Goal: Information Seeking & Learning: Learn about a topic

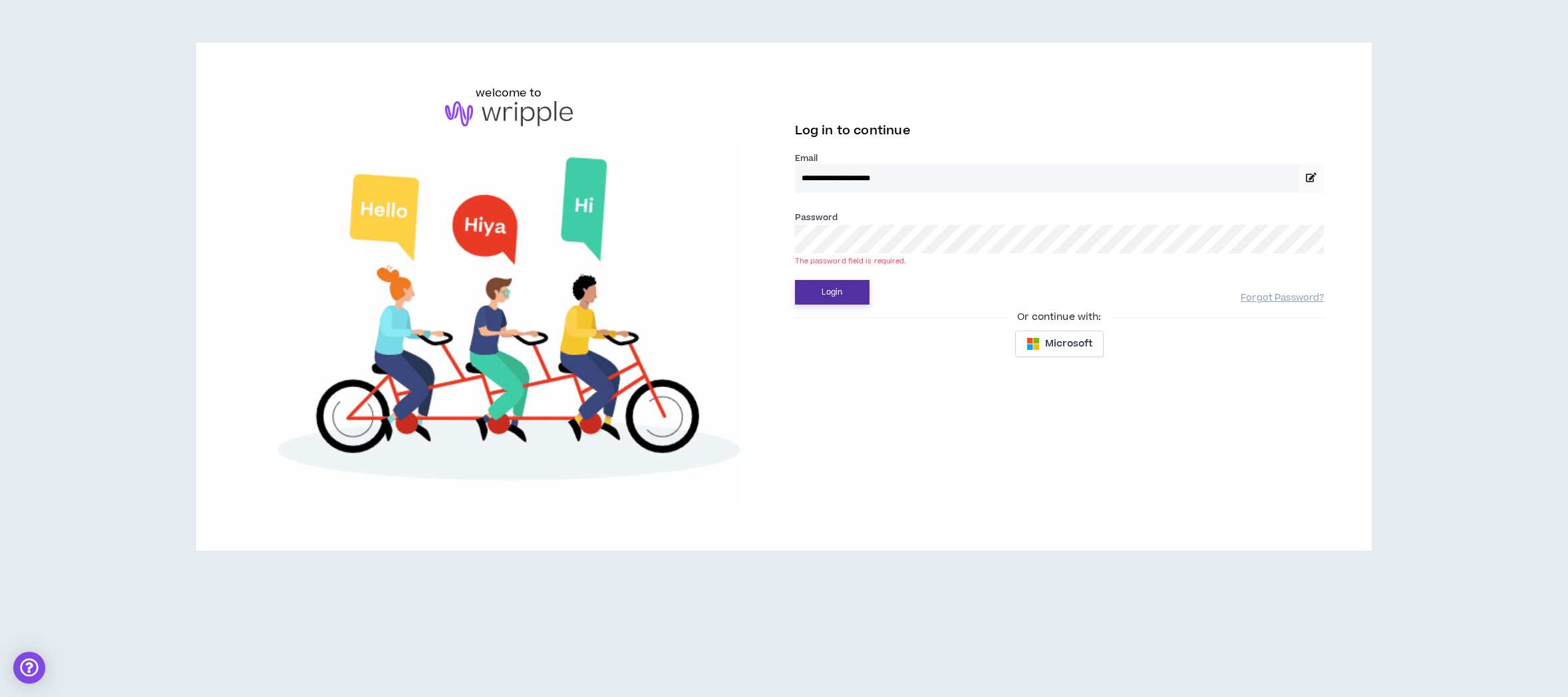
click at [832, 288] on button "Login" at bounding box center [832, 292] width 74 height 25
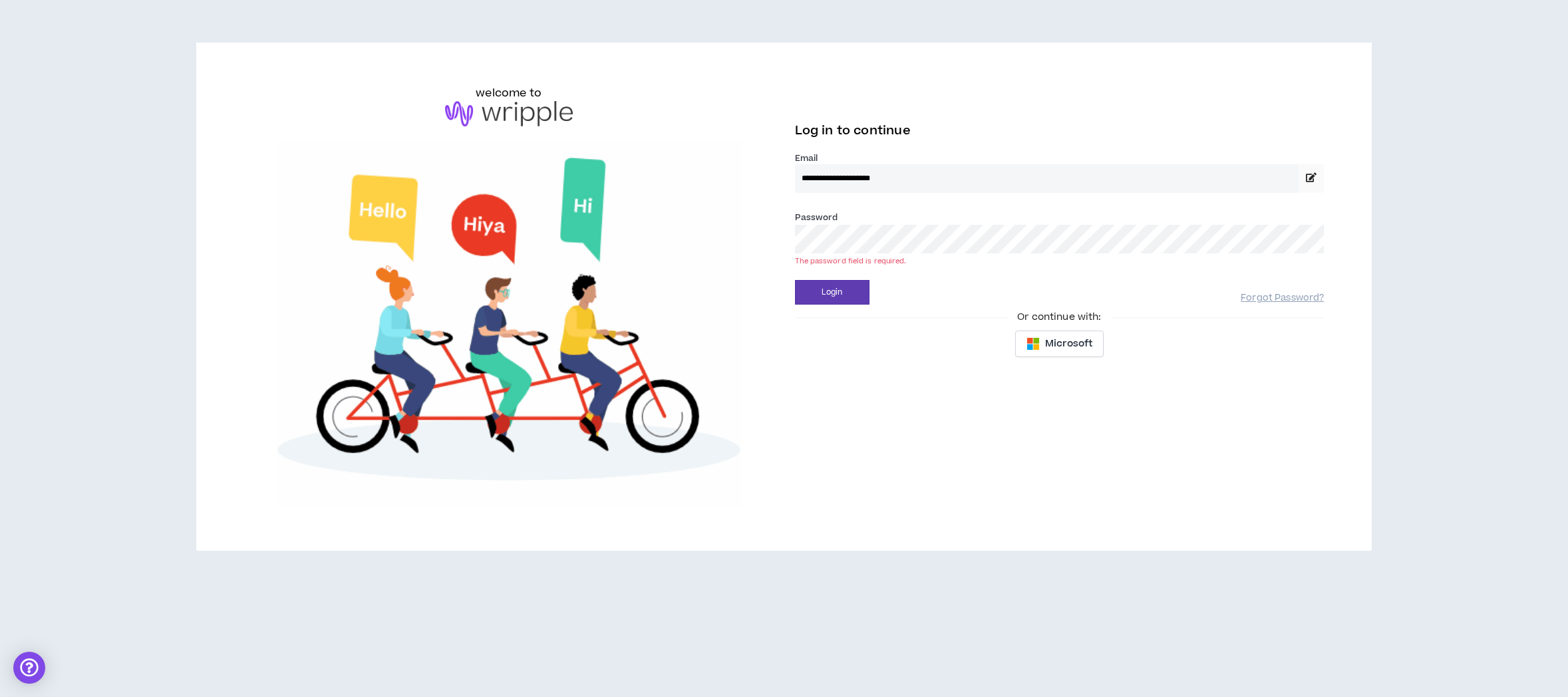
click at [0, 696] on com-1password-button at bounding box center [0, 697] width 0 height 0
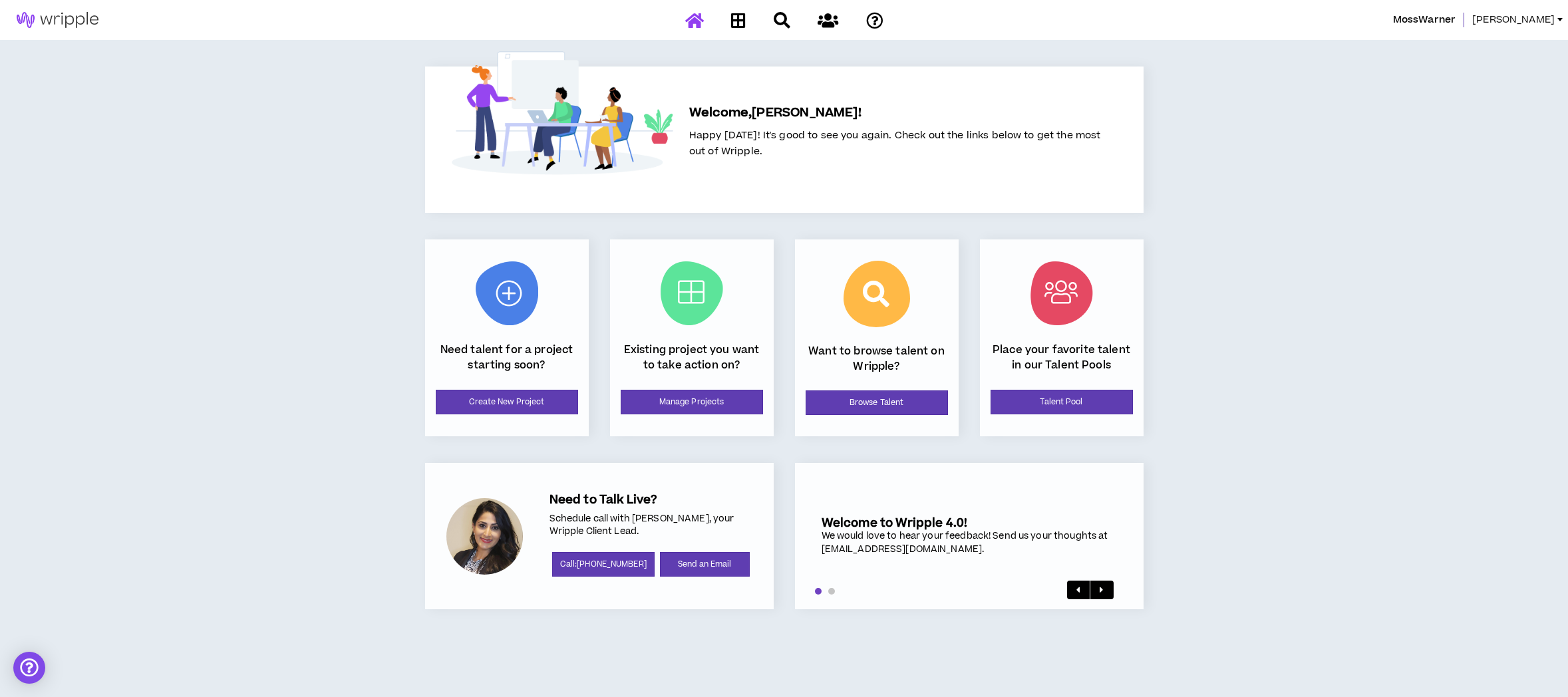
click at [1545, 17] on span "[PERSON_NAME]" at bounding box center [1513, 20] width 82 height 15
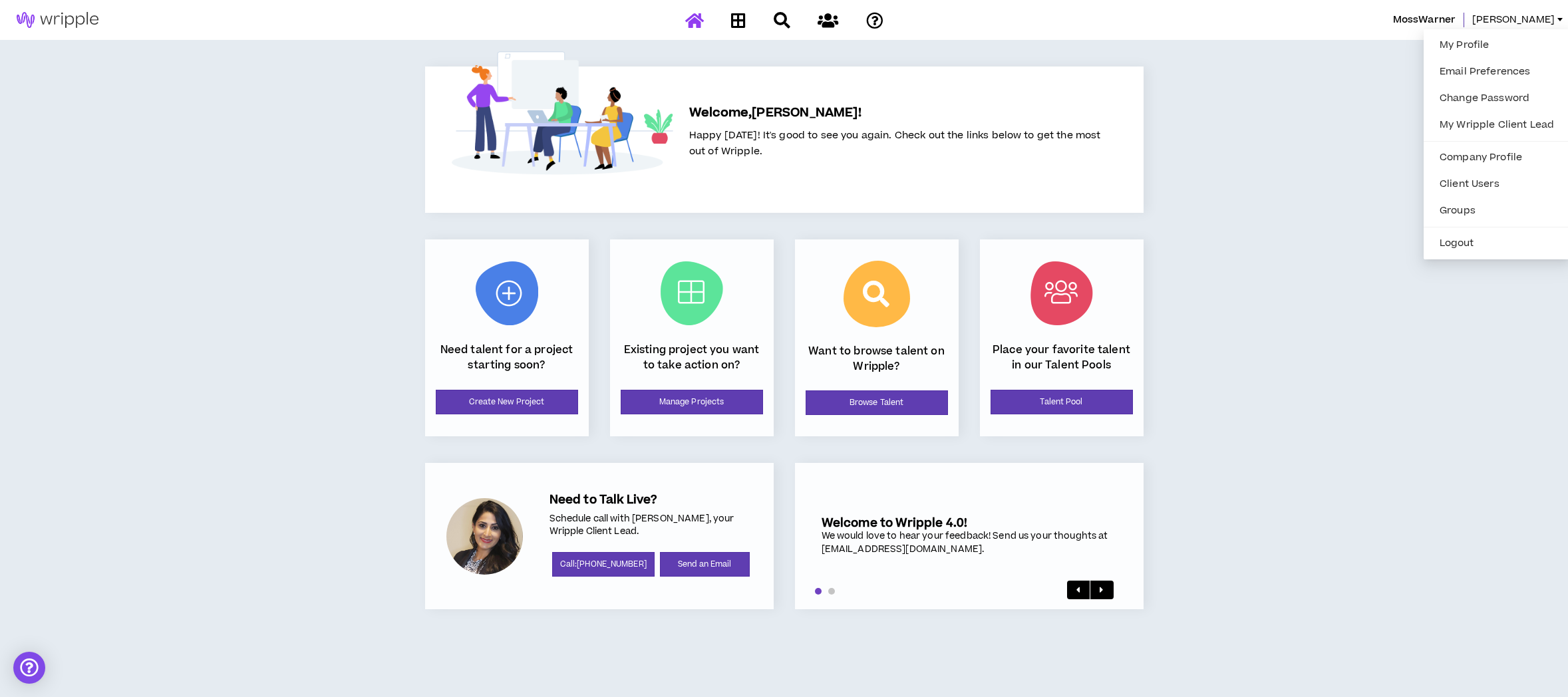
click at [1200, 286] on div "MossWarner [PERSON_NAME] Welcome, [PERSON_NAME] ! Happy [DATE]! It's good to se…" at bounding box center [784, 348] width 1568 height 697
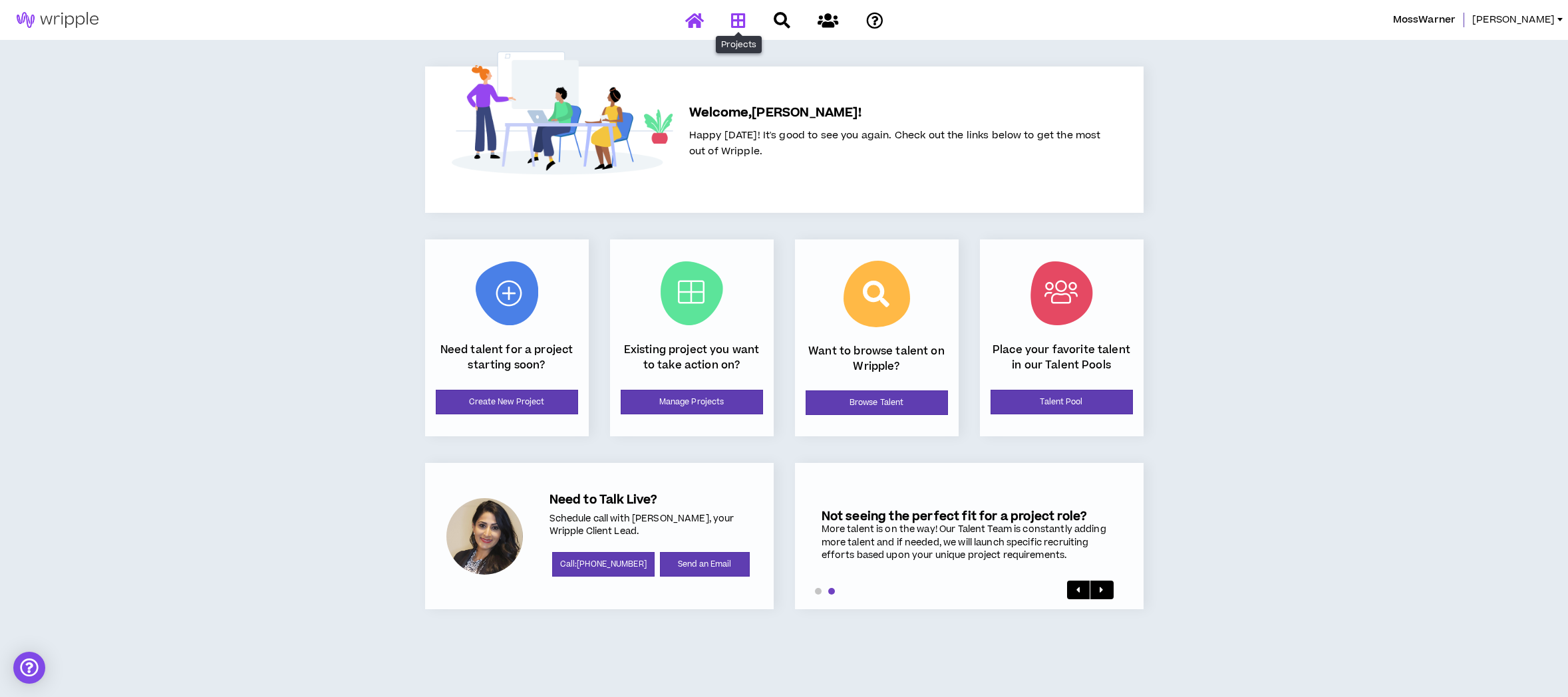
click at [736, 25] on icon at bounding box center [738, 20] width 15 height 17
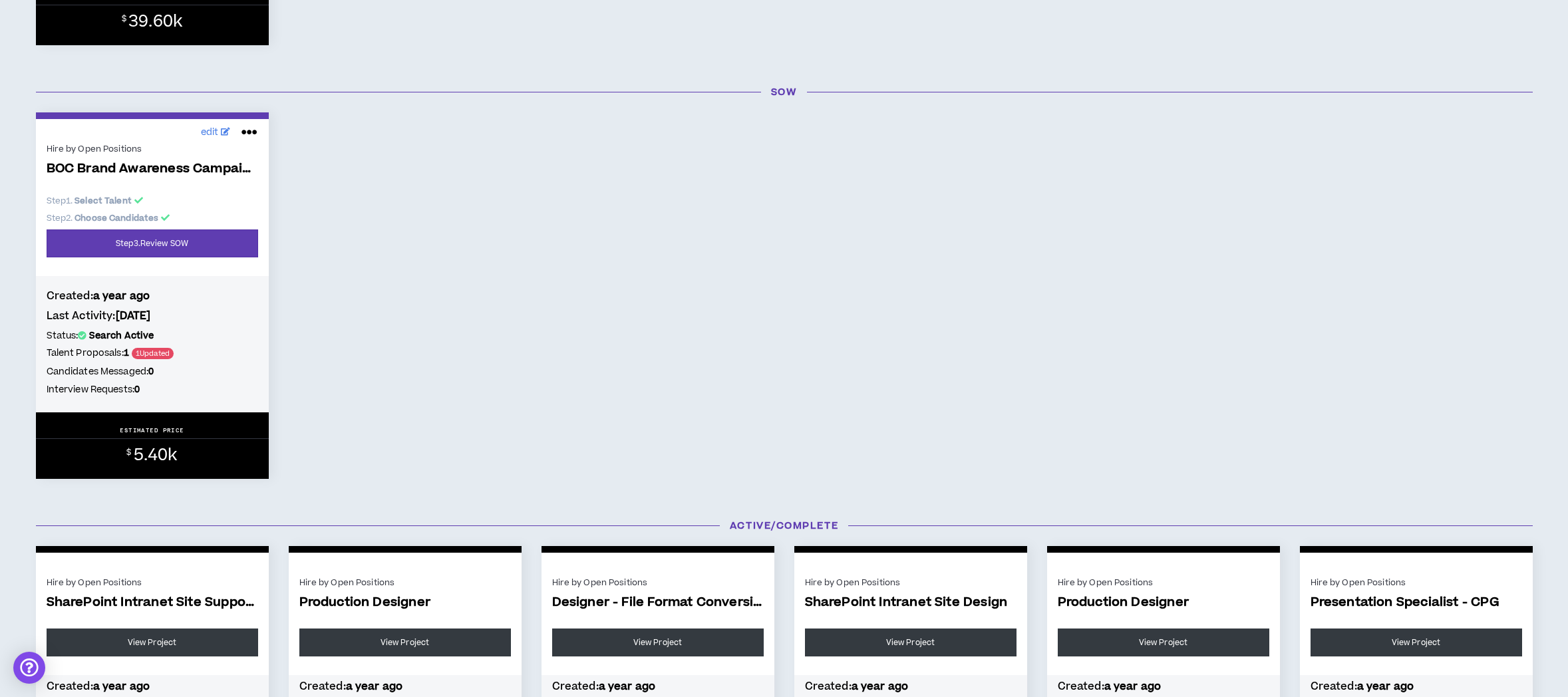
scroll to position [1025, 0]
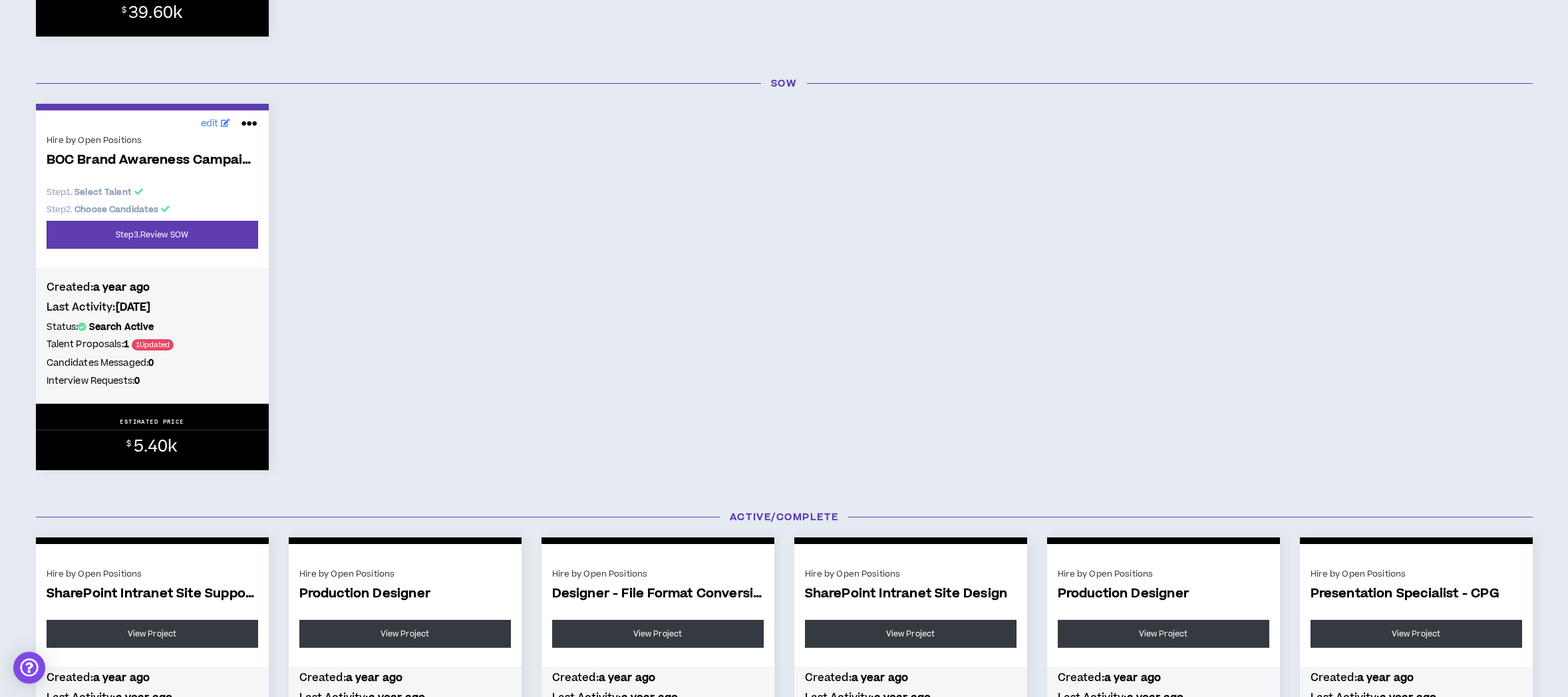
click at [254, 125] on icon at bounding box center [250, 124] width 16 height 21
drag, startPoint x: 299, startPoint y: 189, endPoint x: 260, endPoint y: 204, distance: 41.8
click at [299, 189] on div "edit Hire by Open Positions BOC Brand Awareness Campaign Step 1 . Select Talent…" at bounding box center [785, 287] width 1517 height 367
click at [150, 233] on link "Step 3 . Review SOW" at bounding box center [153, 235] width 212 height 28
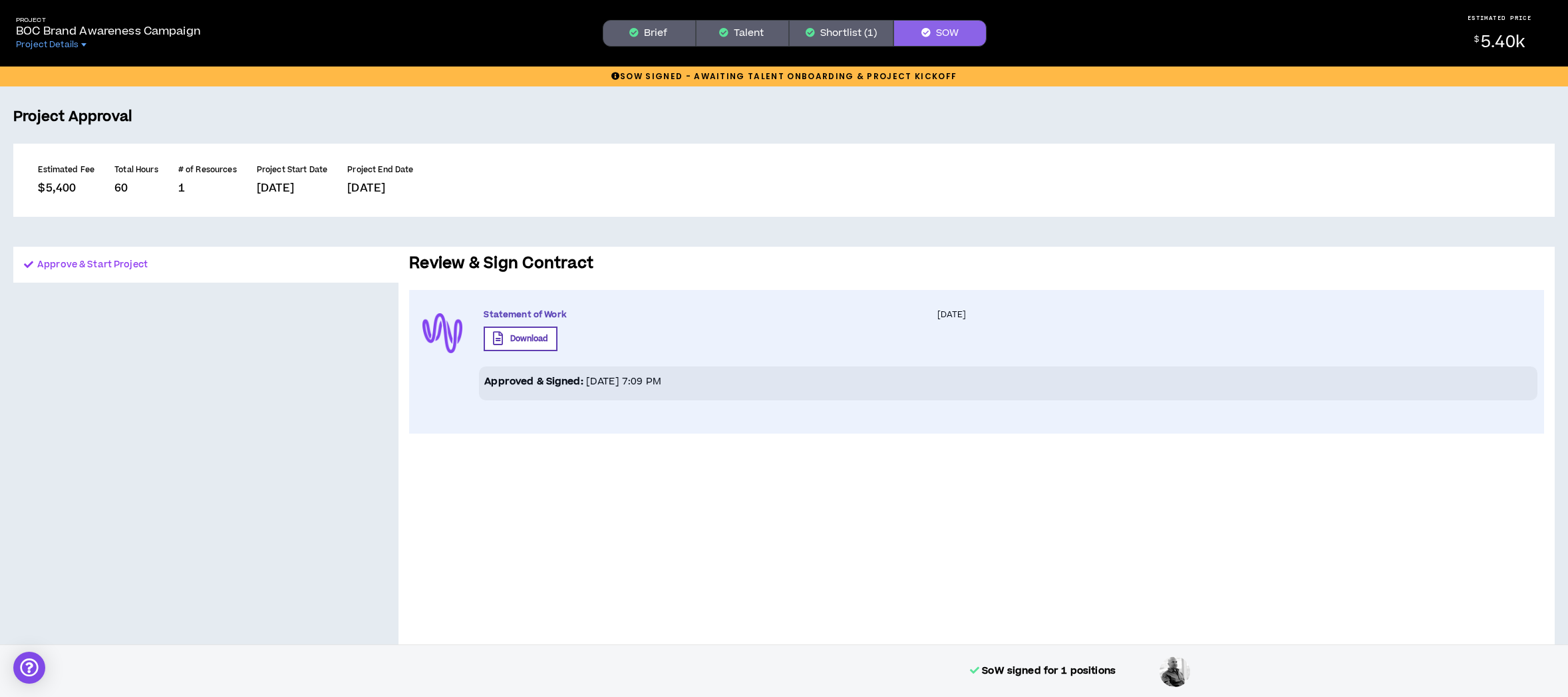
scroll to position [117, 0]
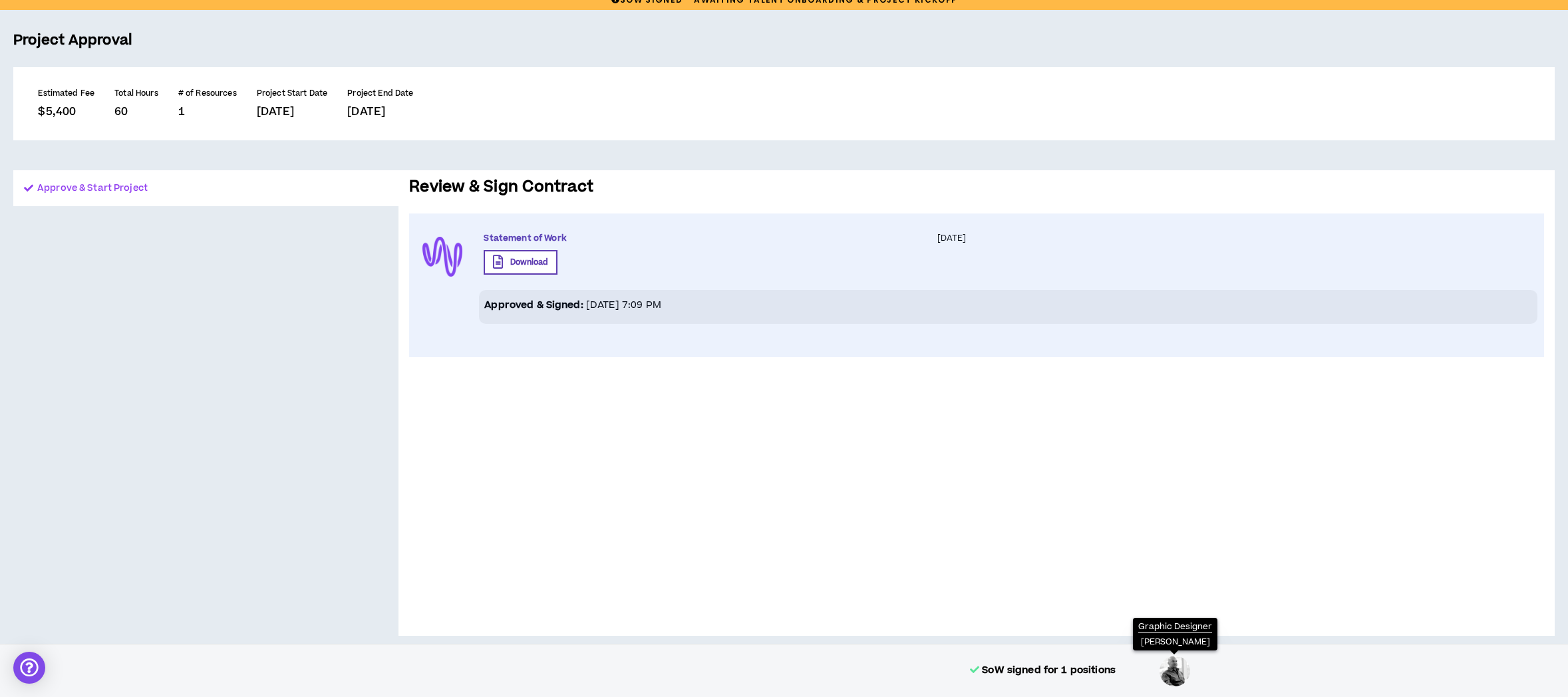
click at [1170, 666] on div at bounding box center [1175, 672] width 33 height 33
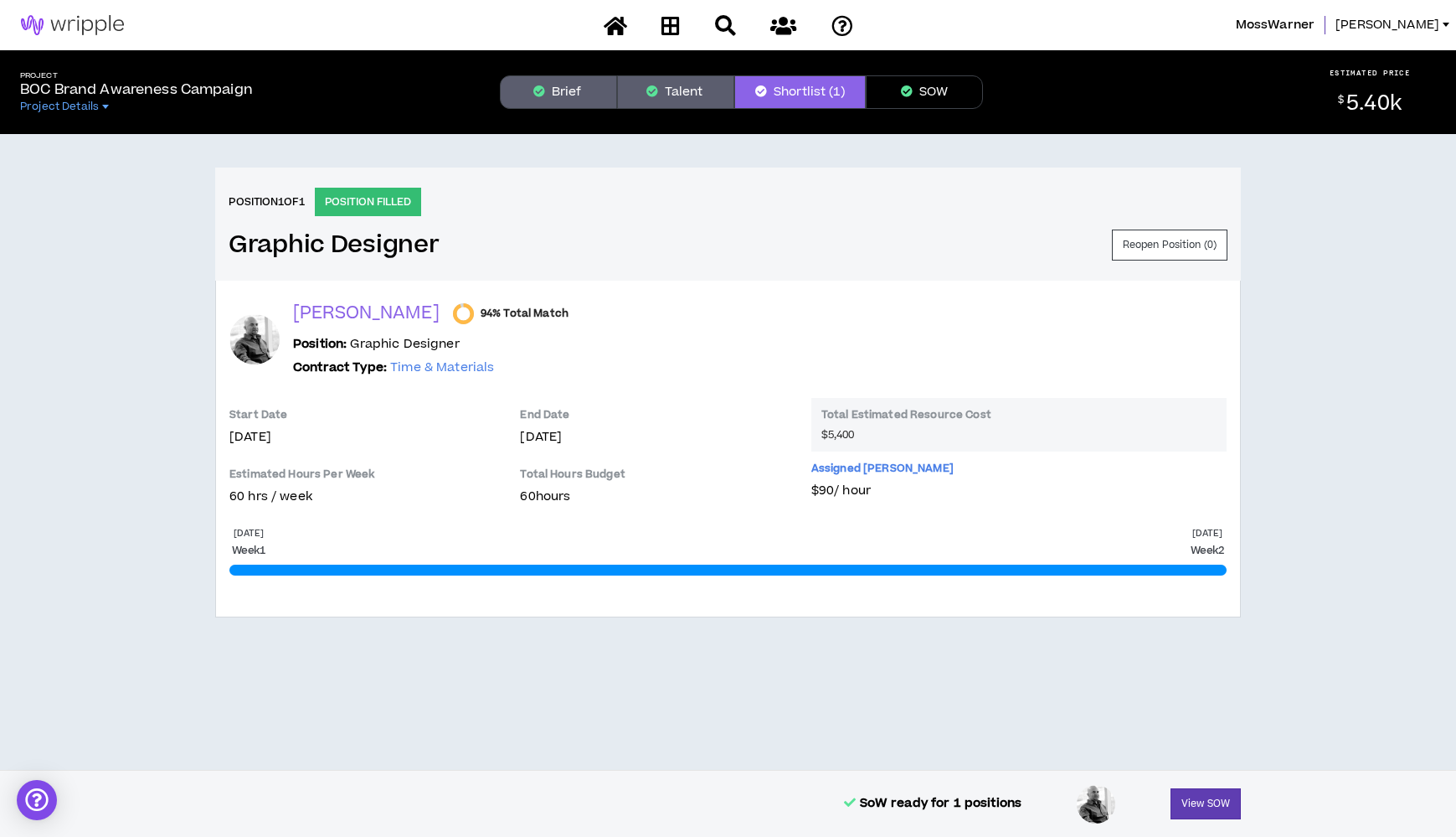
click at [316, 314] on p "[PERSON_NAME]" at bounding box center [367, 314] width 147 height 24
click at [322, 308] on p "[PERSON_NAME]" at bounding box center [367, 314] width 147 height 24
click at [345, 309] on p "[PERSON_NAME]" at bounding box center [367, 314] width 147 height 24
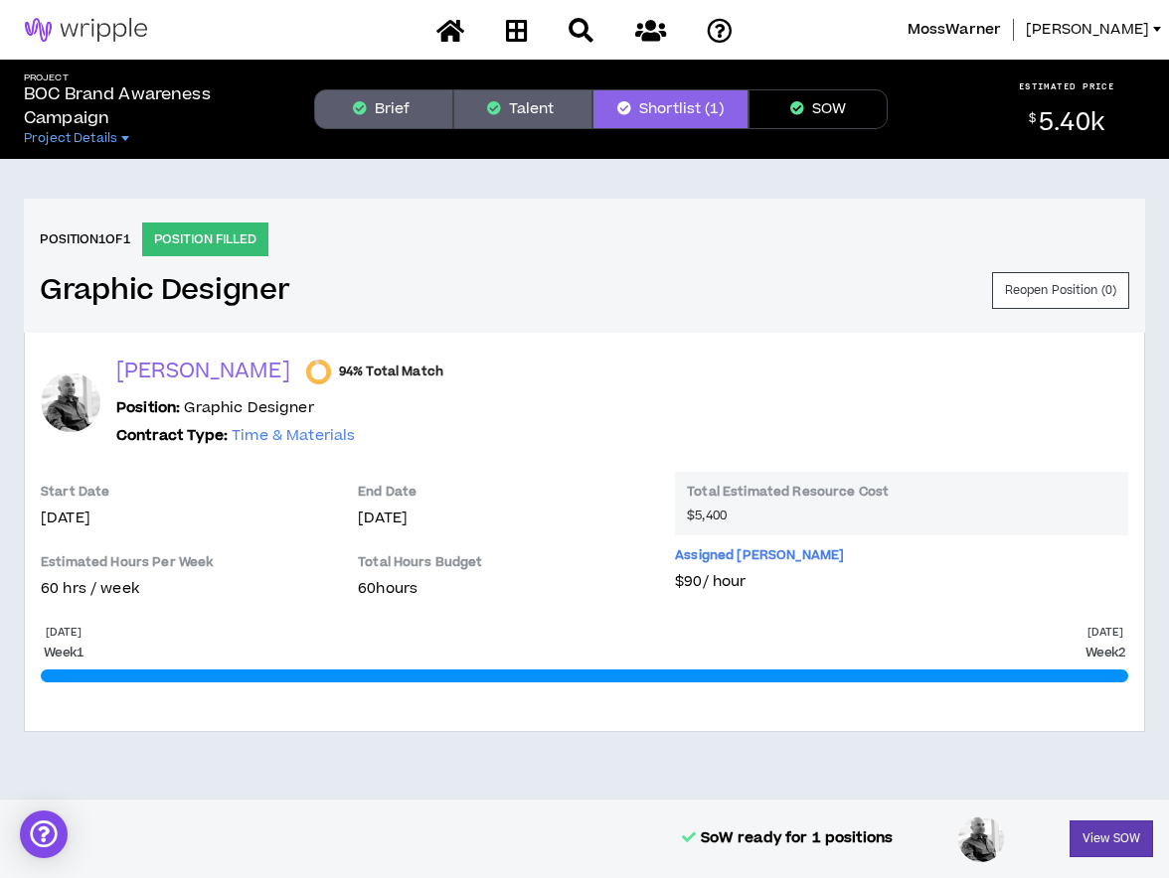
click at [539, 113] on button "Talent" at bounding box center [522, 109] width 139 height 40
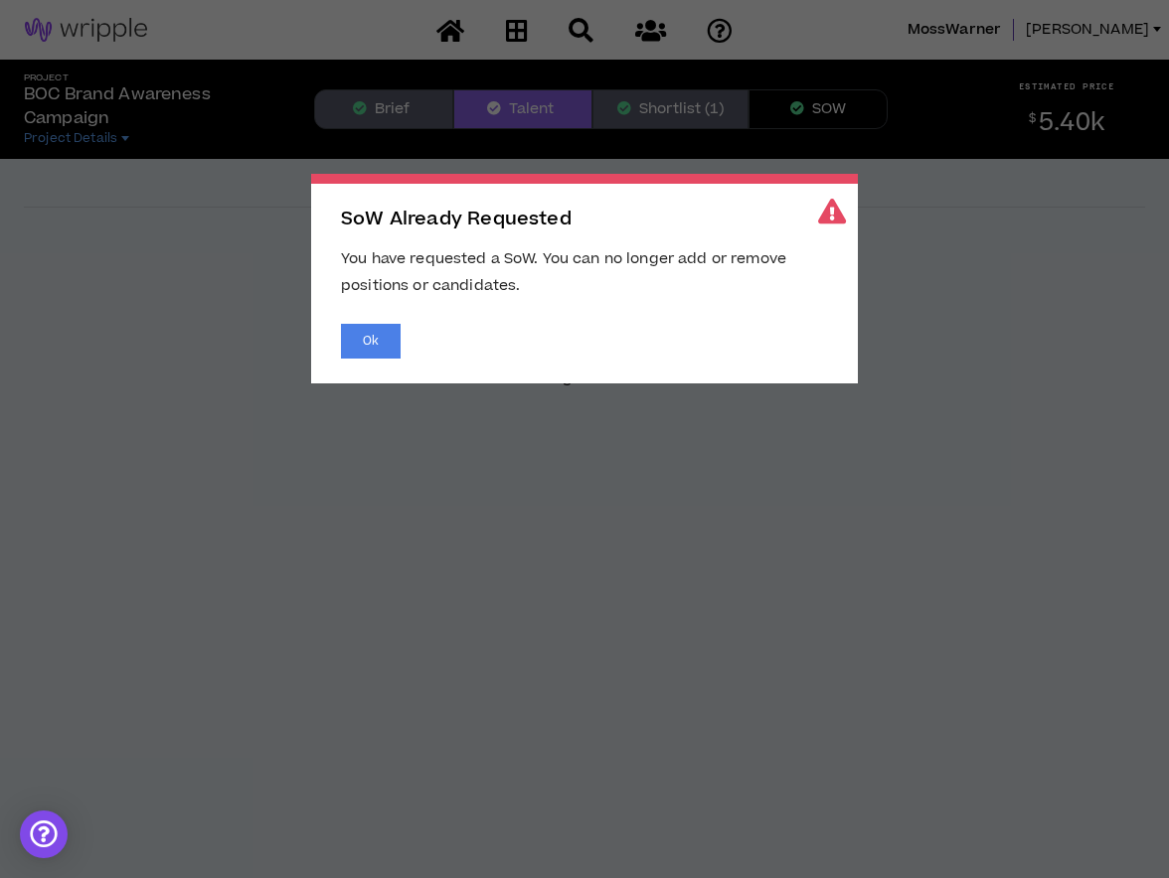
click at [955, 317] on span "SoW Already Requested You have requested a SoW. You can no longer add or remove…" at bounding box center [584, 439] width 1169 height 878
click at [366, 348] on button "Ok" at bounding box center [371, 341] width 60 height 35
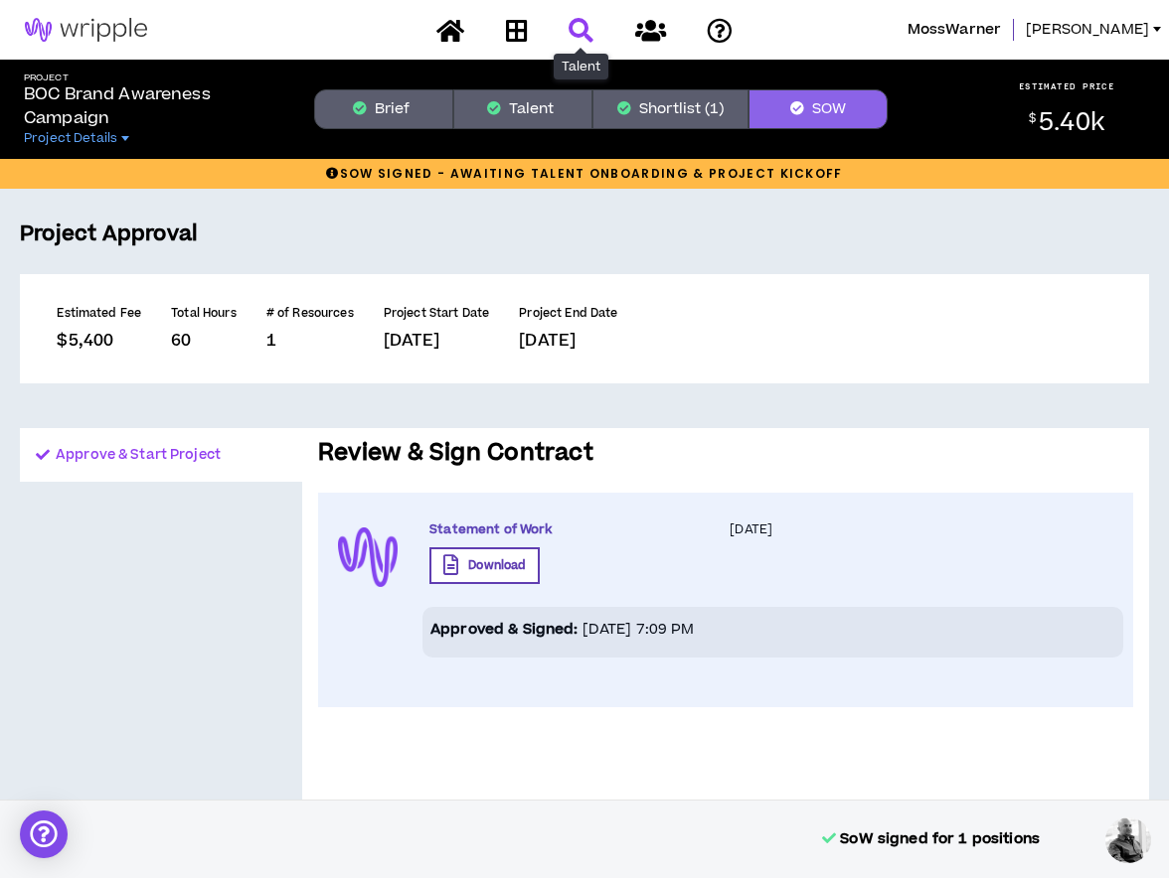
click at [571, 27] on icon at bounding box center [580, 30] width 25 height 25
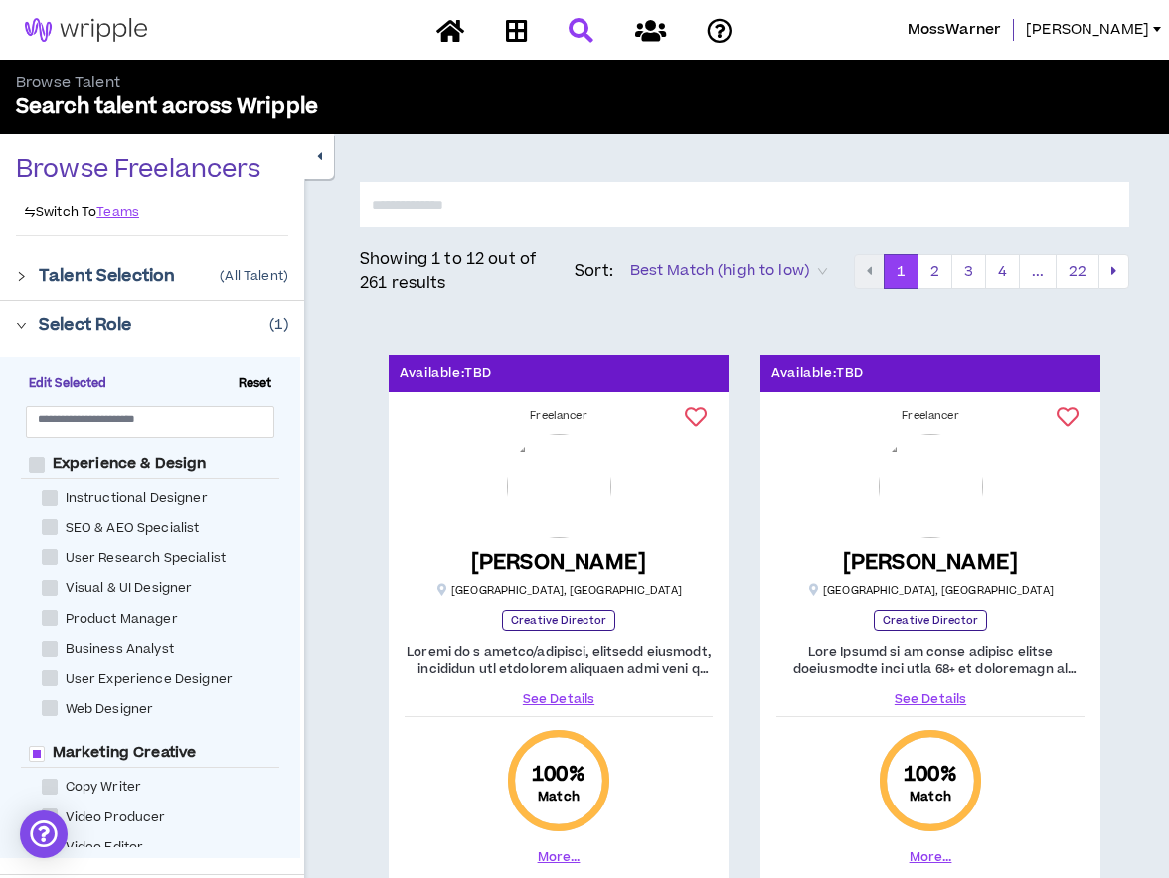
click at [16, 277] on icon "right" at bounding box center [21, 276] width 11 height 11
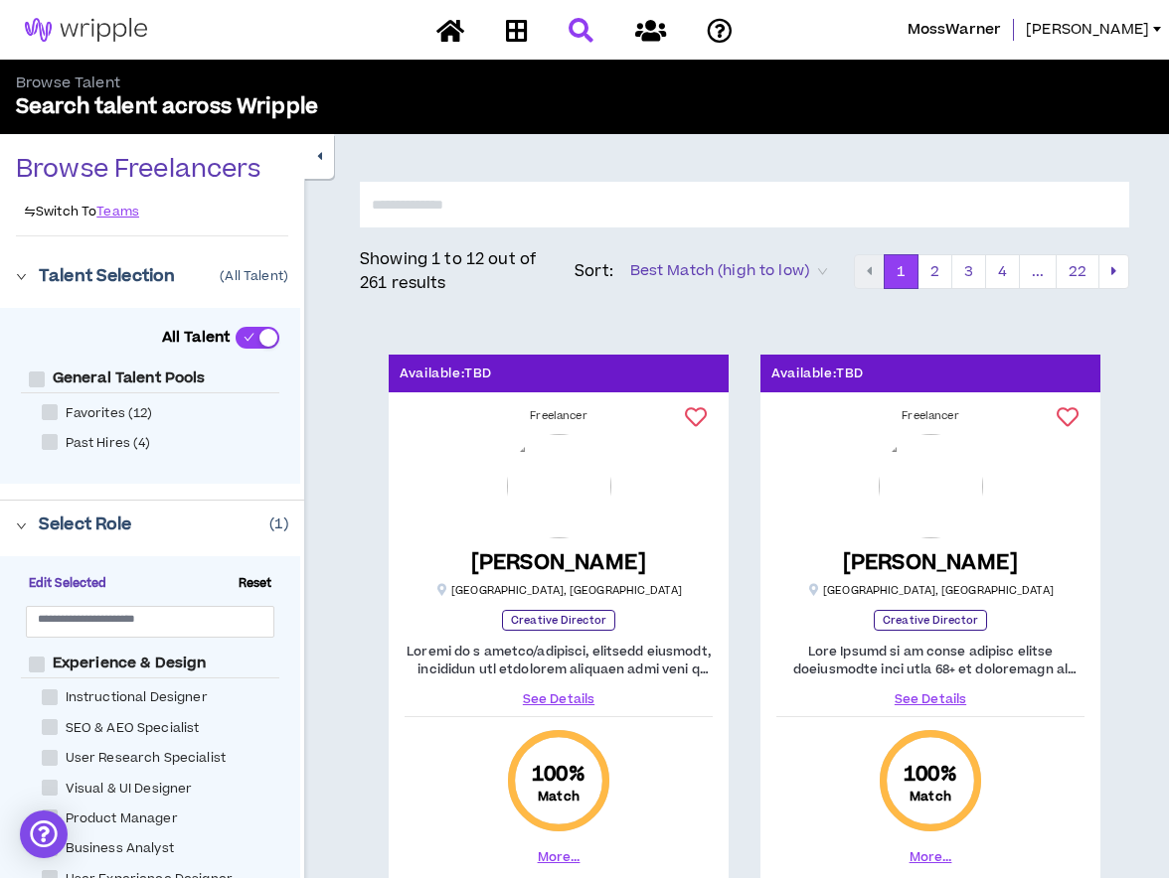
click at [456, 207] on input "text" at bounding box center [744, 205] width 769 height 46
type input "******"
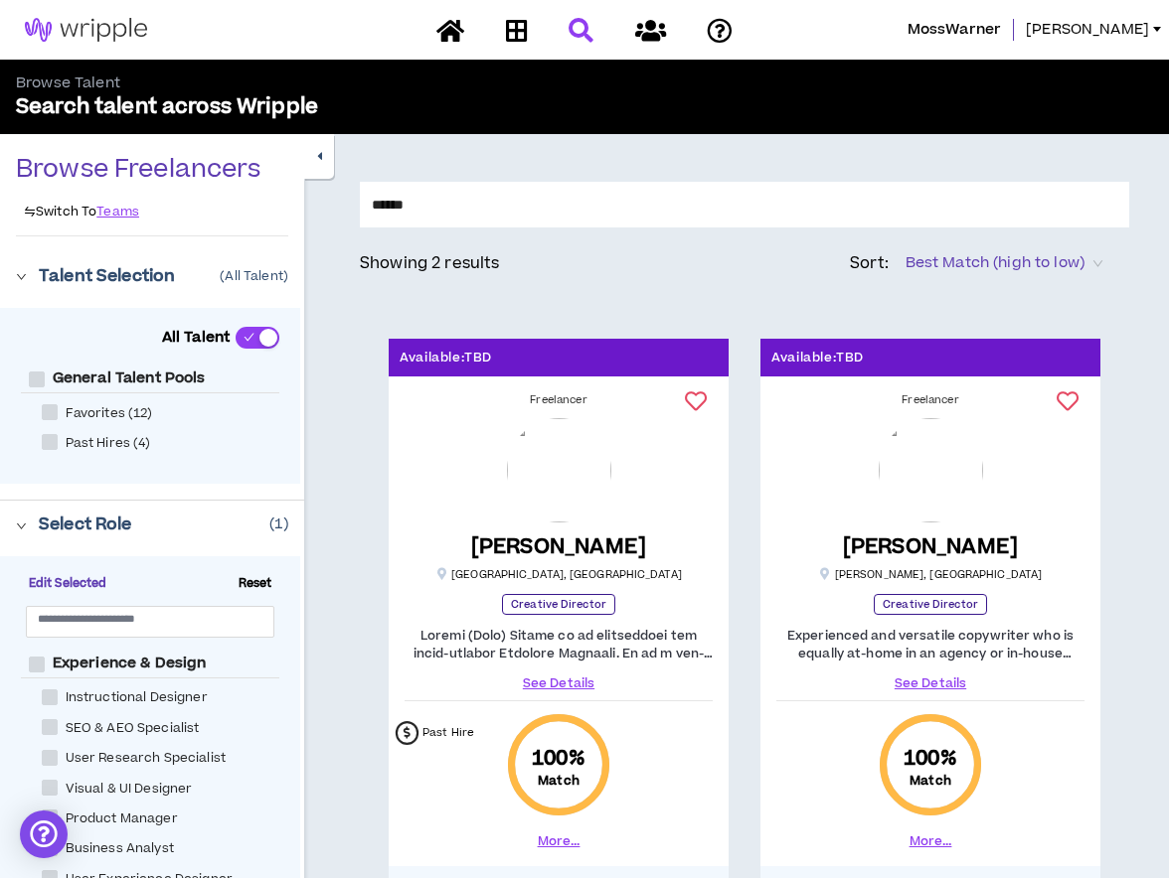
click at [557, 686] on link "See Details" at bounding box center [558, 684] width 308 height 18
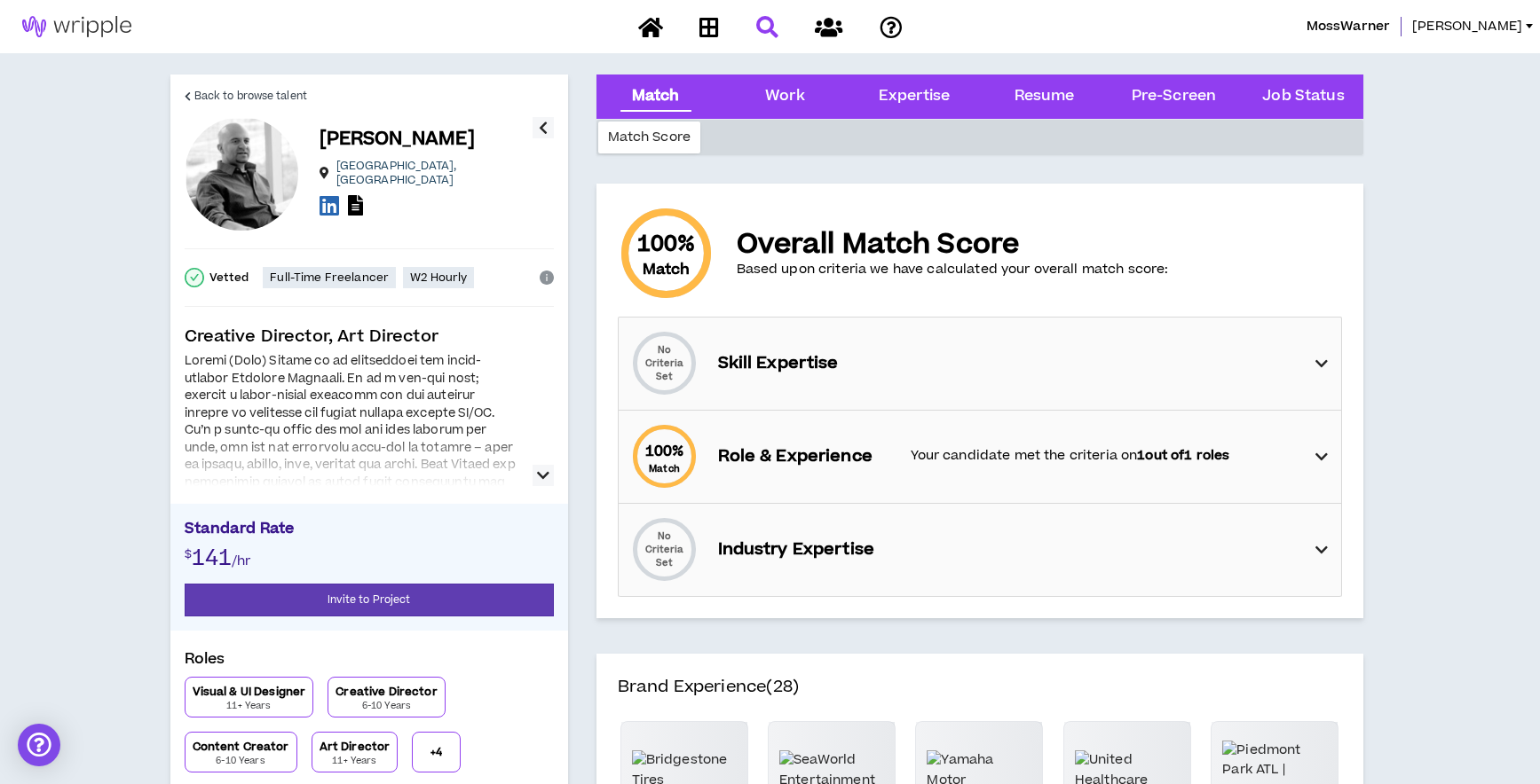
click at [548, 123] on button "button" at bounding box center [543, 128] width 21 height 21
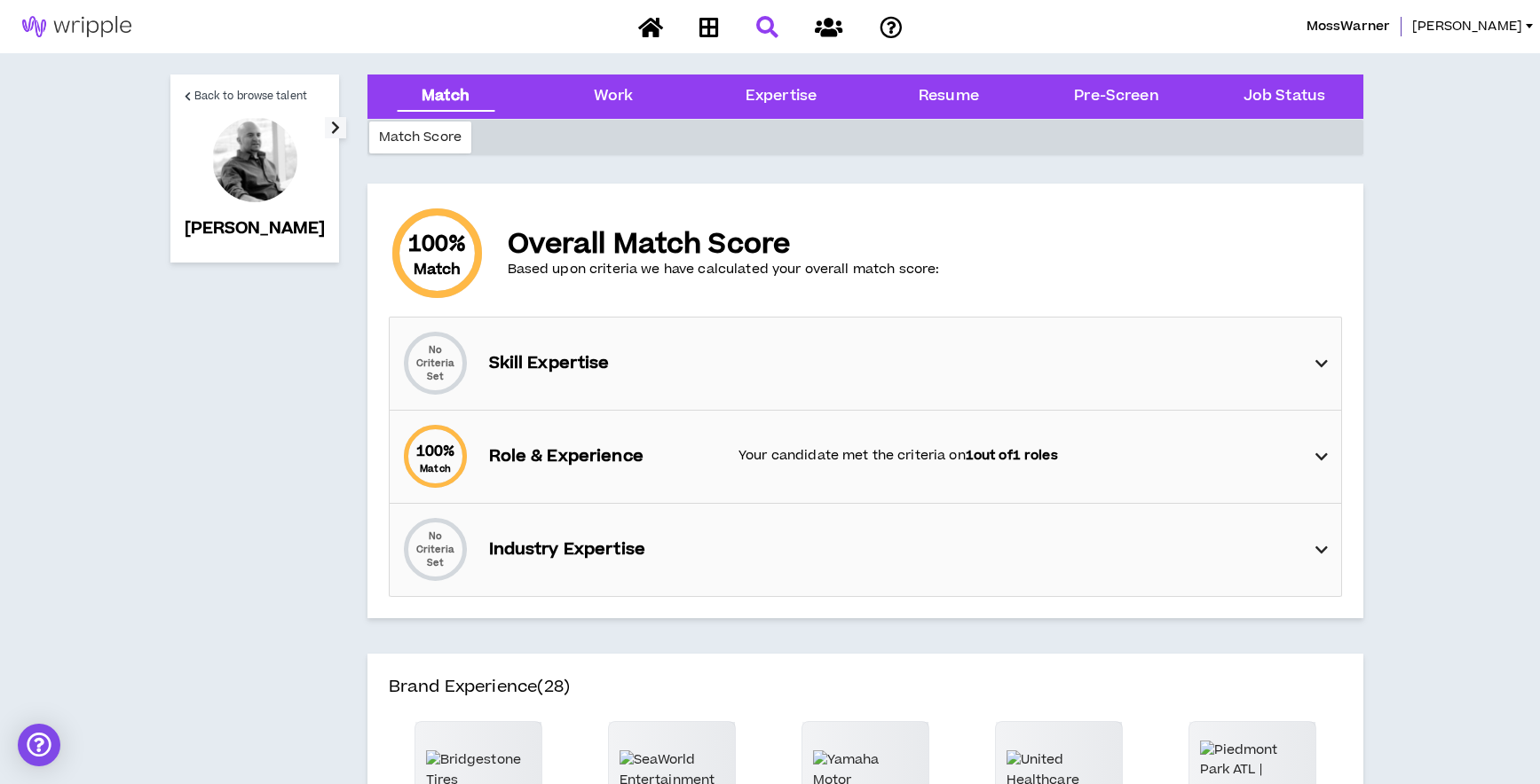
click at [763, 30] on div at bounding box center [771, 27] width 311 height 31
click at [769, 24] on div at bounding box center [771, 27] width 311 height 31
click at [652, 36] on icon at bounding box center [650, 27] width 25 height 22
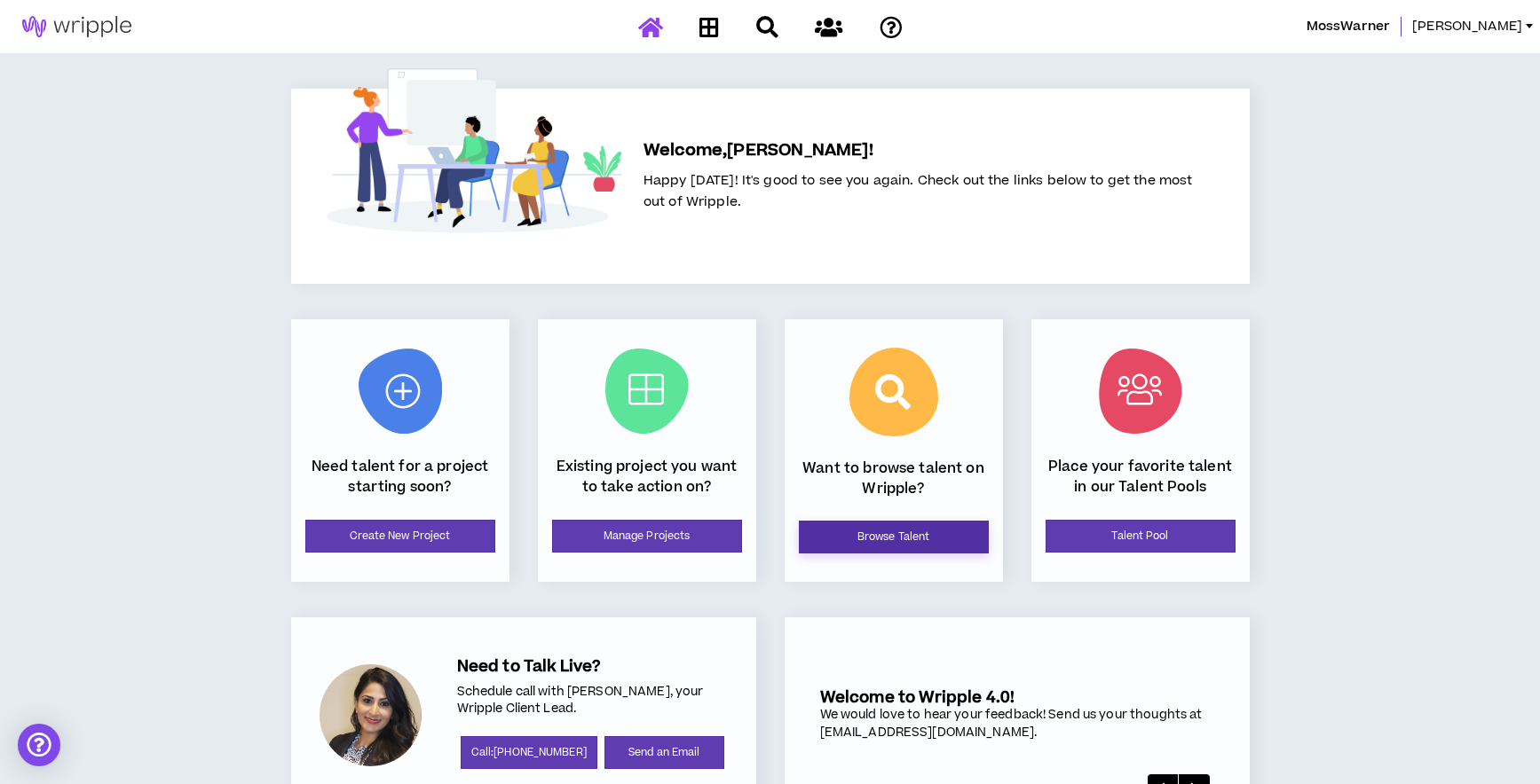
click at [916, 531] on link "Browse Talent" at bounding box center [893, 537] width 190 height 33
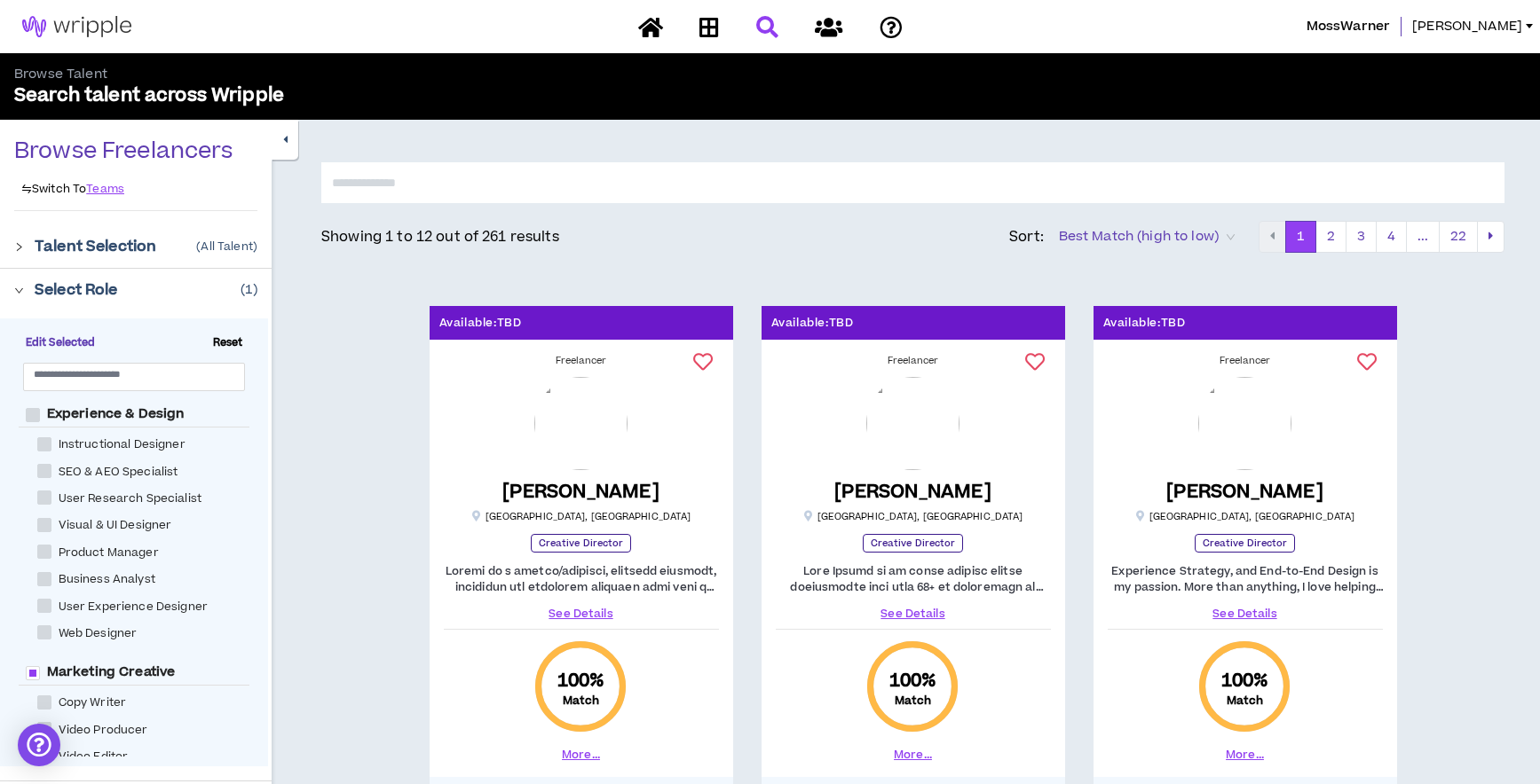
click at [78, 631] on span "Web Designer" at bounding box center [98, 634] width 93 height 17
checkbox Designer "****"
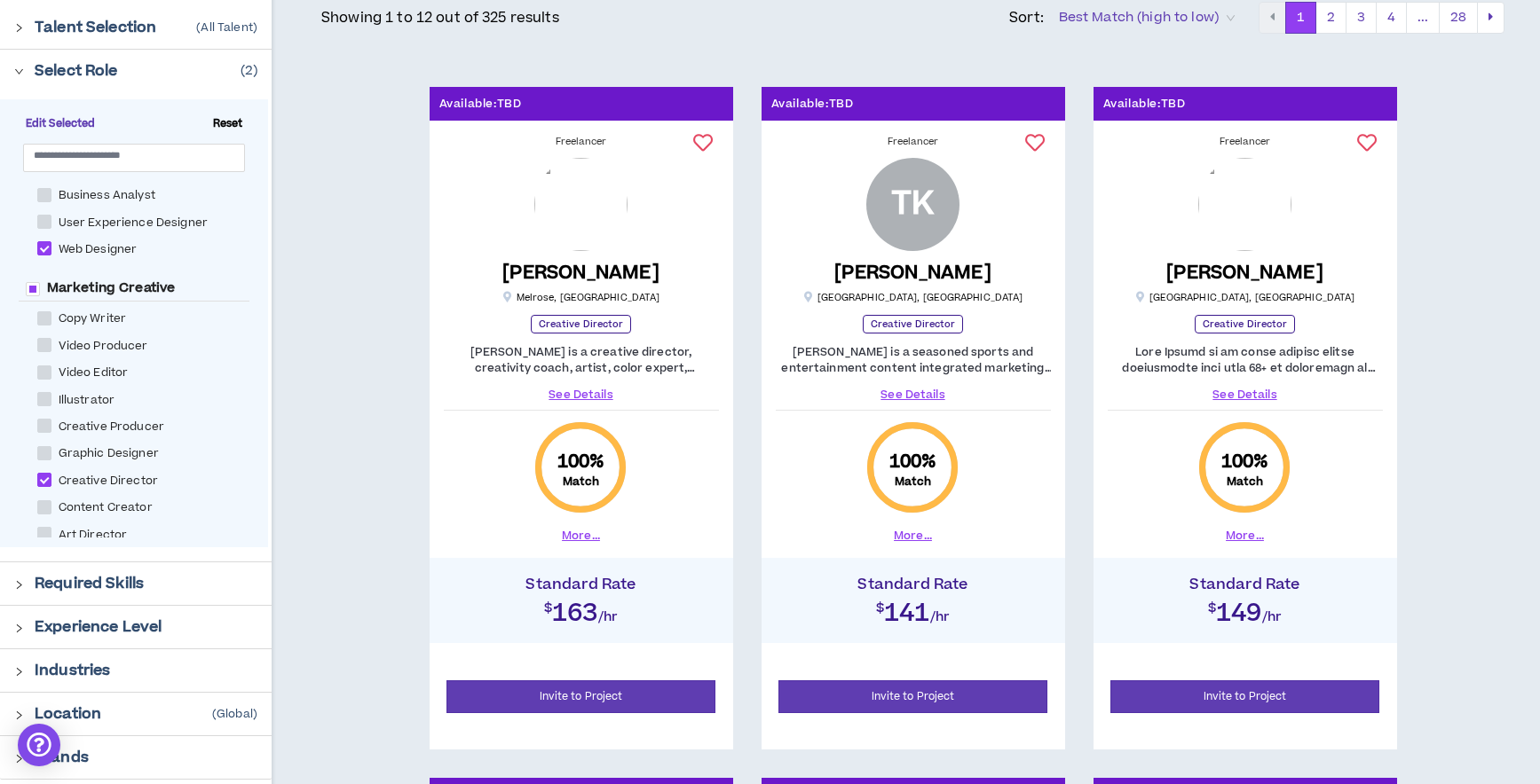
scroll to position [189, 0]
drag, startPoint x: 122, startPoint y: 589, endPoint x: 146, endPoint y: 564, distance: 34.7
click at [122, 589] on p "Required Skills" at bounding box center [89, 584] width 109 height 21
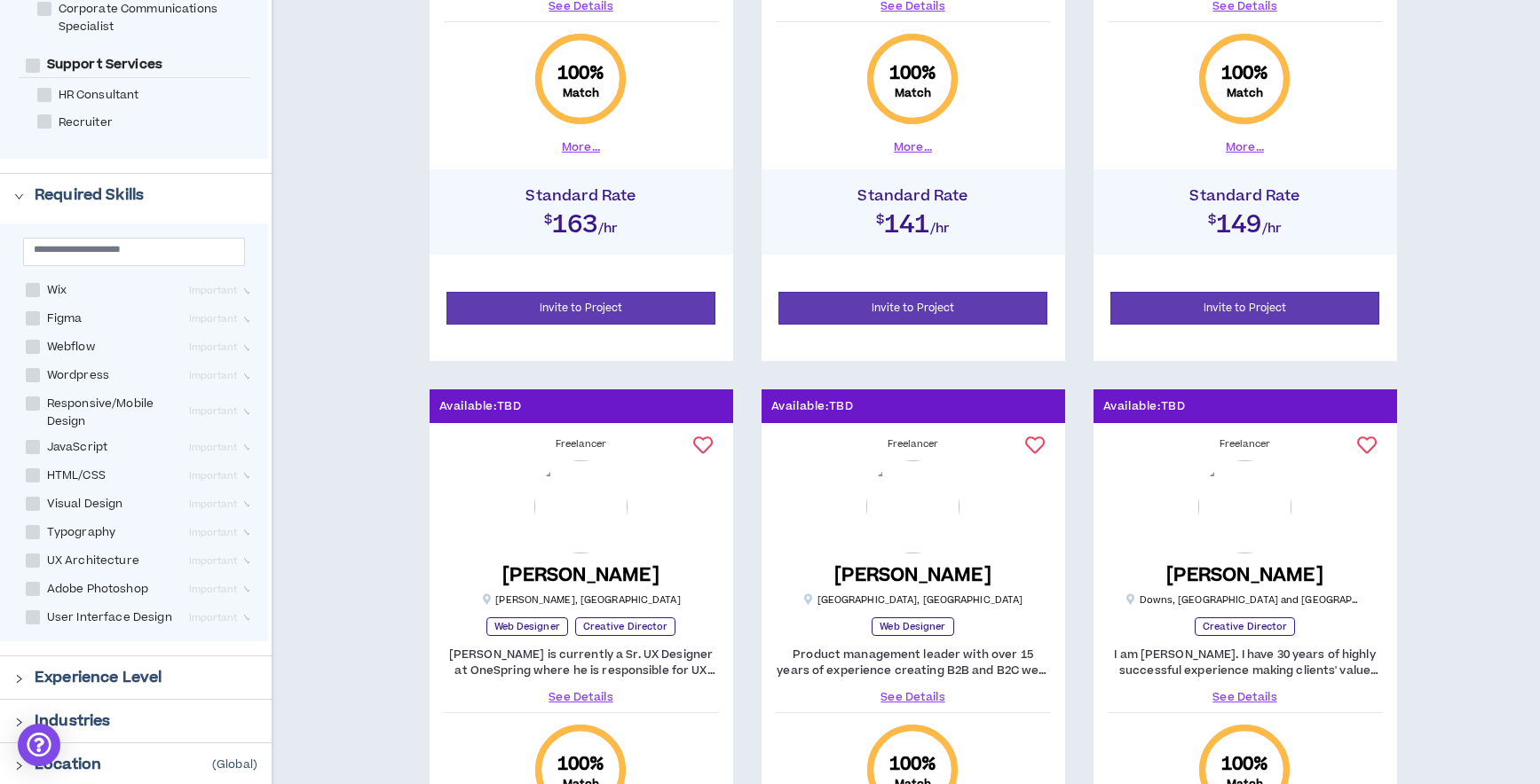
scroll to position [609, 0]
click at [30, 501] on span at bounding box center [33, 503] width 14 height 14
checkbox Design "****"
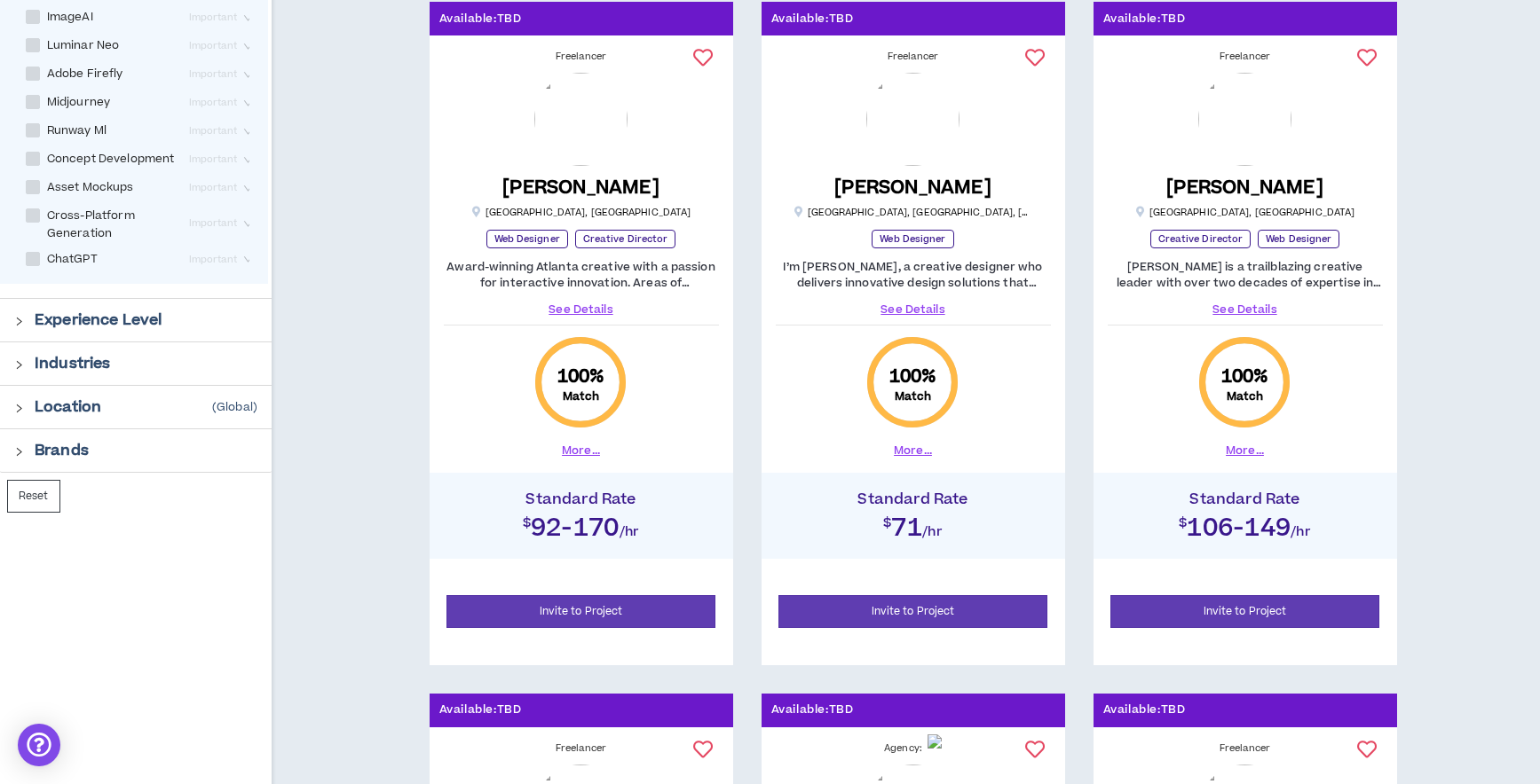
scroll to position [1205, 0]
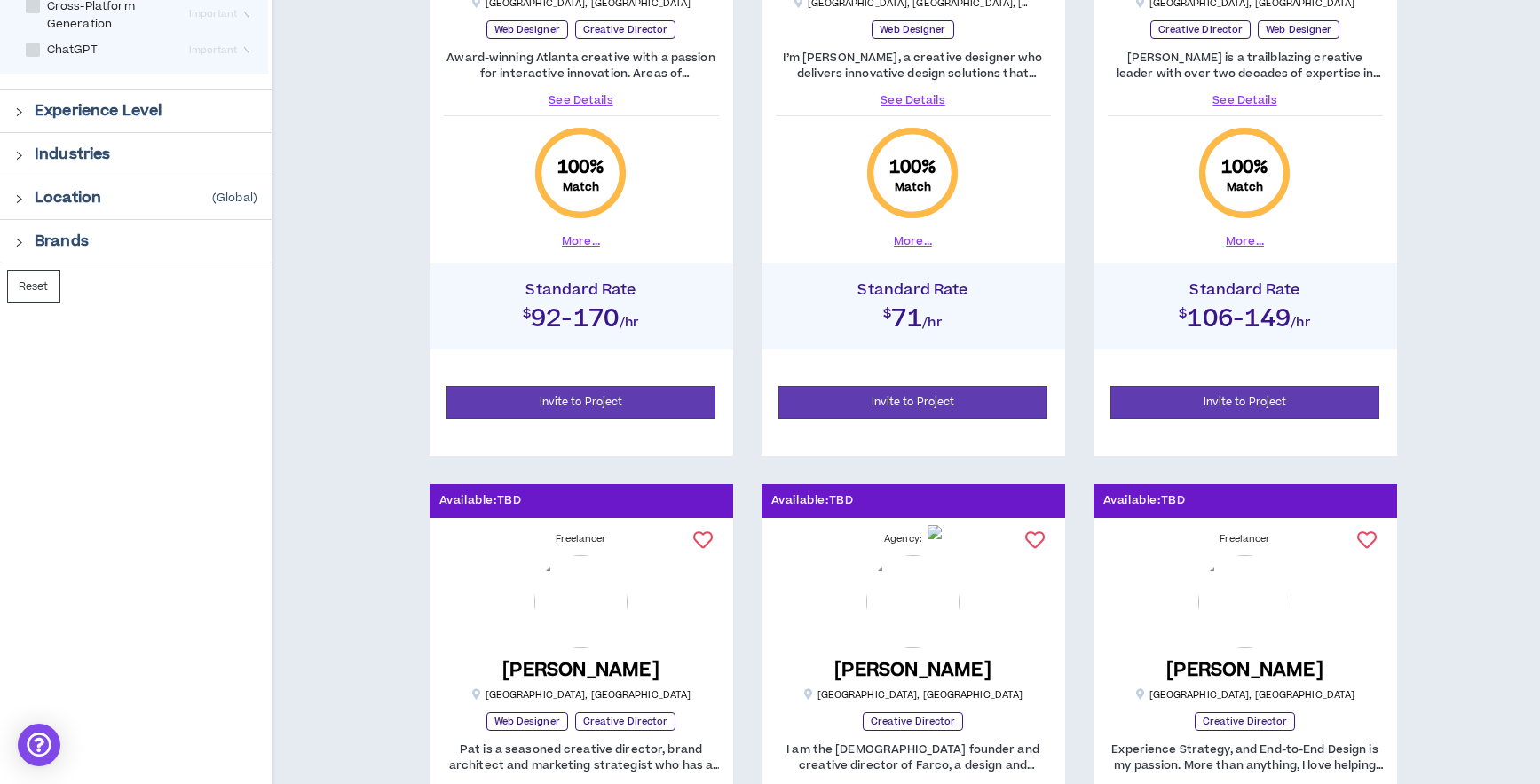
click at [80, 238] on p "Brands" at bounding box center [62, 241] width 54 height 21
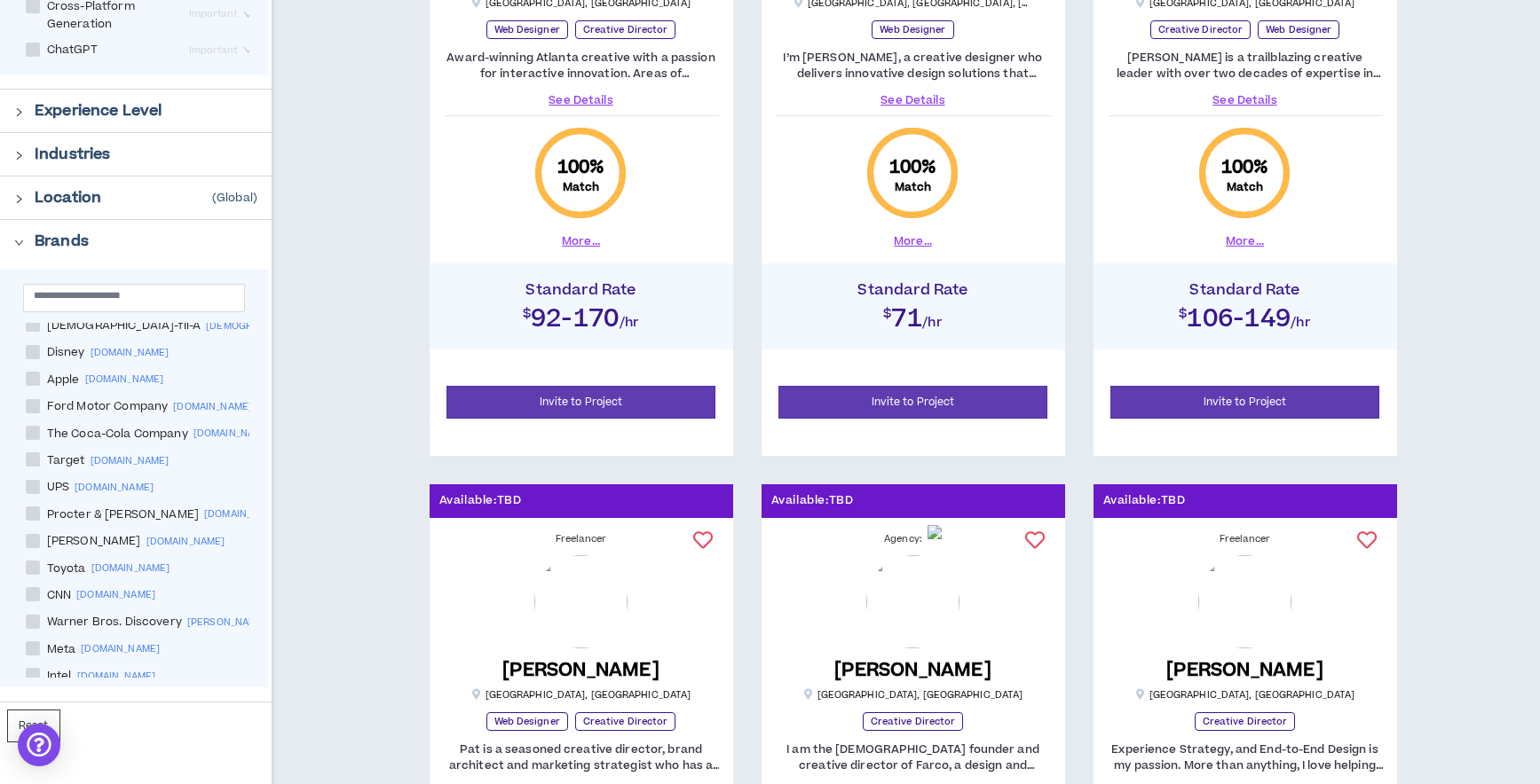
scroll to position [399, 0]
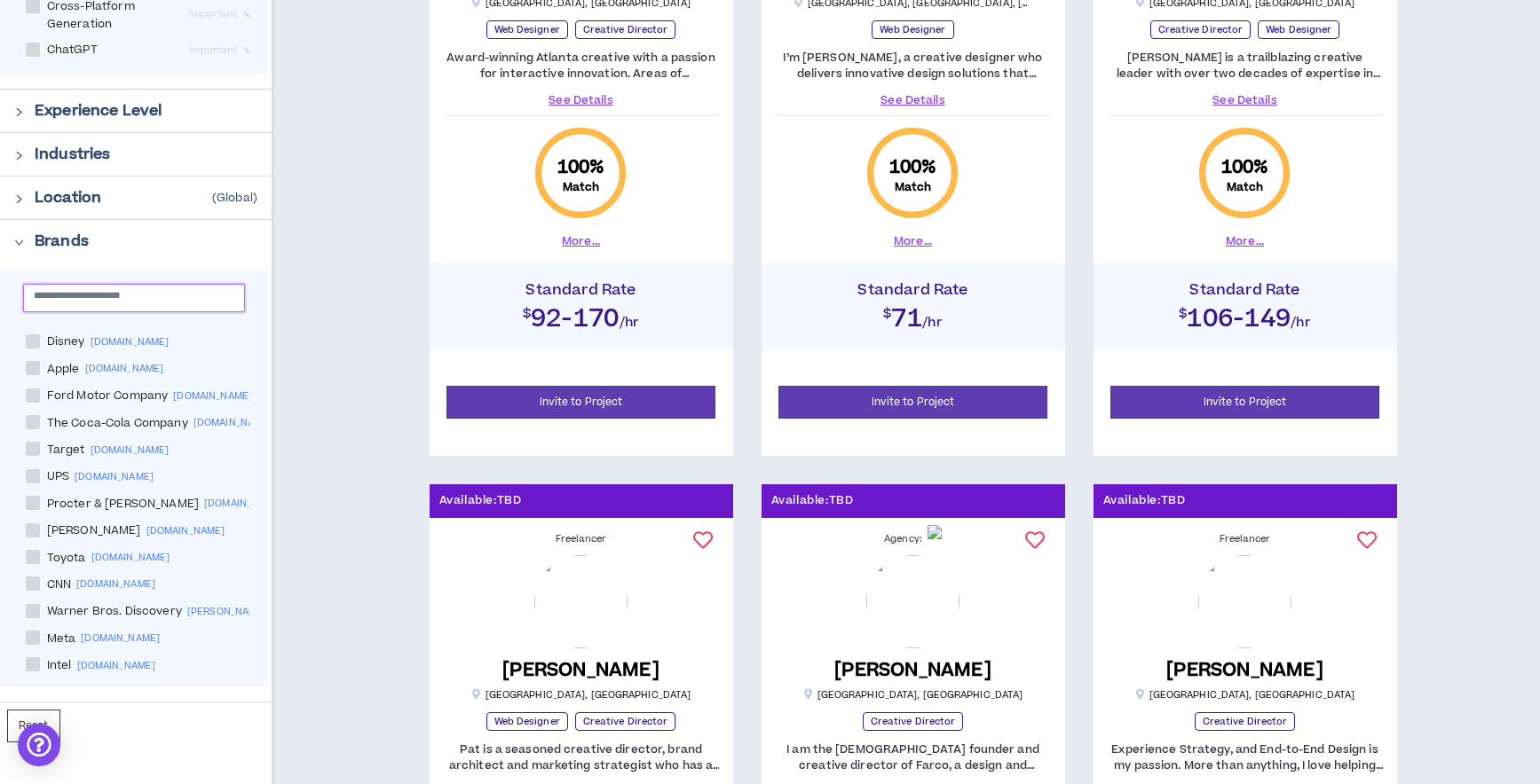
click at [85, 291] on input "text" at bounding box center [127, 295] width 187 height 13
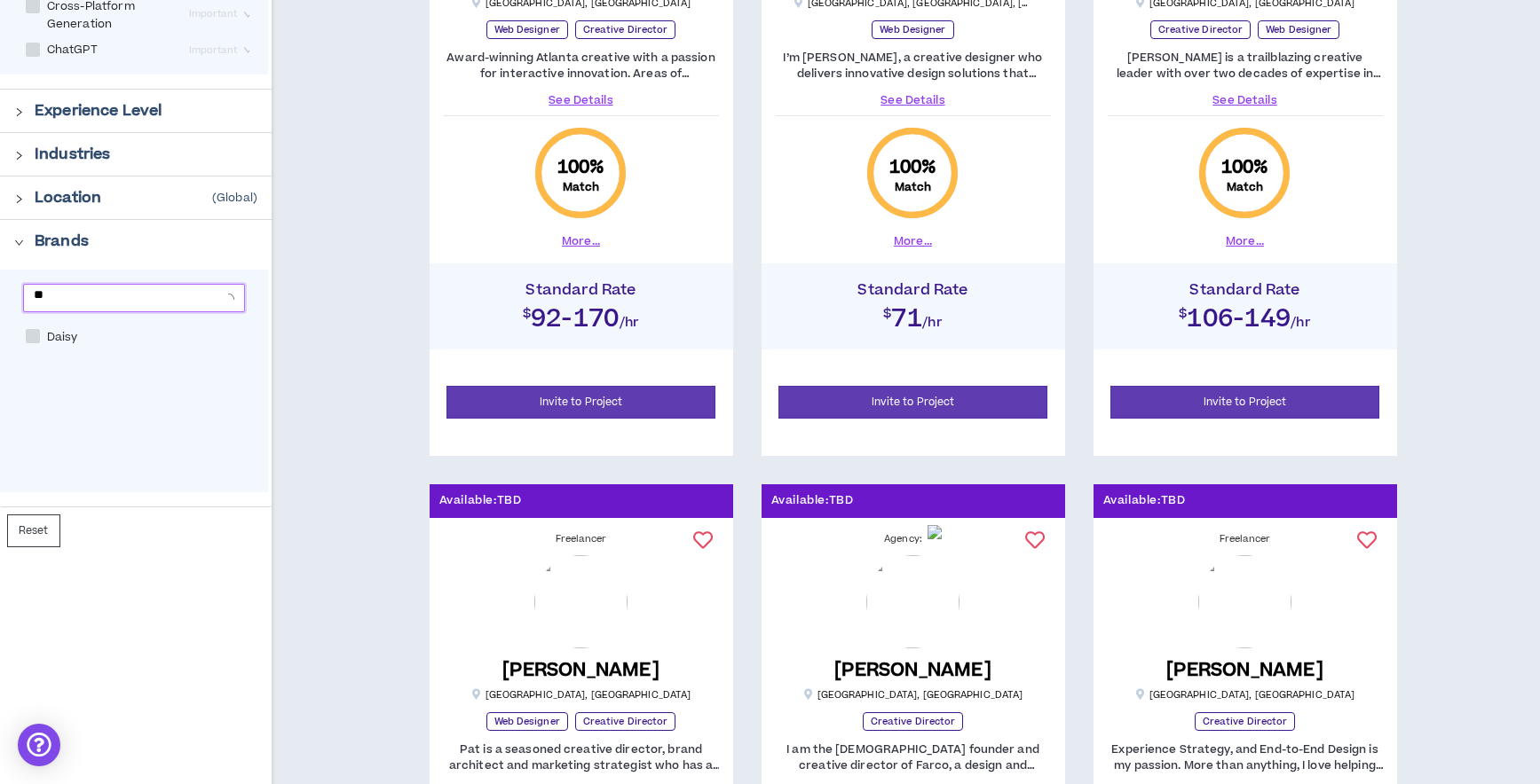
type input "*"
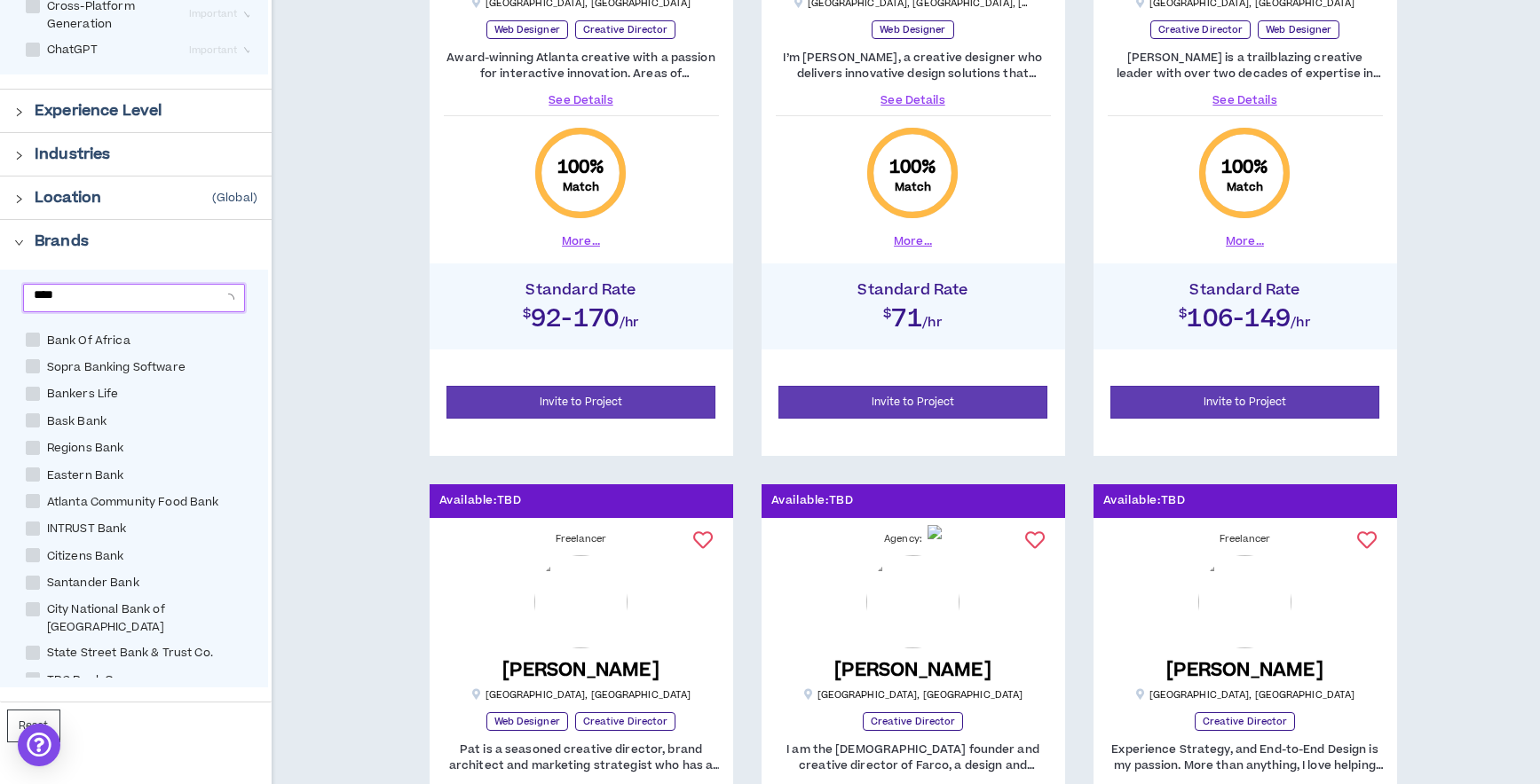
scroll to position [0, 0]
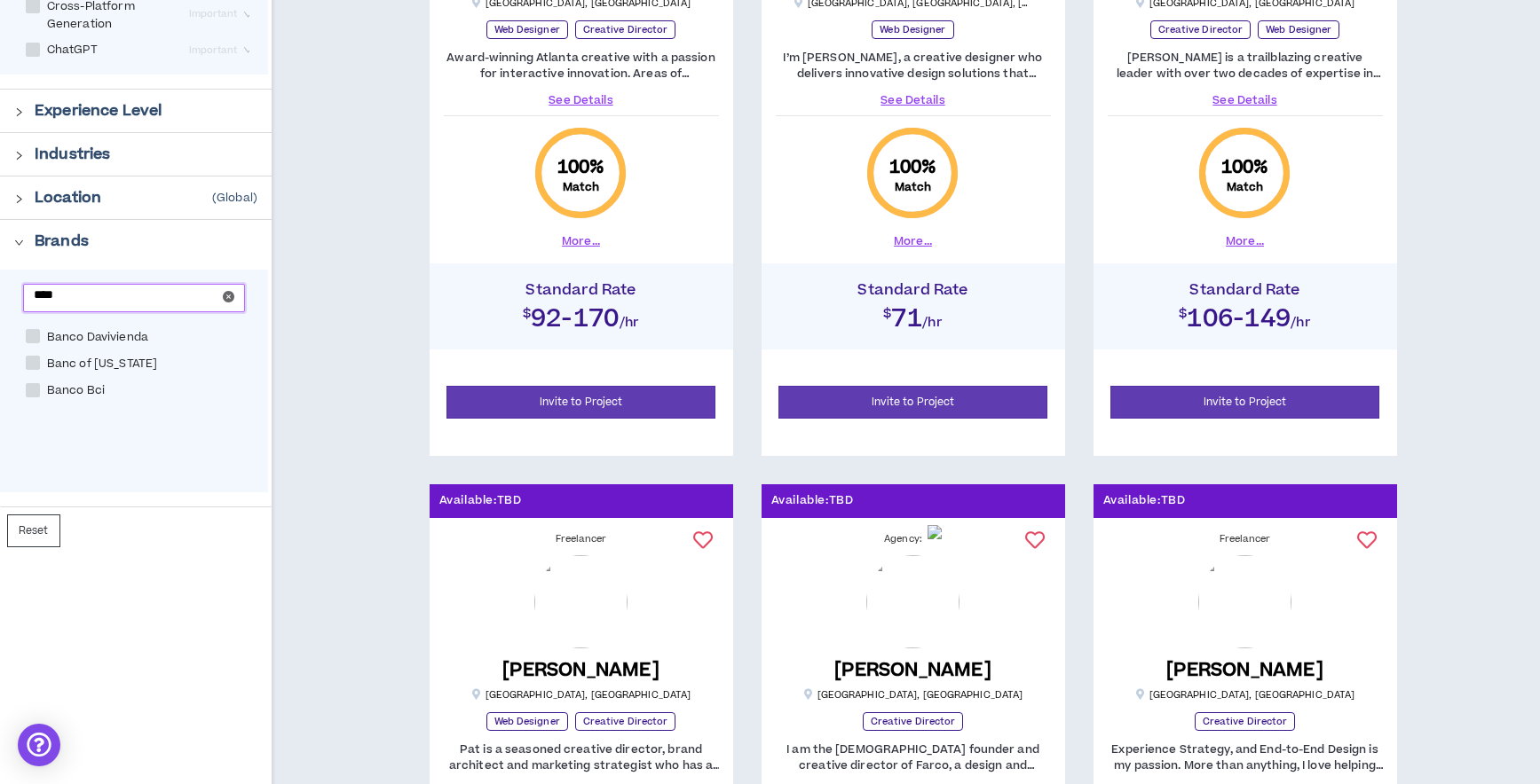
type input "****"
click at [96, 357] on span "Banc of [US_STATE]" at bounding box center [103, 363] width 125 height 17
checkbox California "****"
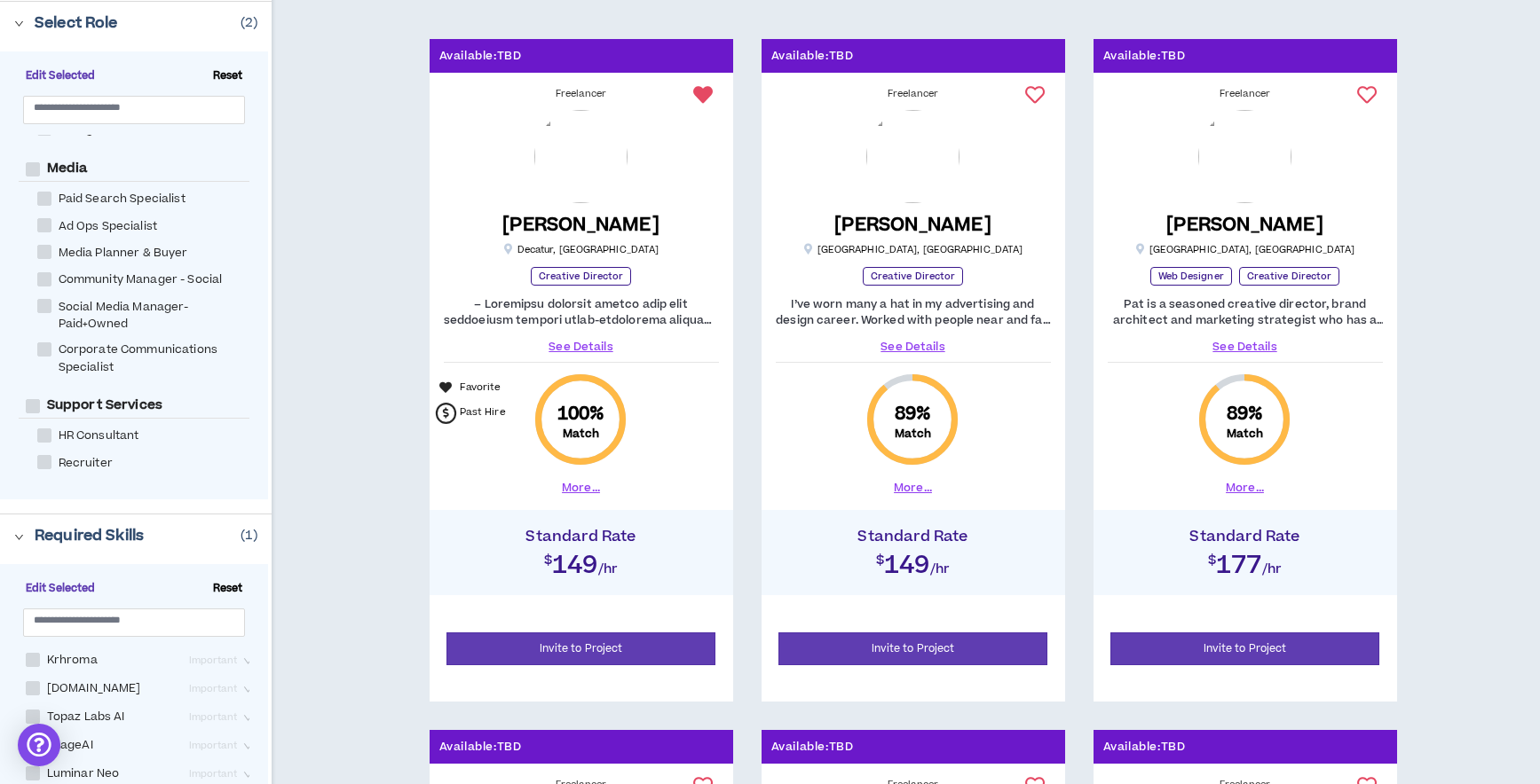
scroll to position [266, 0]
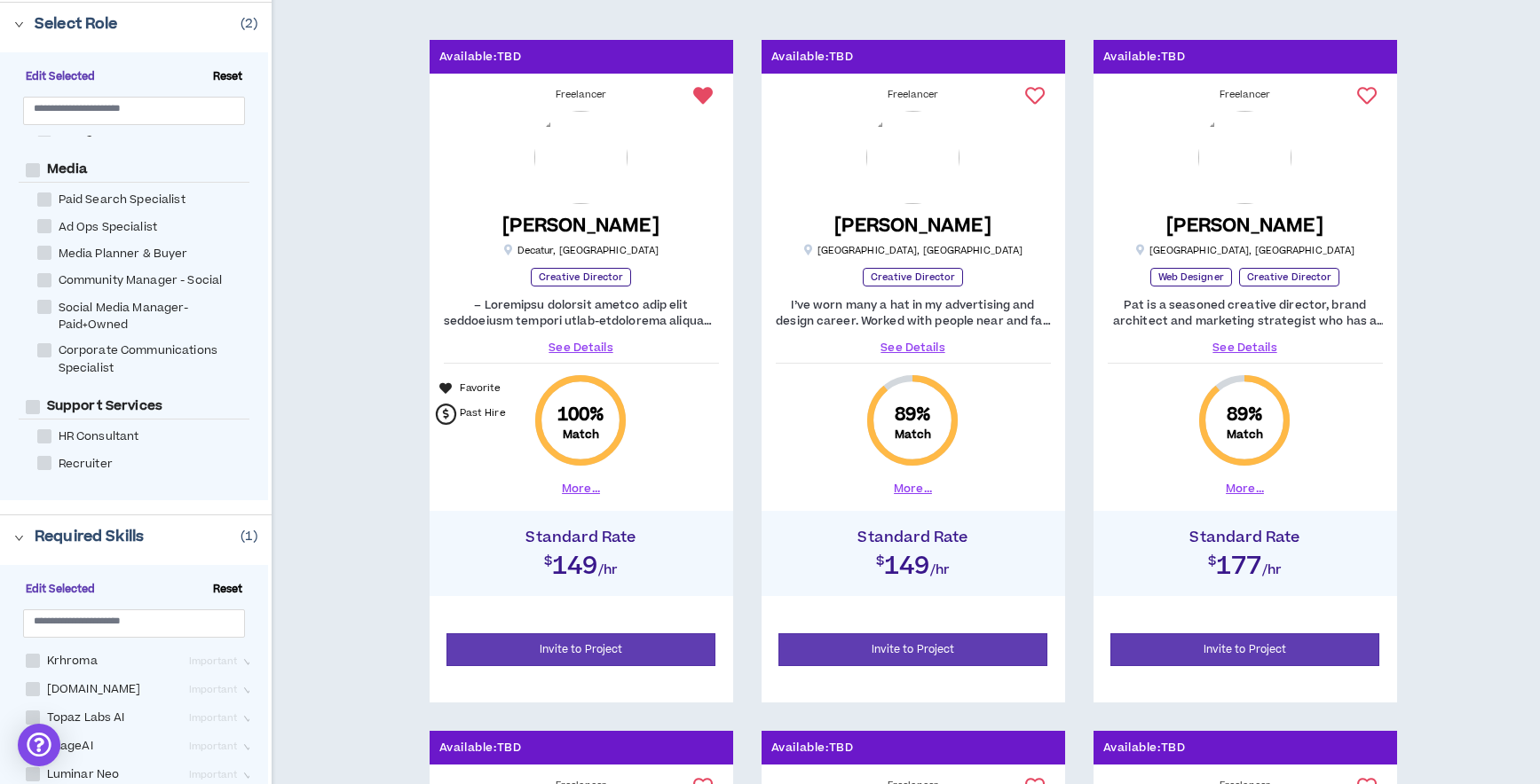
click at [599, 350] on link "See Details" at bounding box center [582, 348] width 275 height 16
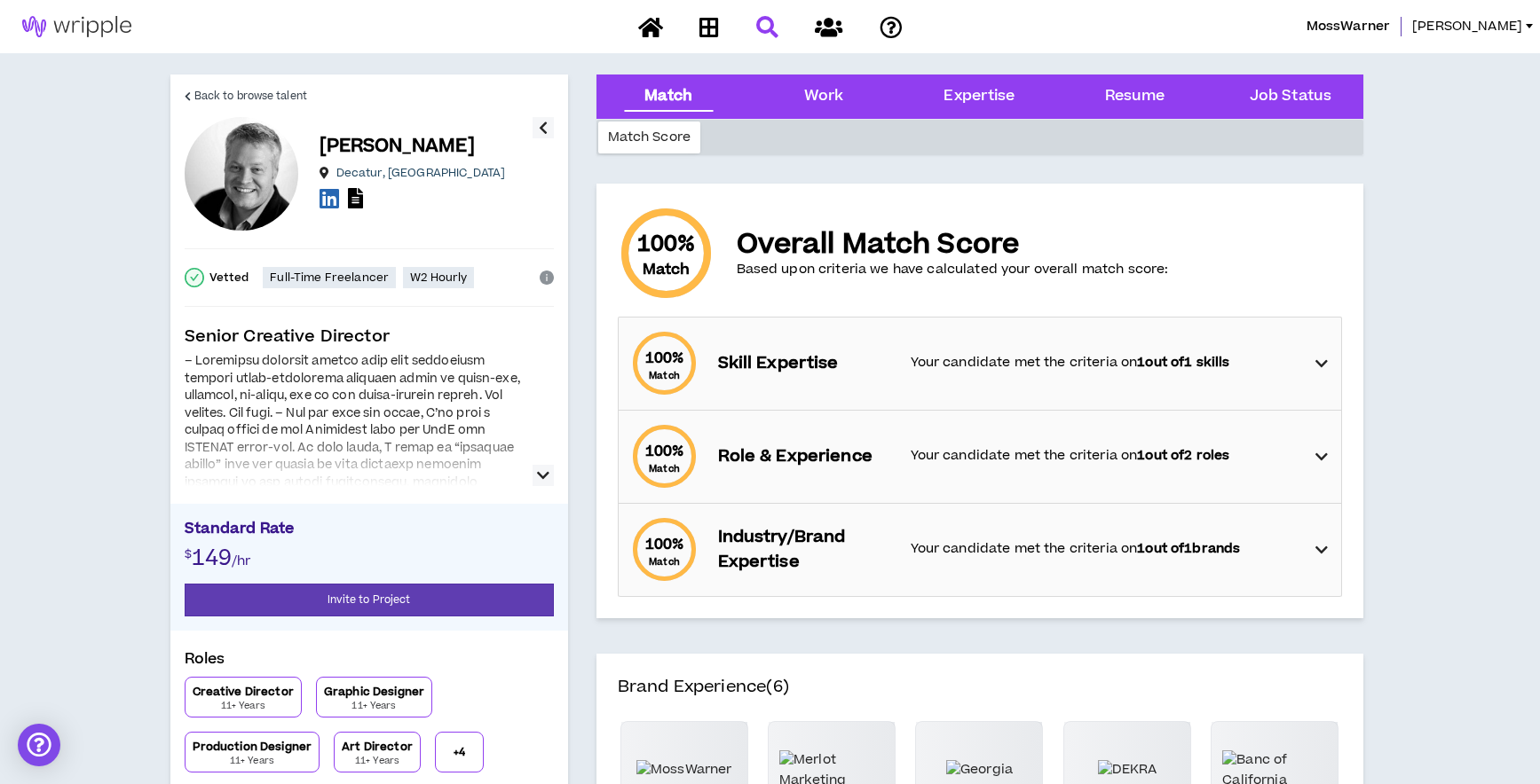
click at [548, 471] on icon "button" at bounding box center [543, 476] width 13 height 21
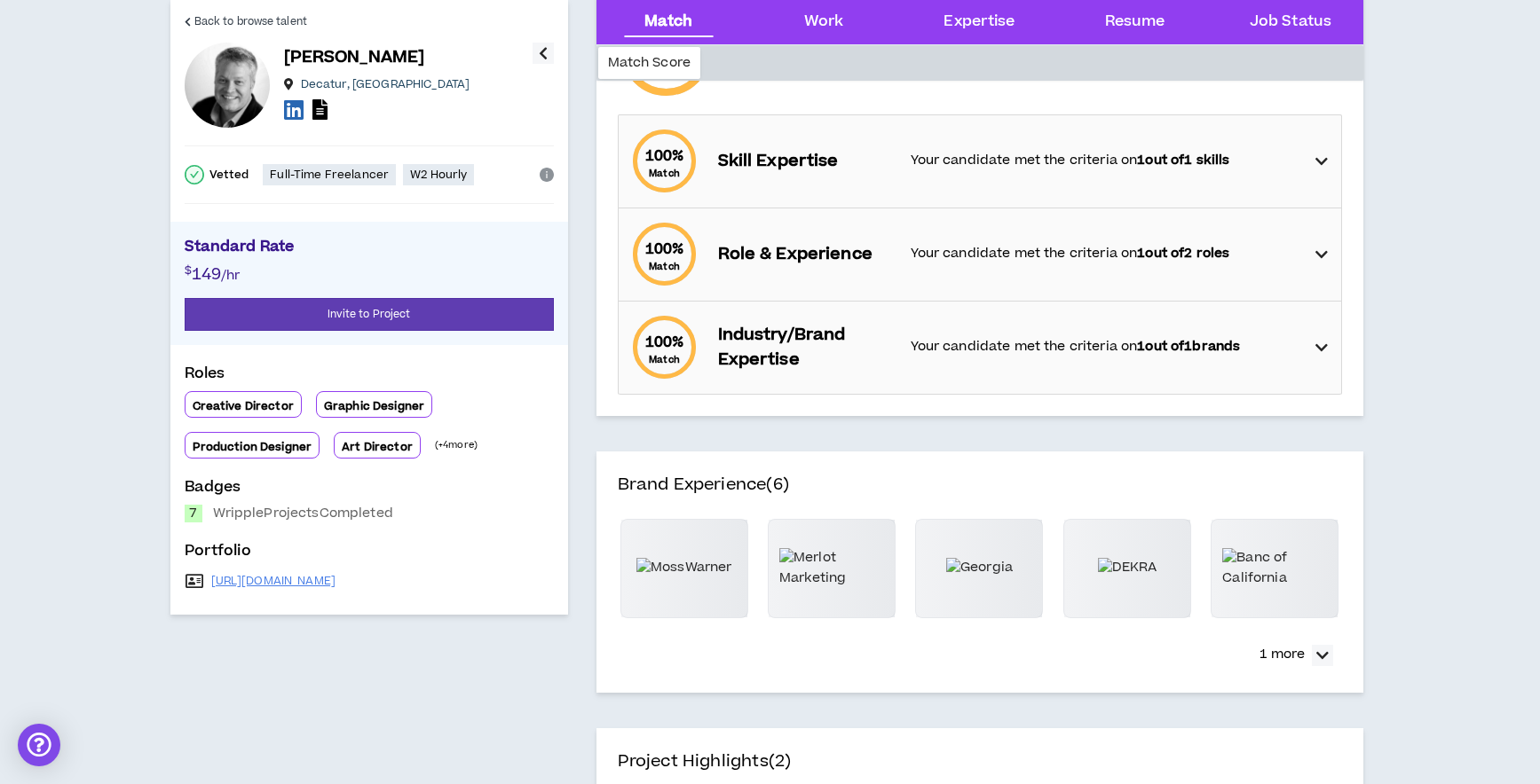
scroll to position [202, 0]
click at [337, 583] on link "[URL][DOMAIN_NAME]" at bounding box center [273, 581] width 125 height 14
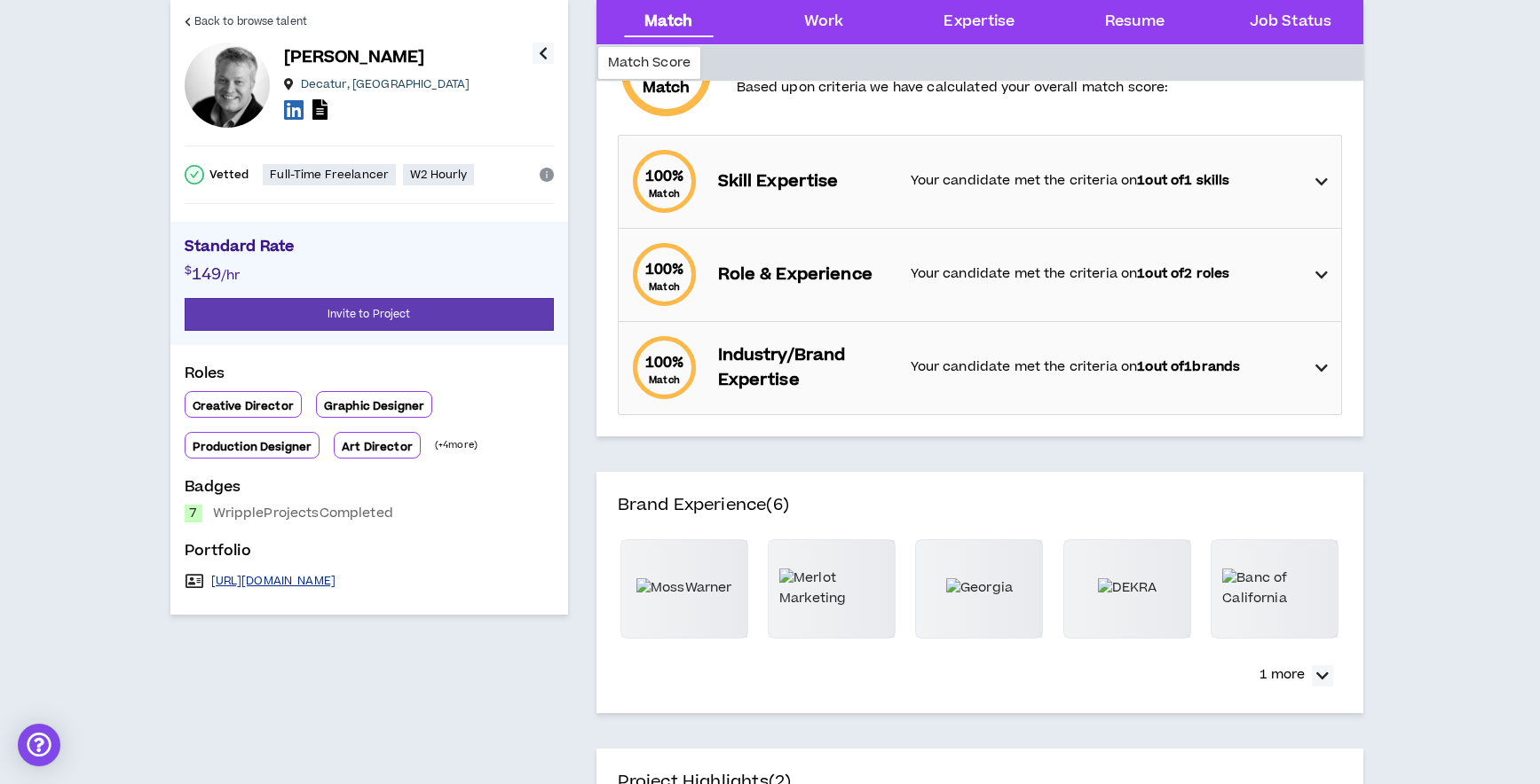
scroll to position [179, 0]
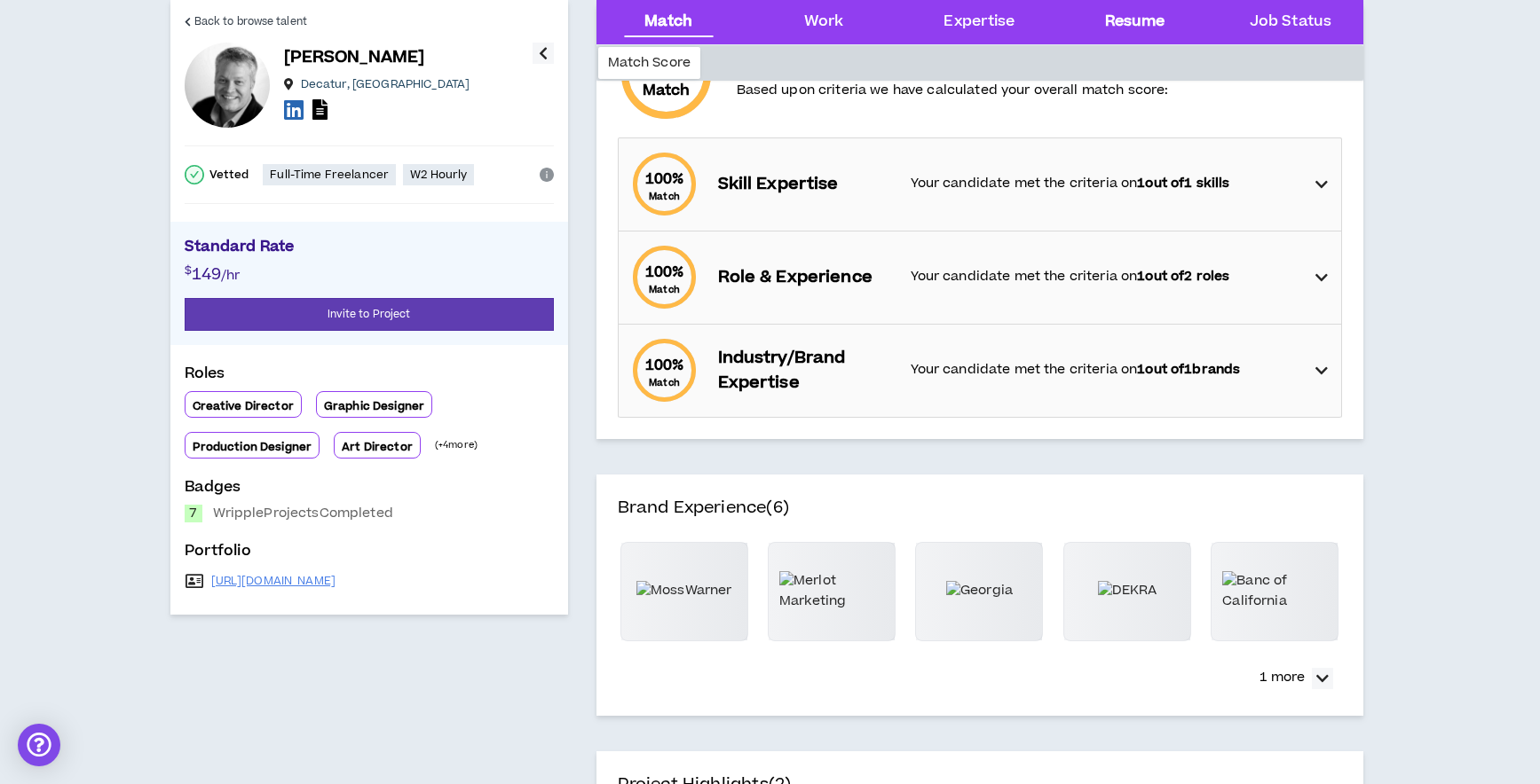
click at [1143, 21] on div "Resume" at bounding box center [1135, 22] width 61 height 23
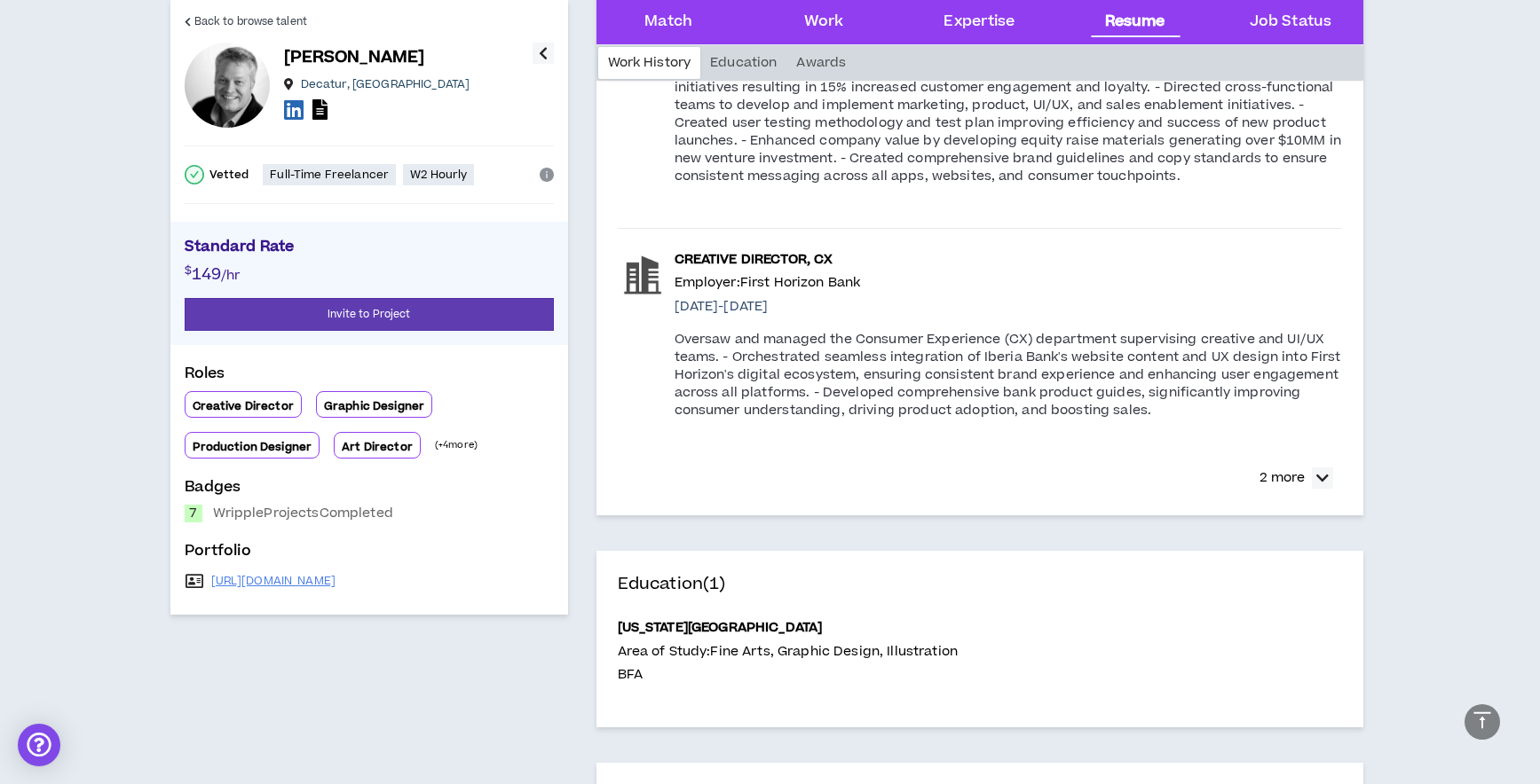
scroll to position [3361, 0]
click at [1280, 466] on p "2 more" at bounding box center [1282, 476] width 46 height 20
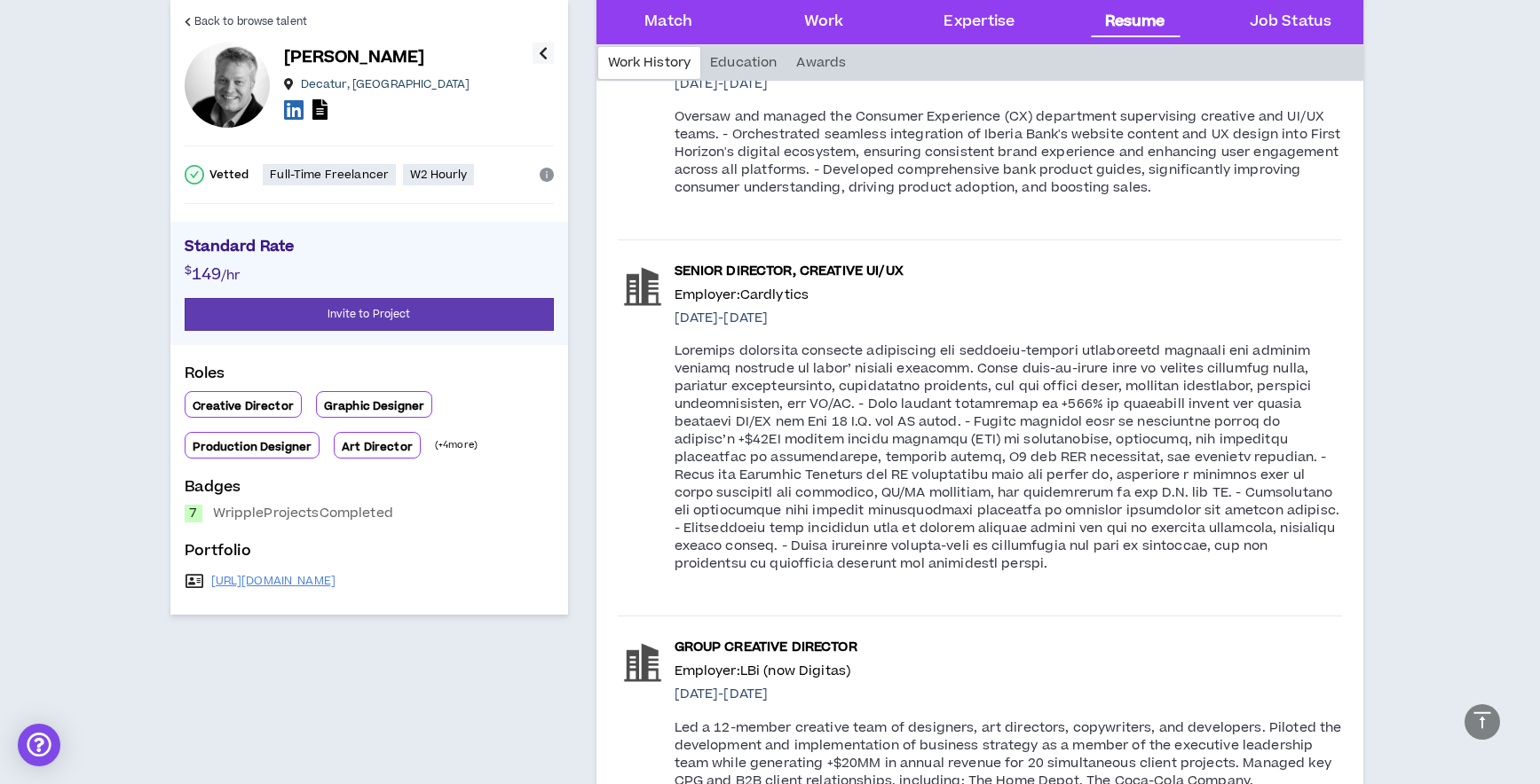
scroll to position [2758, 0]
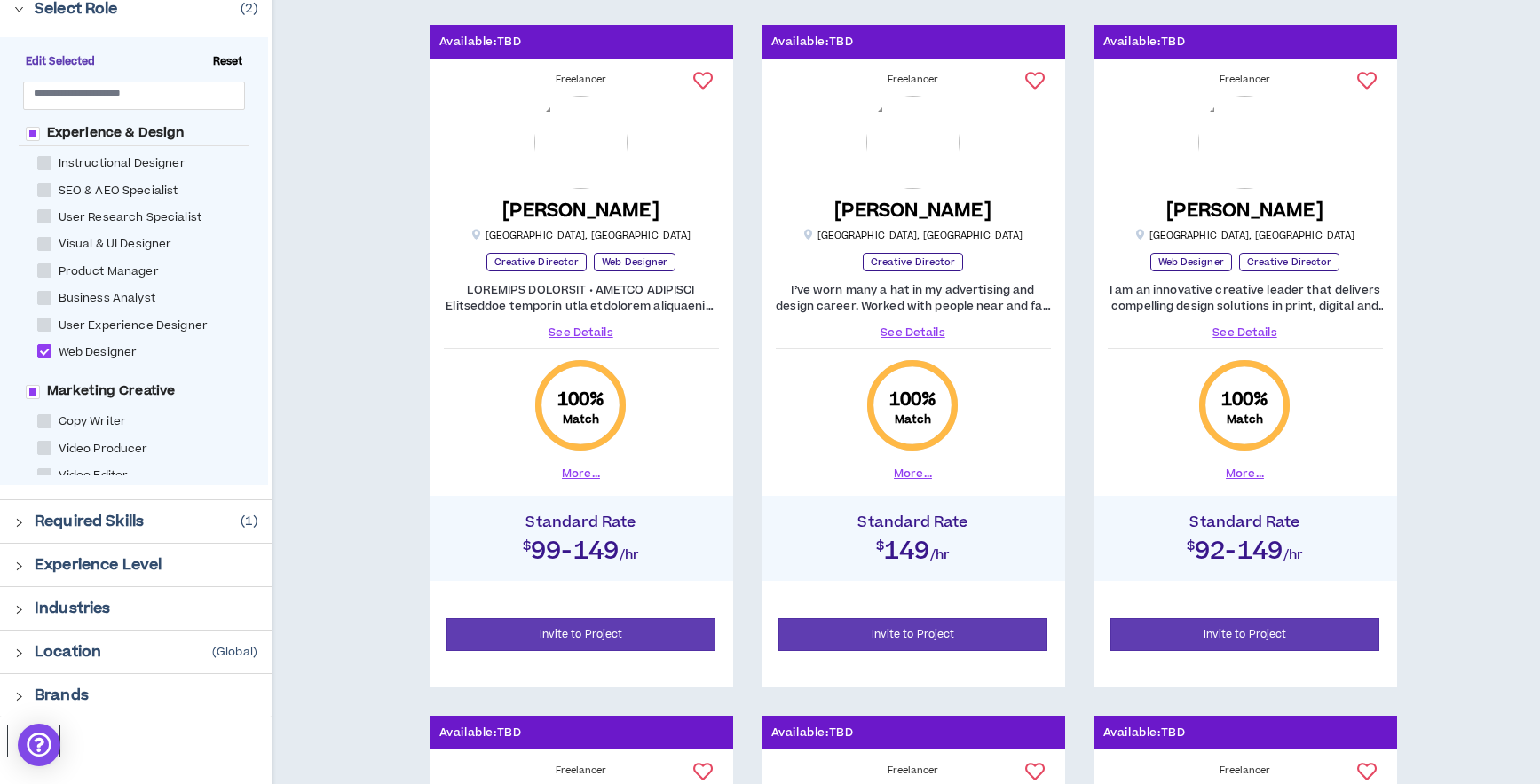
scroll to position [283, 0]
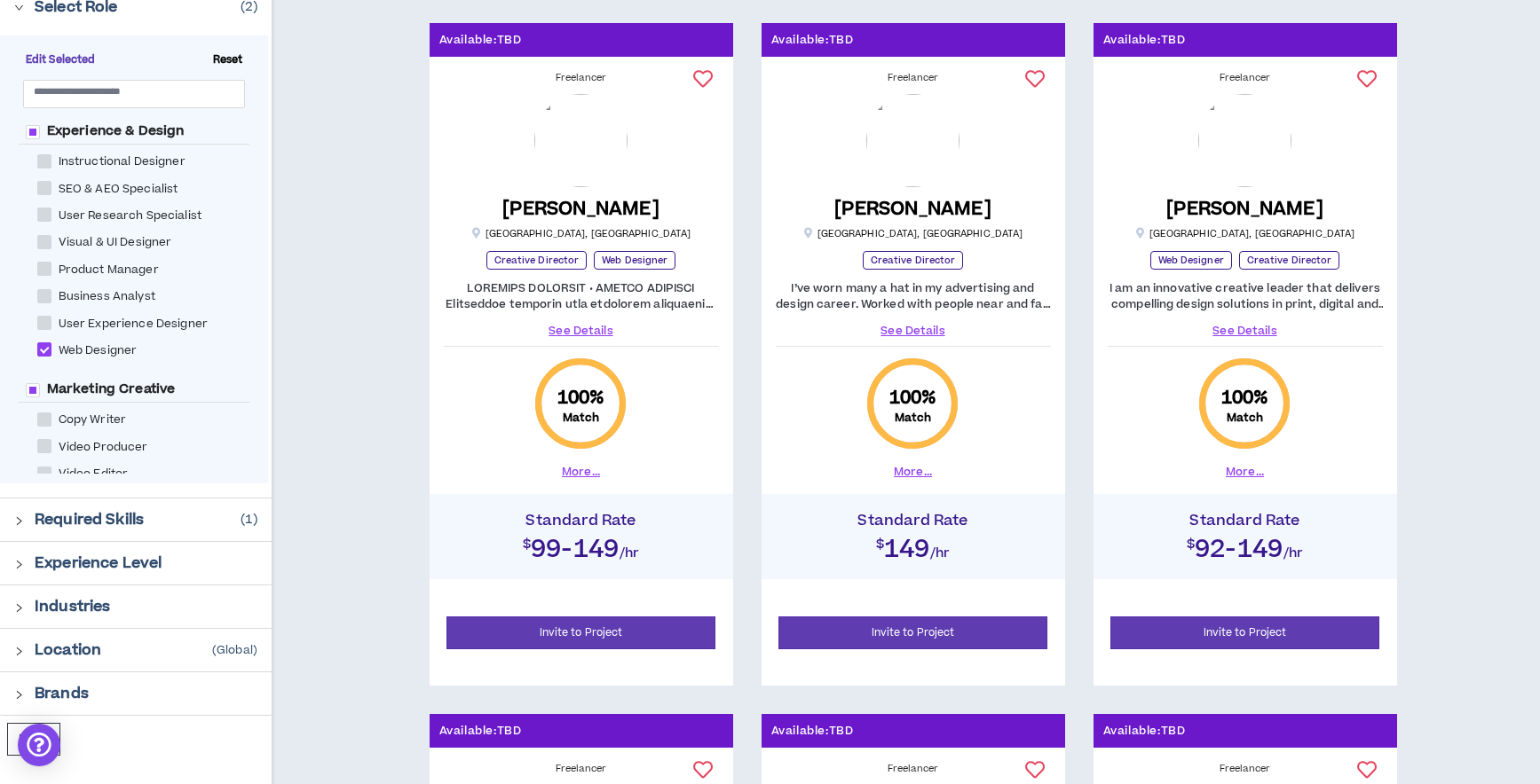
click at [912, 331] on link "See Details" at bounding box center [913, 331] width 275 height 16
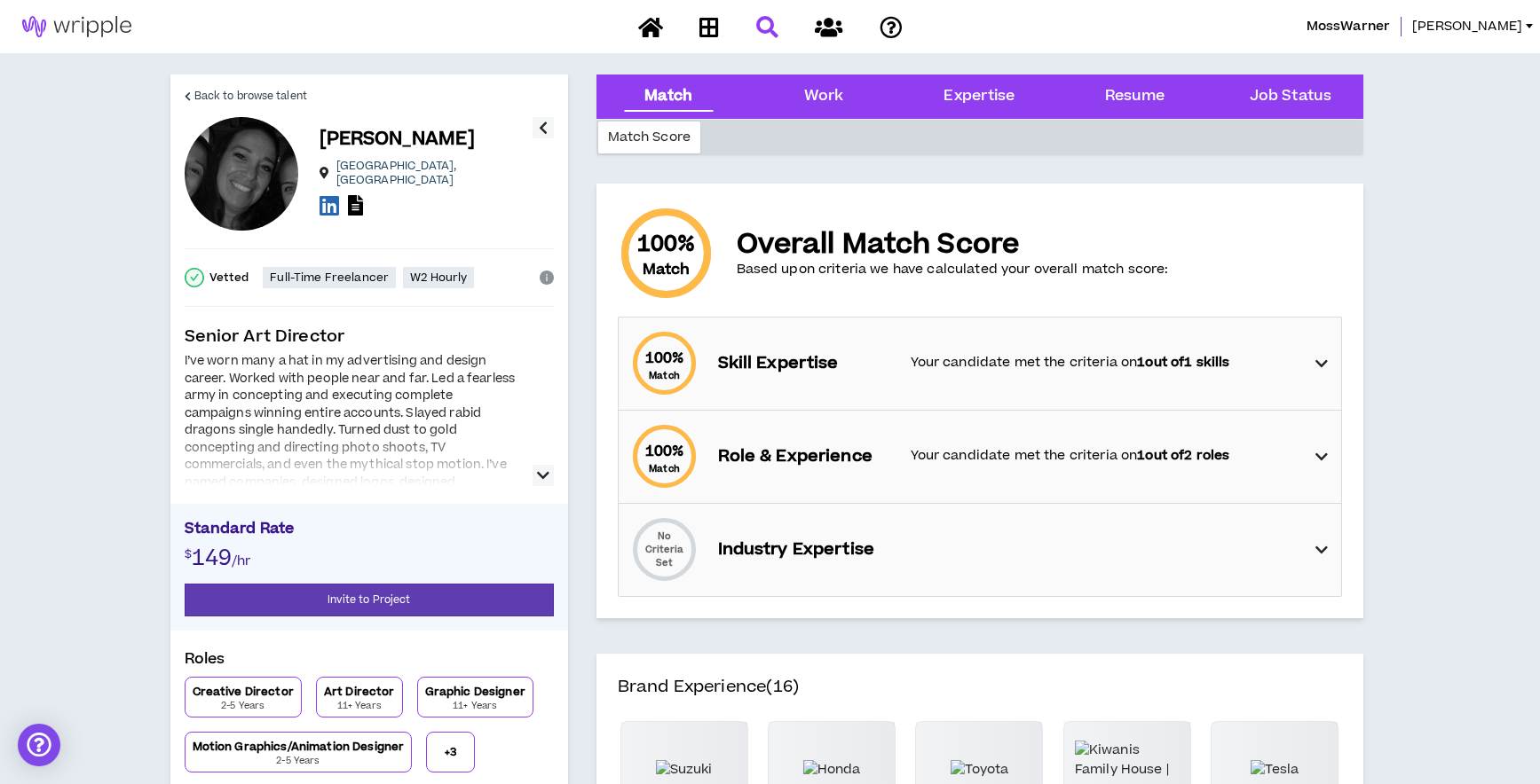
click at [543, 475] on icon "button" at bounding box center [543, 476] width 13 height 21
click at [817, 90] on div "Work" at bounding box center [824, 96] width 40 height 23
click at [823, 91] on div "Work" at bounding box center [824, 96] width 40 height 23
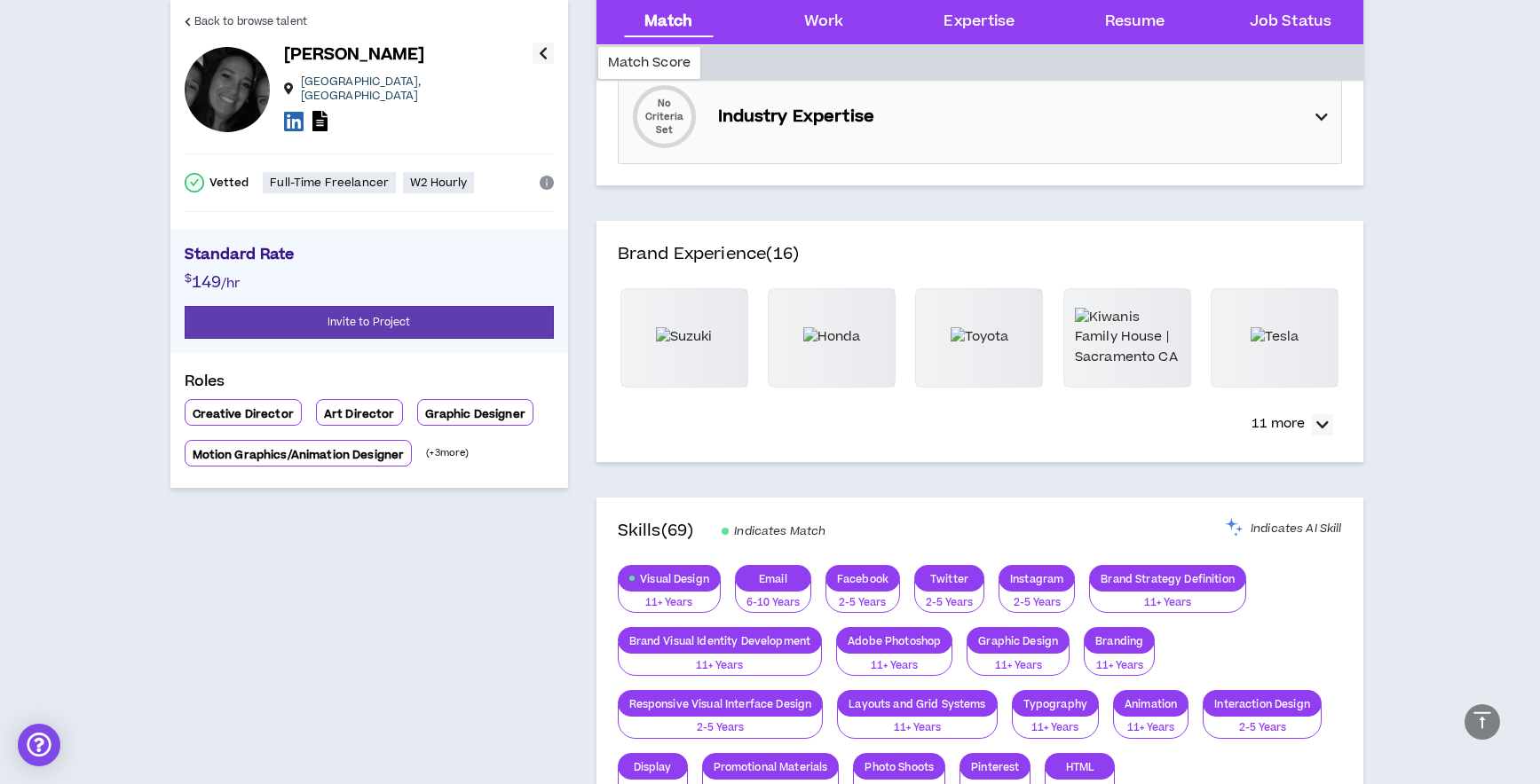
scroll to position [434, 0]
click at [1281, 428] on p "11 more" at bounding box center [1278, 423] width 54 height 20
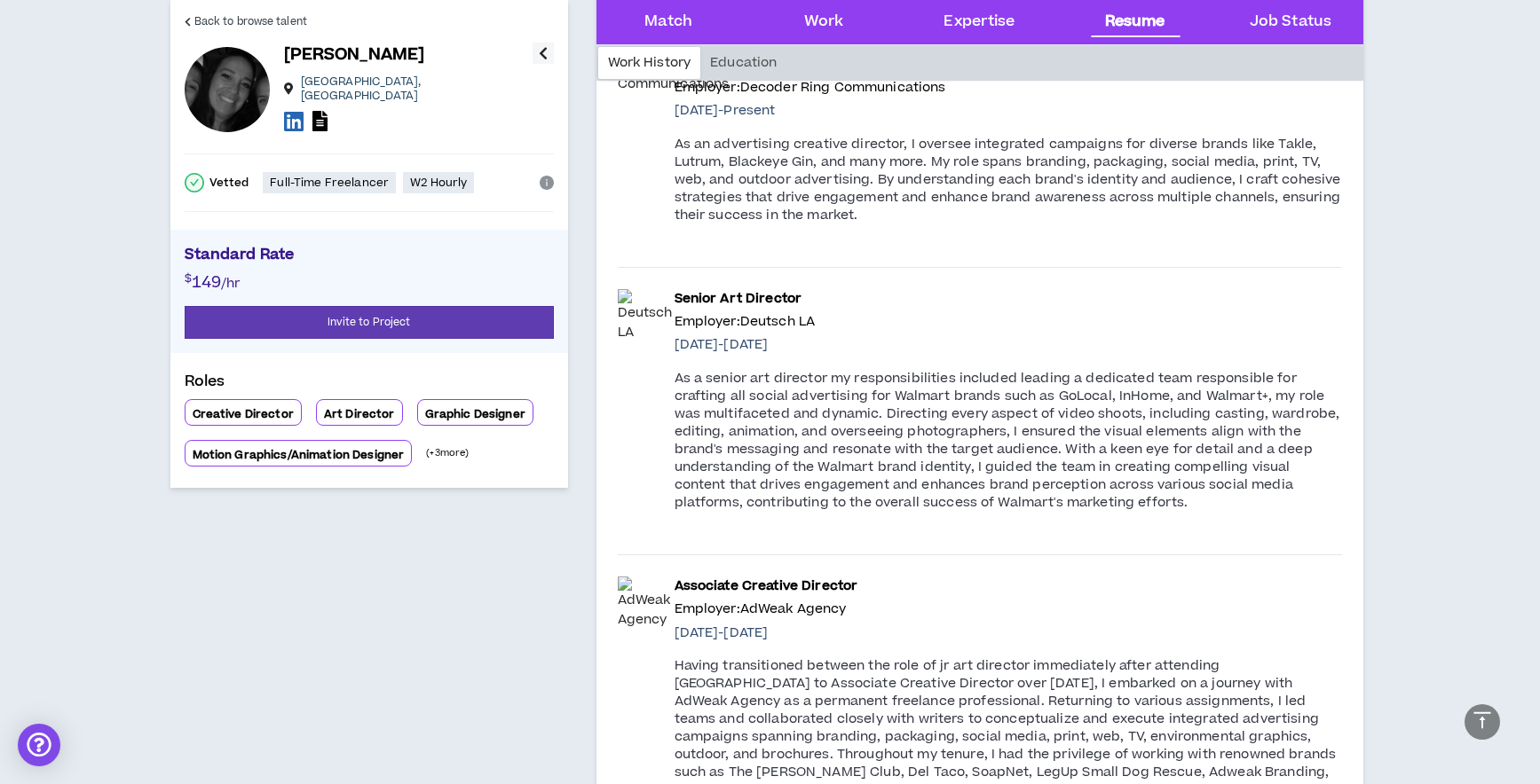
scroll to position [1972, 0]
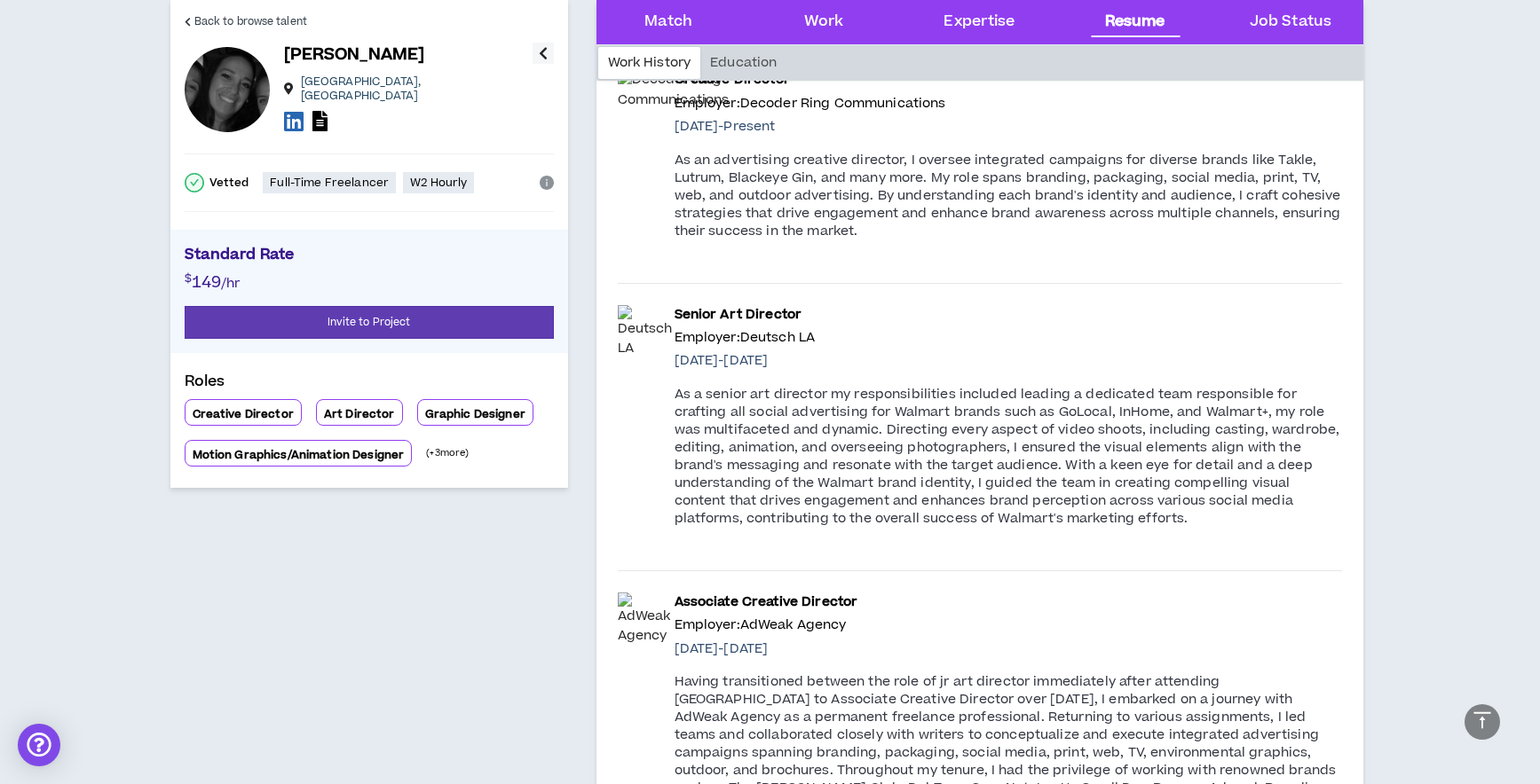
click at [1102, 600] on p "Associate Creative Director" at bounding box center [1008, 603] width 667 height 20
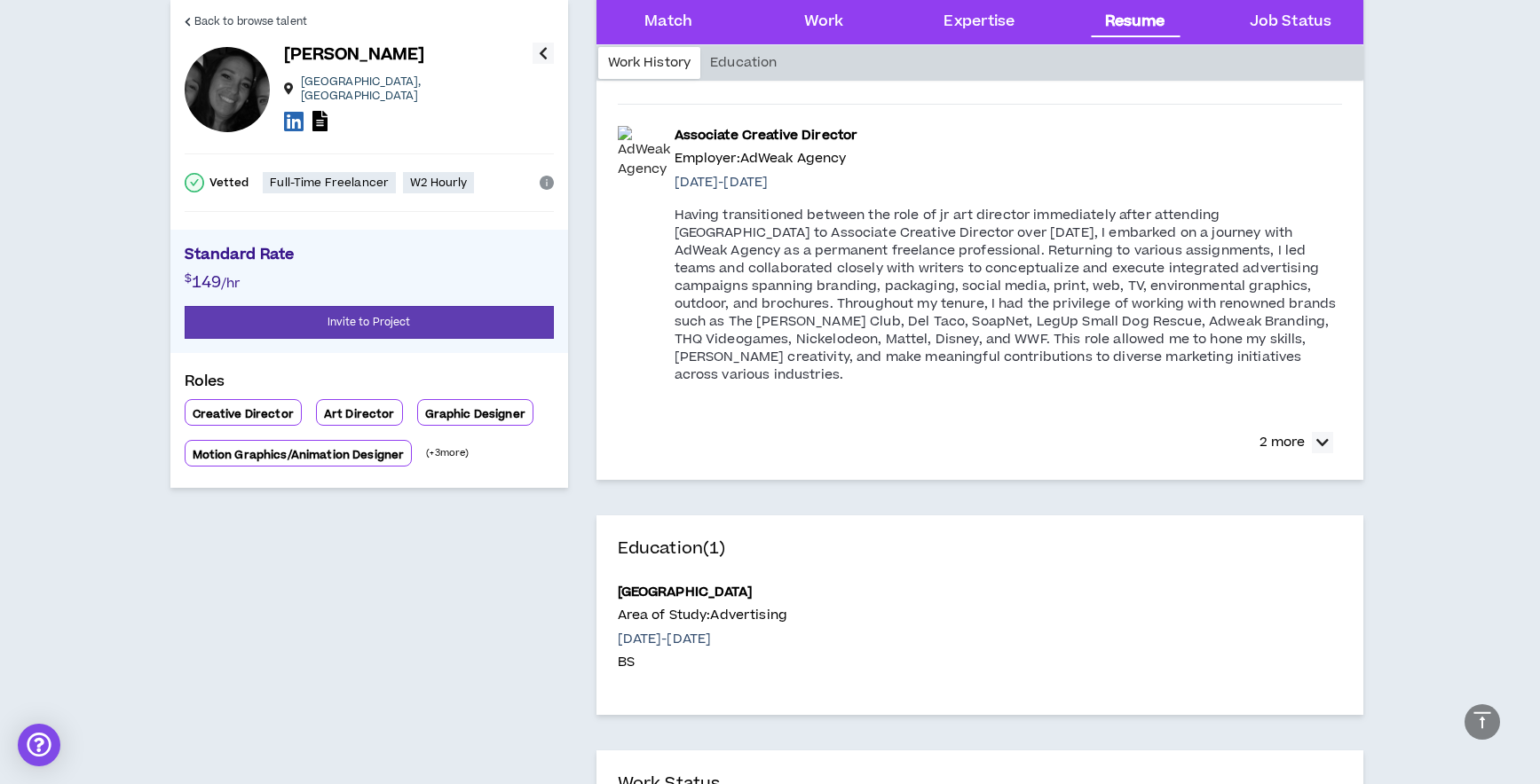
scroll to position [2437, 0]
click at [1292, 435] on p "2 more" at bounding box center [1282, 445] width 46 height 20
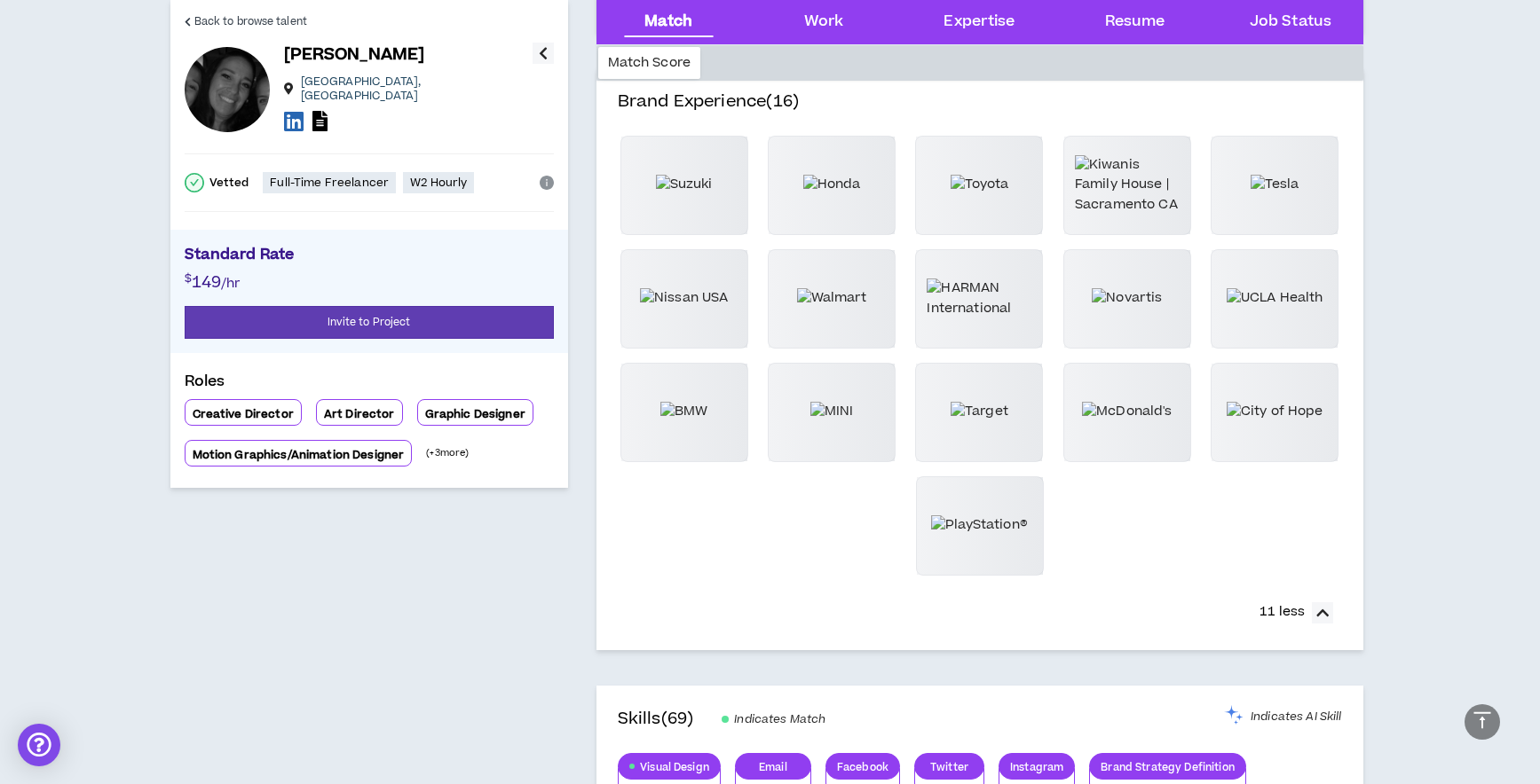
scroll to position [0, 0]
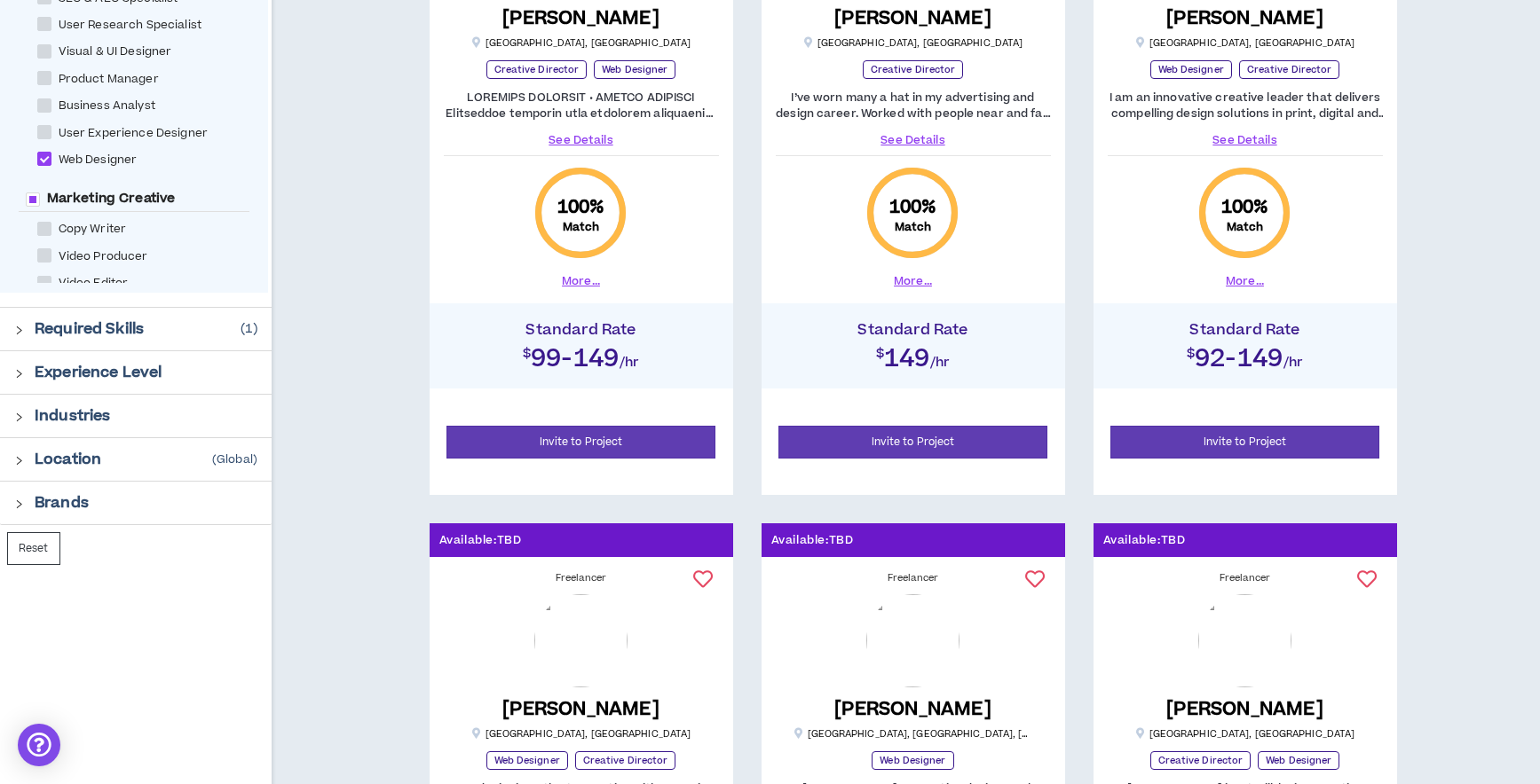
scroll to position [665, 0]
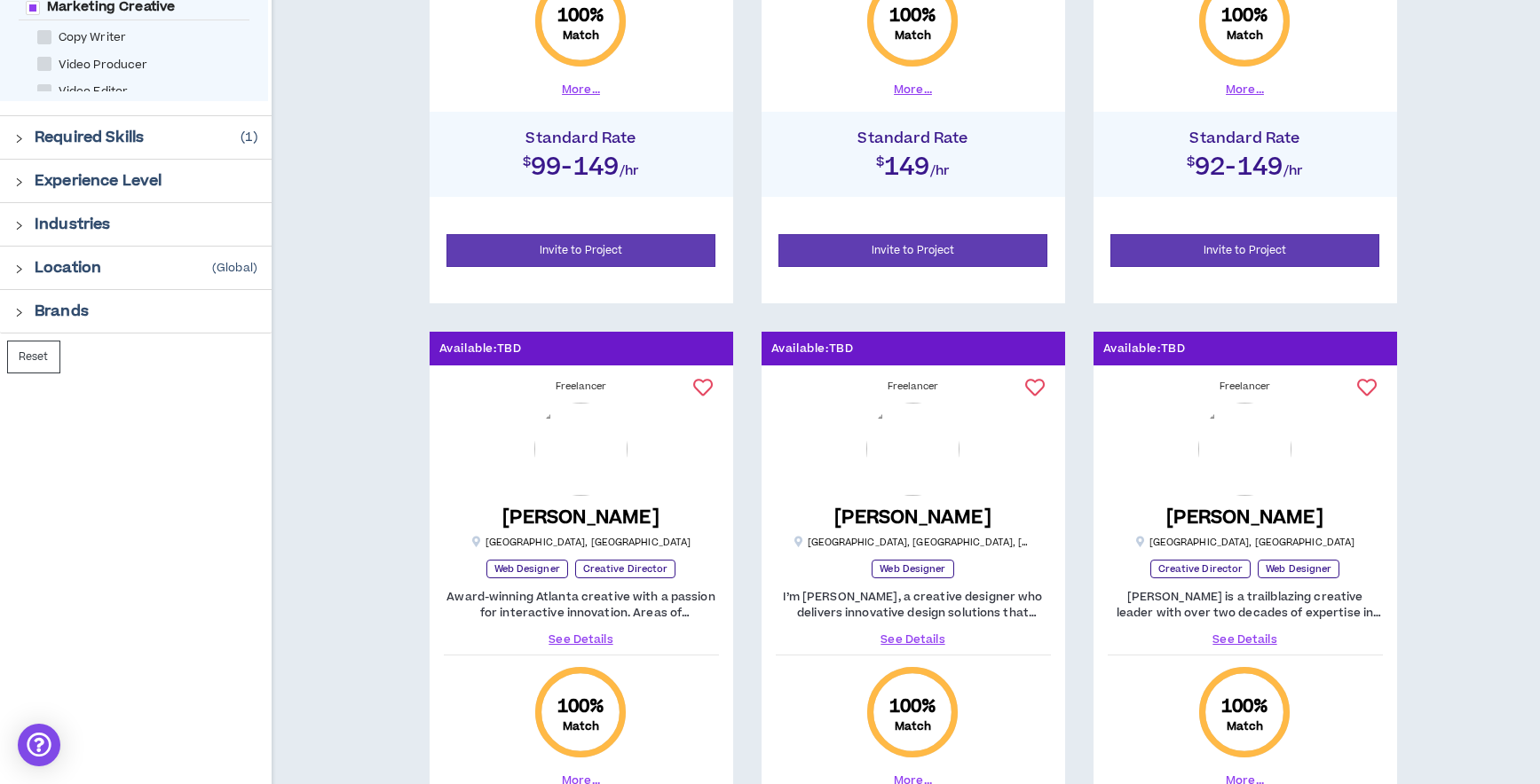
click at [91, 319] on div "Brands" at bounding box center [146, 312] width 222 height 21
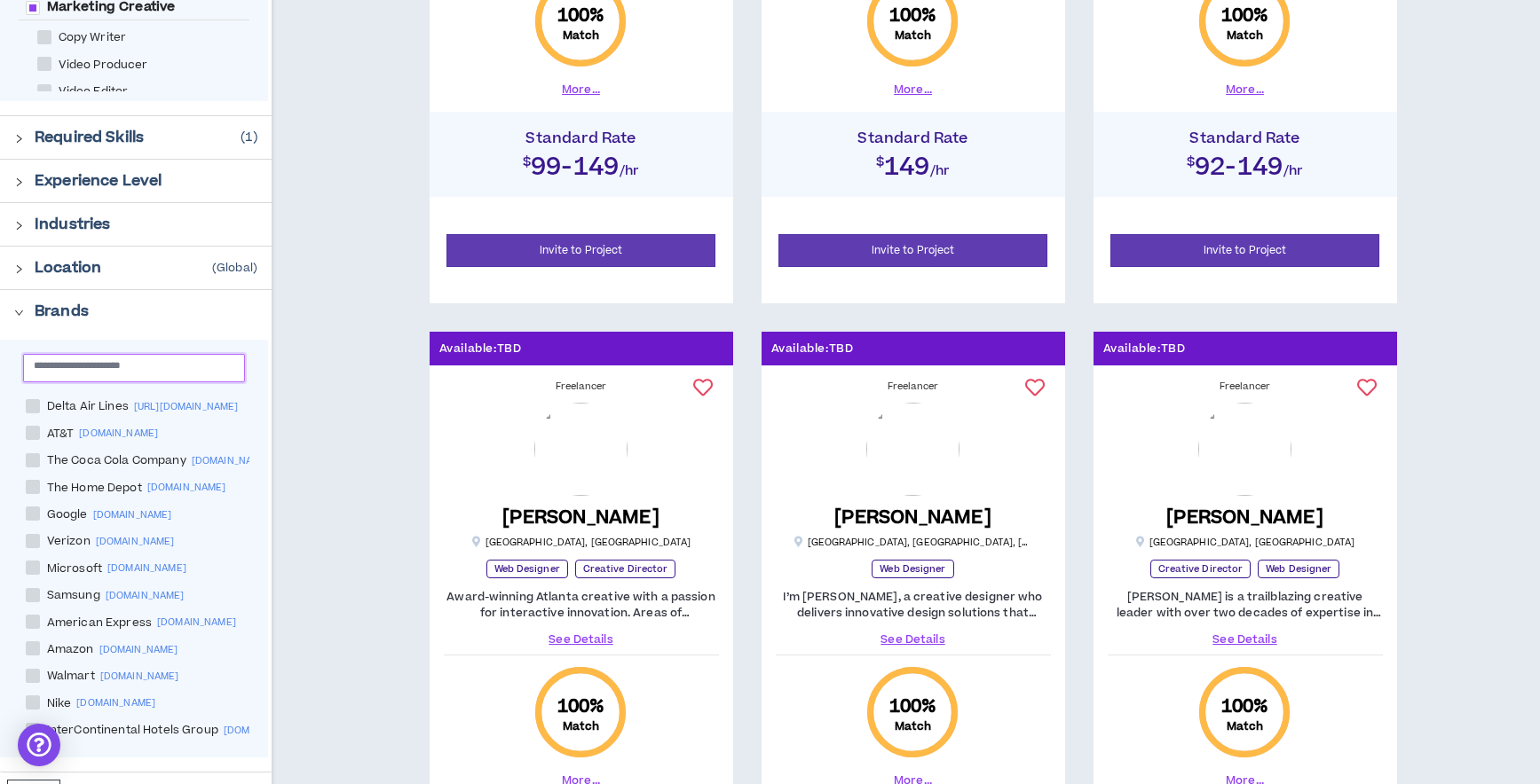
click at [168, 371] on input "text" at bounding box center [127, 364] width 187 height 13
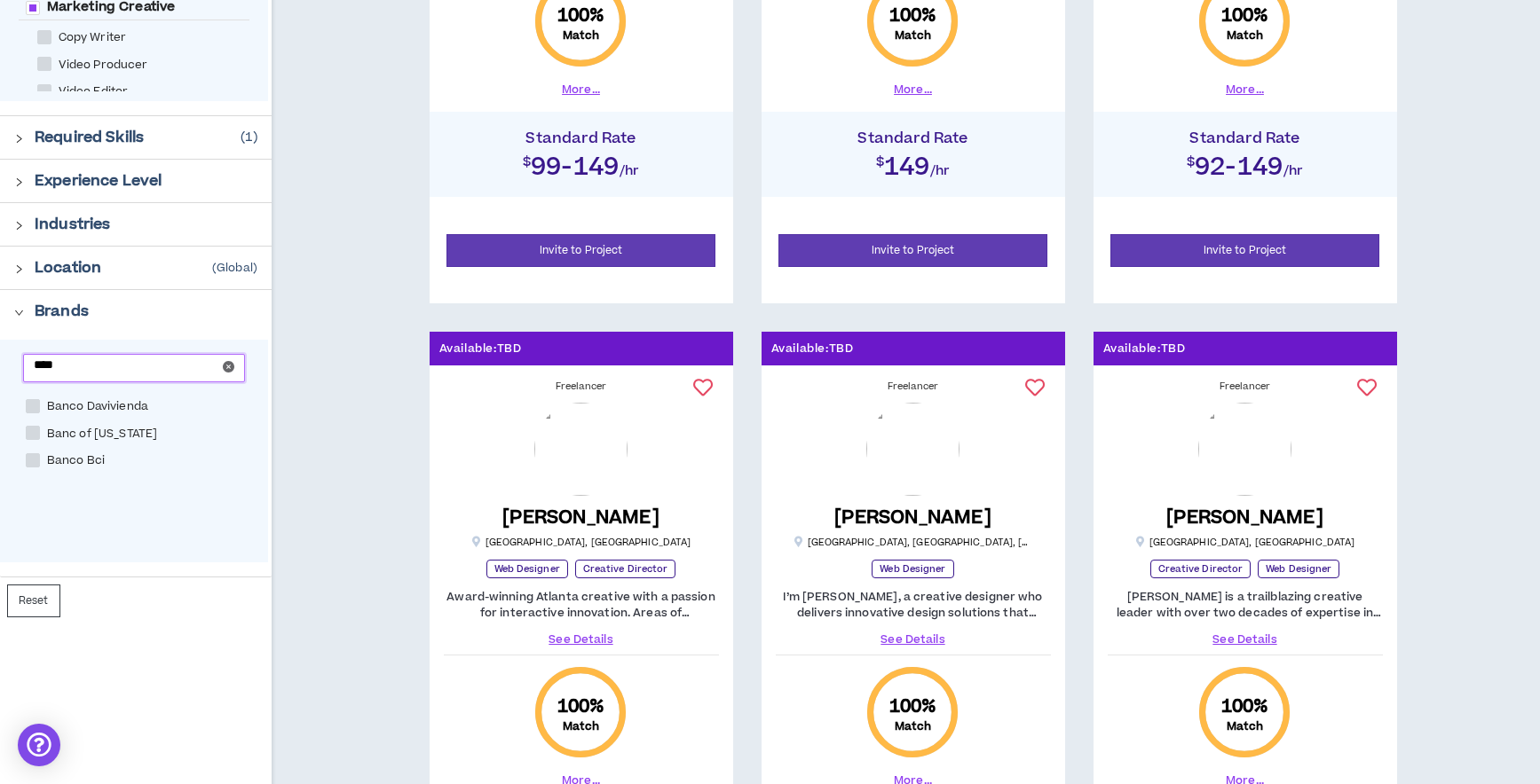
type input "****"
click at [38, 436] on span at bounding box center [33, 433] width 14 height 14
checkbox California "****"
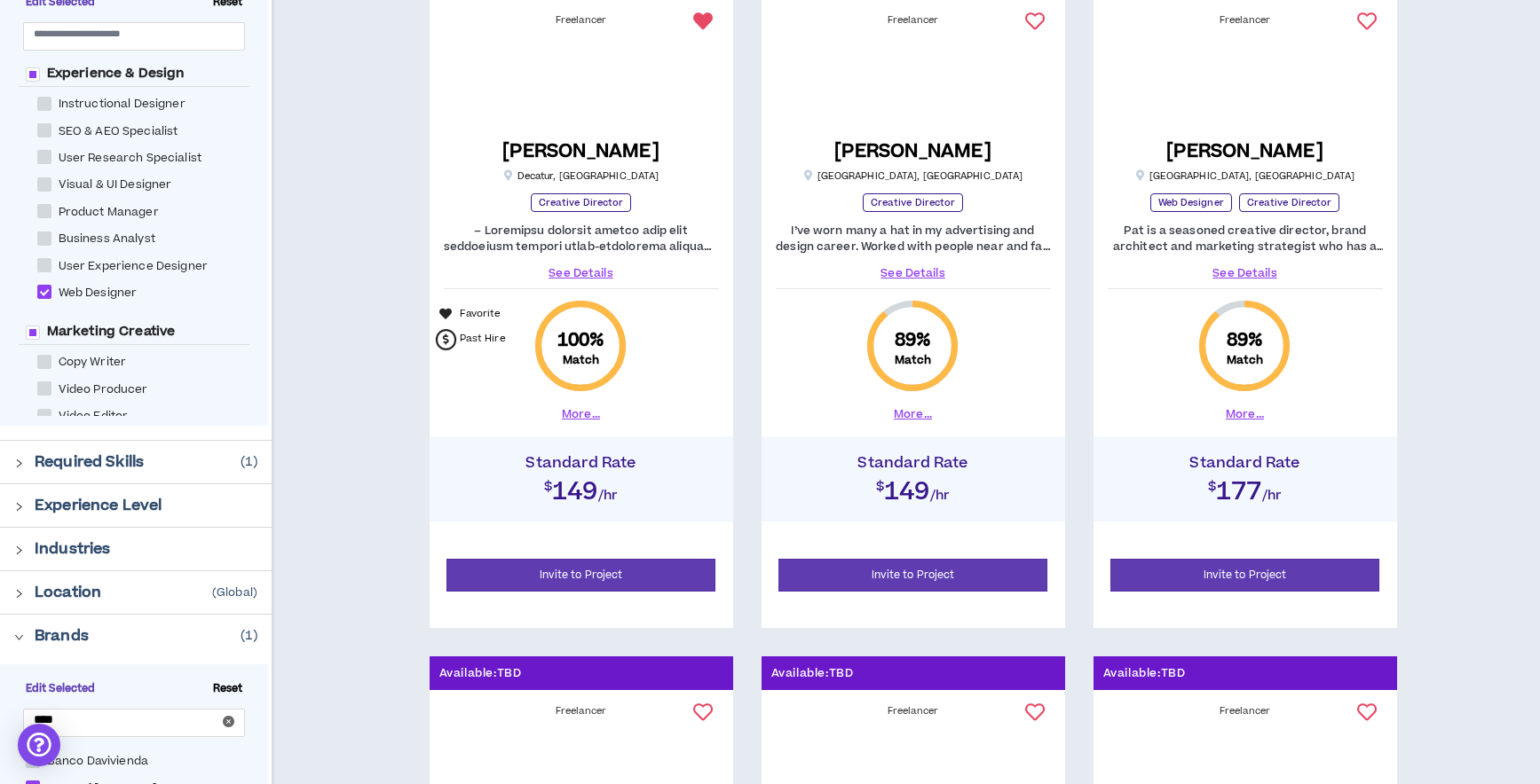
scroll to position [344, 0]
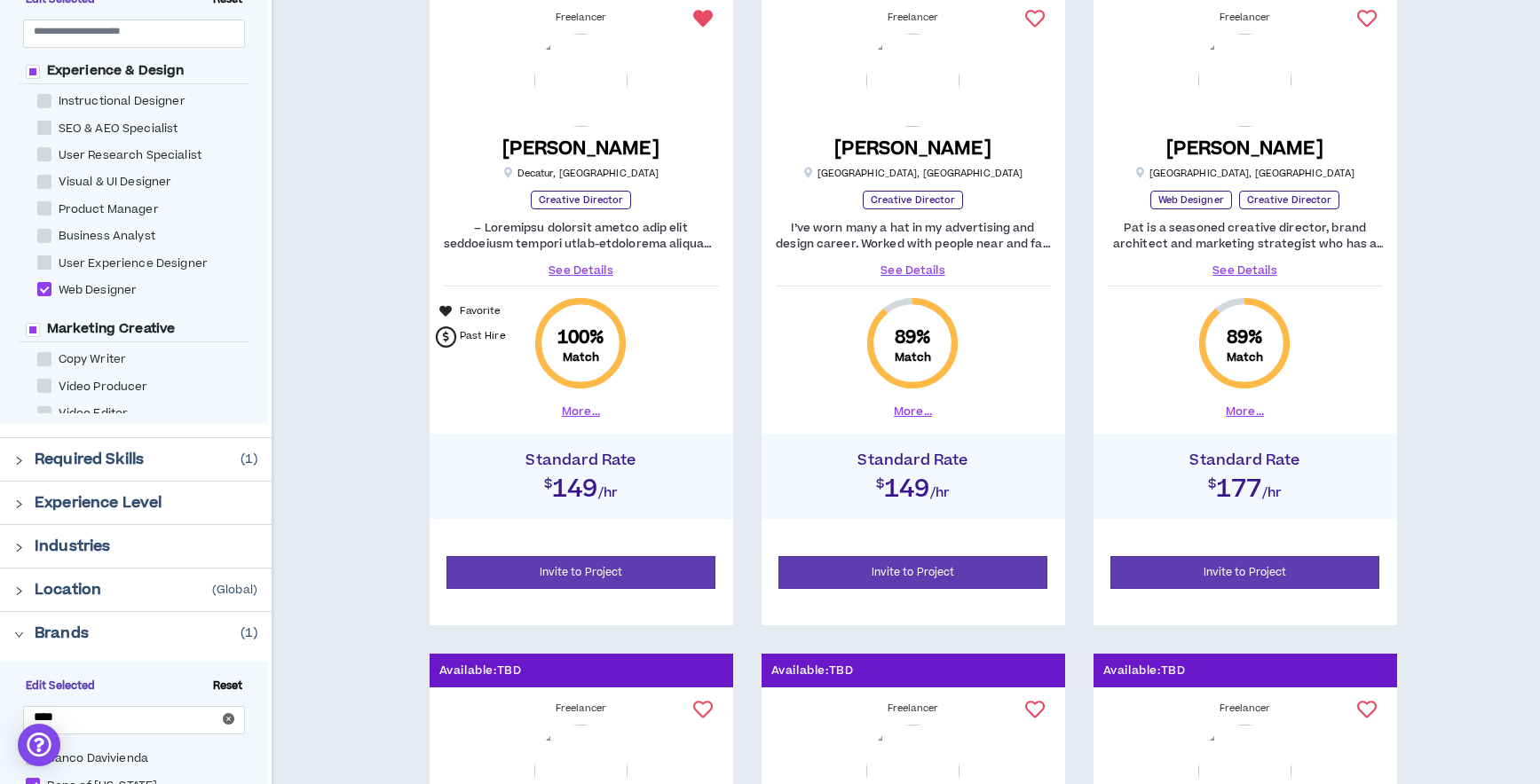
click at [1240, 270] on link "See Details" at bounding box center [1245, 271] width 275 height 16
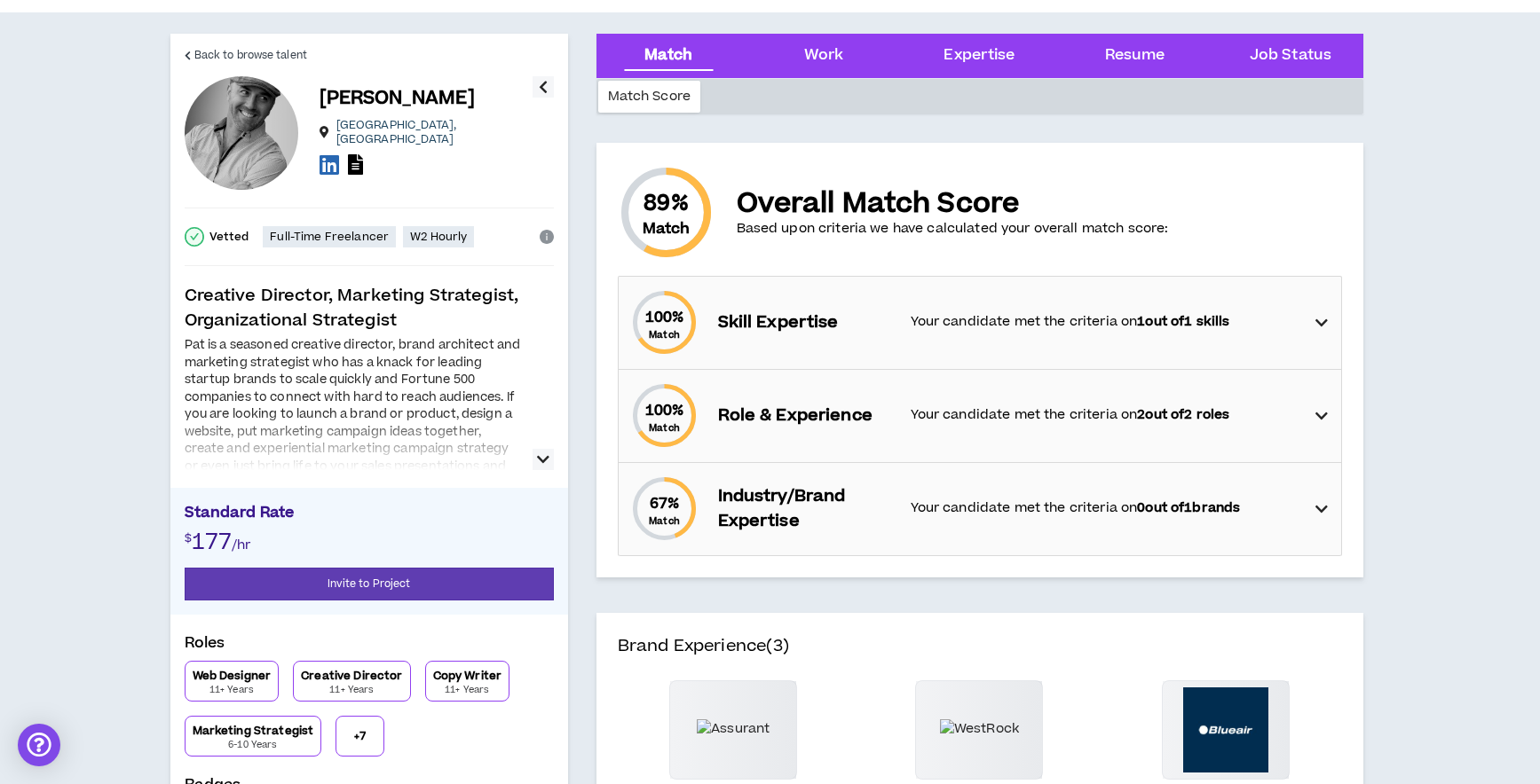
scroll to position [42, 0]
click at [540, 458] on icon "button" at bounding box center [543, 459] width 13 height 21
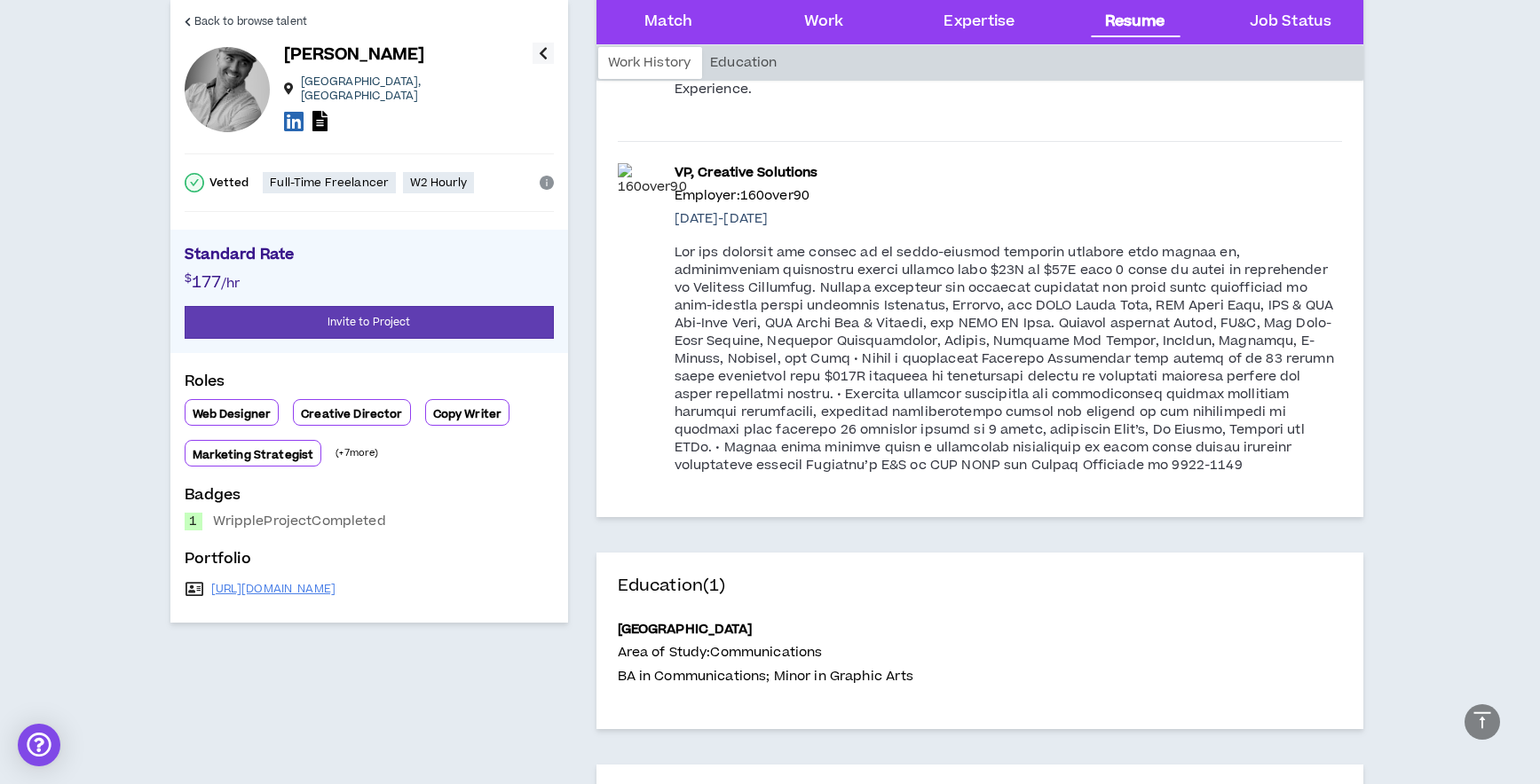
scroll to position [3623, 0]
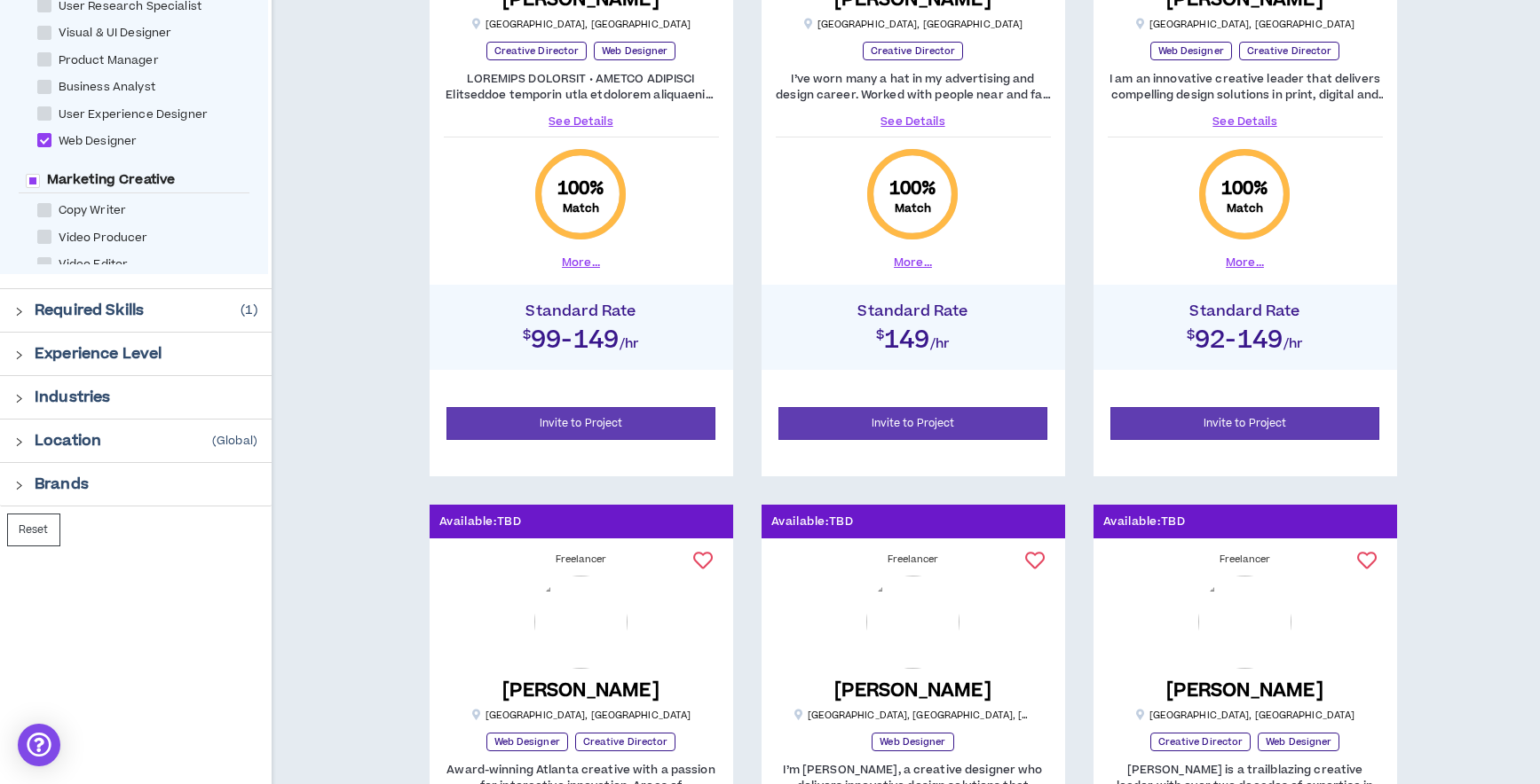
scroll to position [494, 0]
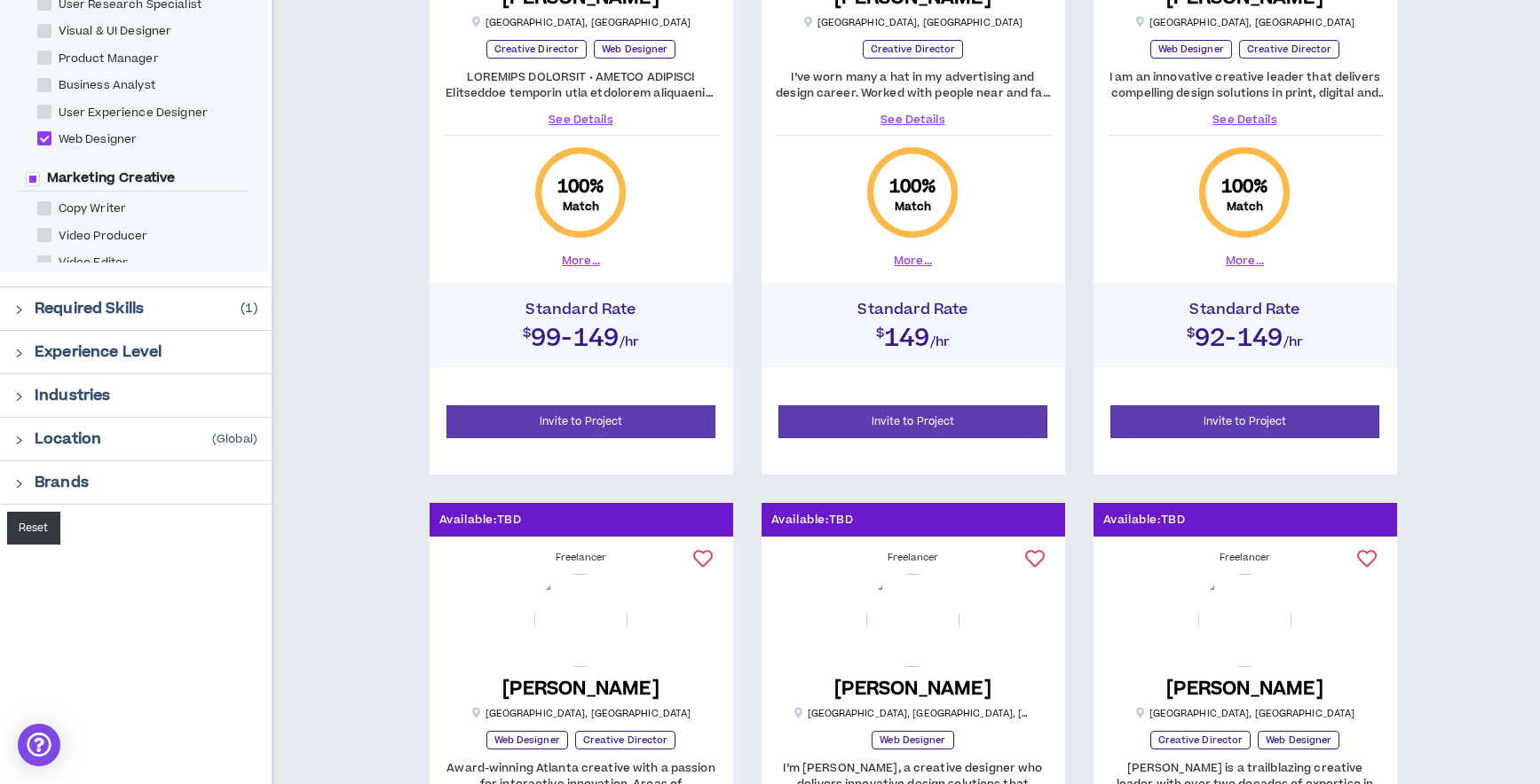
click at [33, 532] on button "Reset" at bounding box center [34, 528] width 54 height 33
checkbox Designer "*****"
checkbox Director "*****"
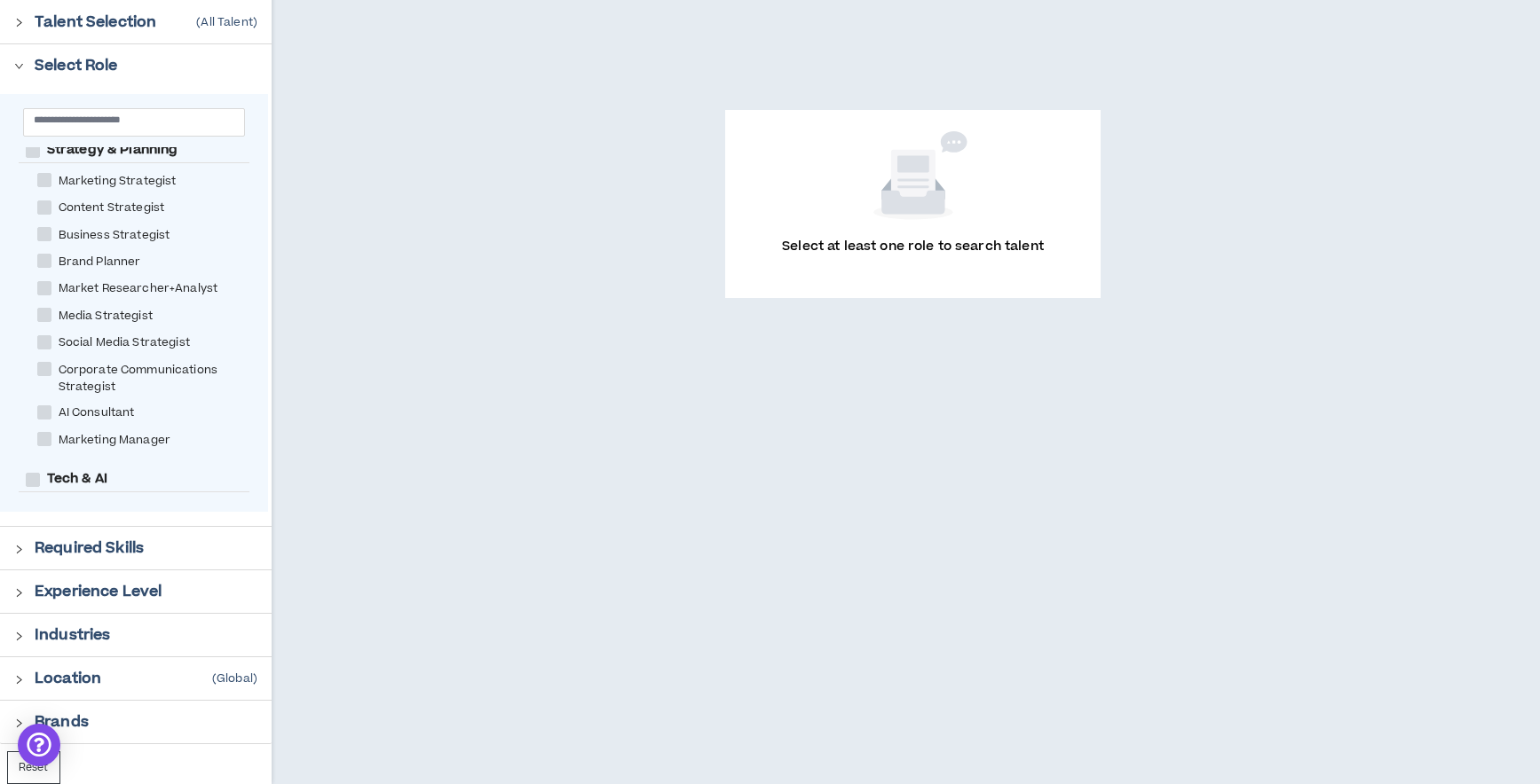
scroll to position [1681, 0]
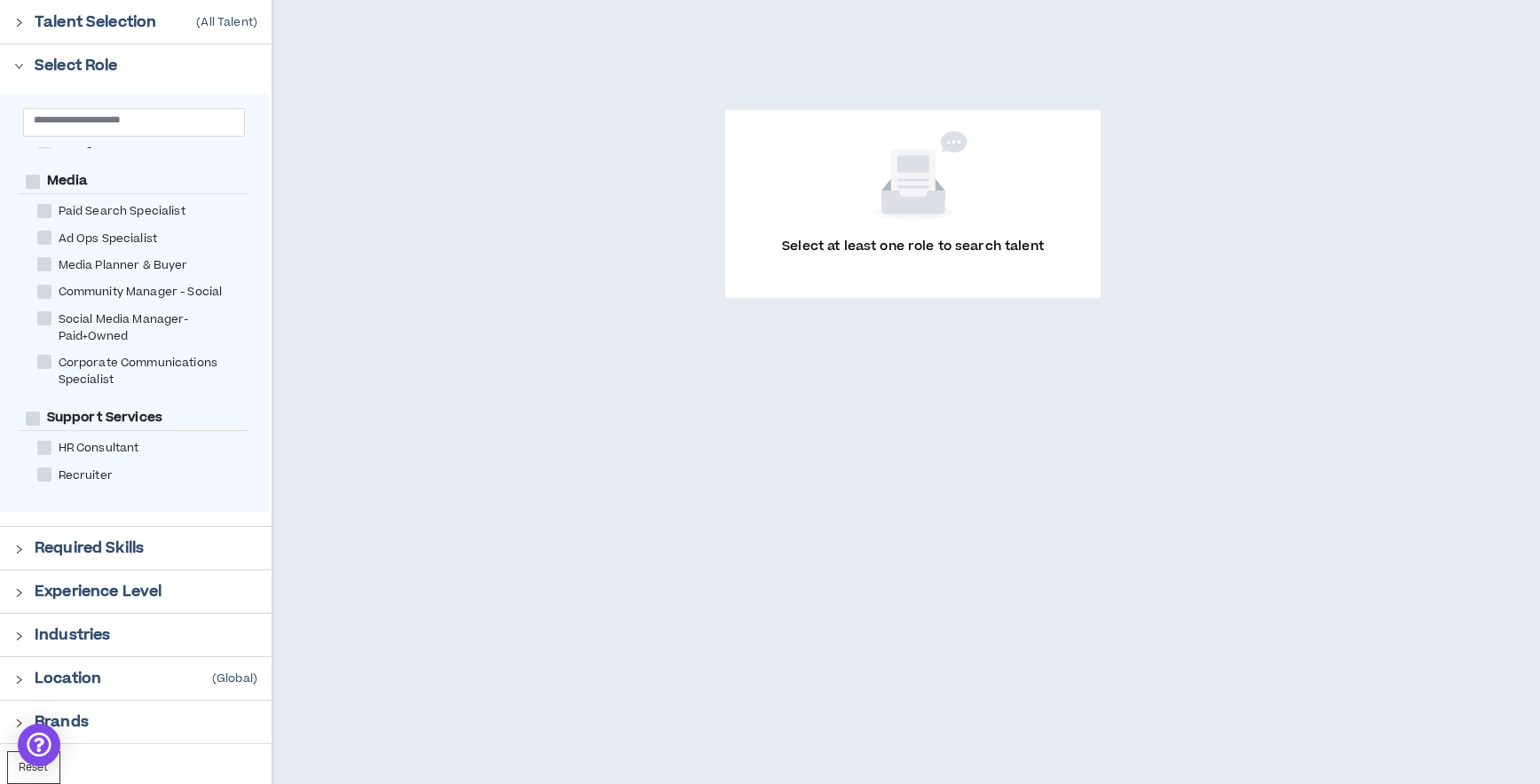
click at [88, 721] on div "Brands" at bounding box center [146, 722] width 222 height 21
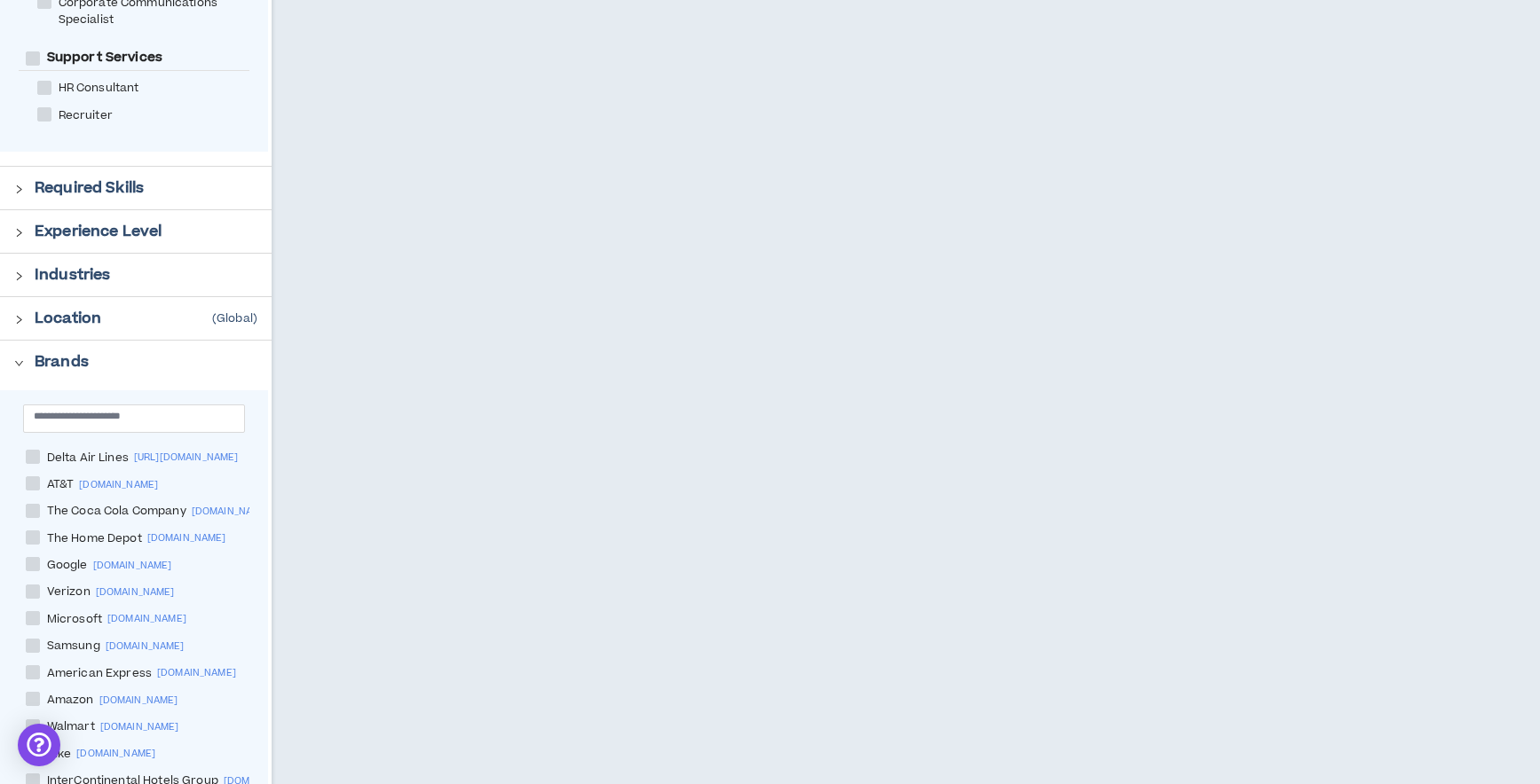
scroll to position [663, 0]
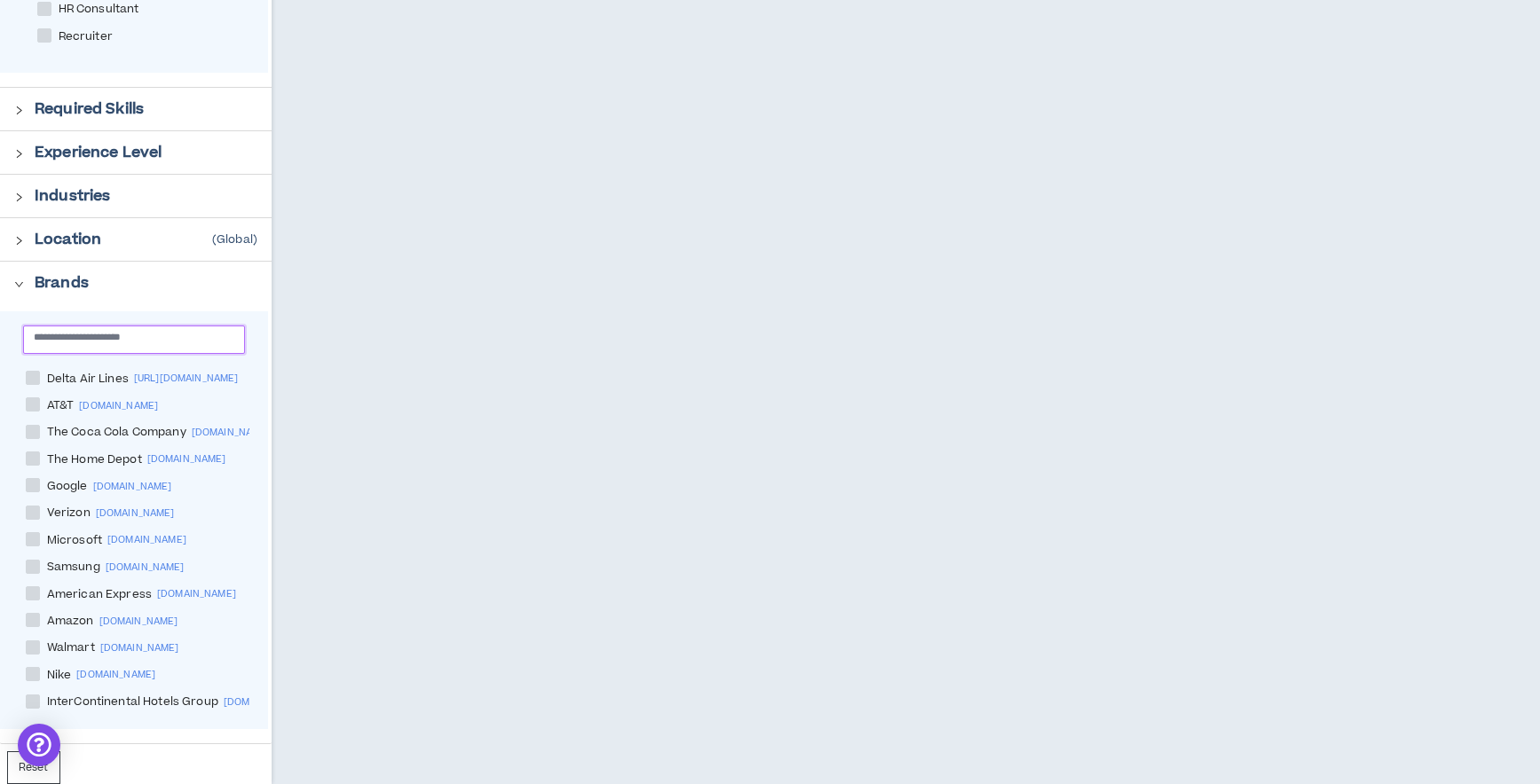
click at [87, 335] on input "text" at bounding box center [127, 337] width 187 height 13
type input "*****"
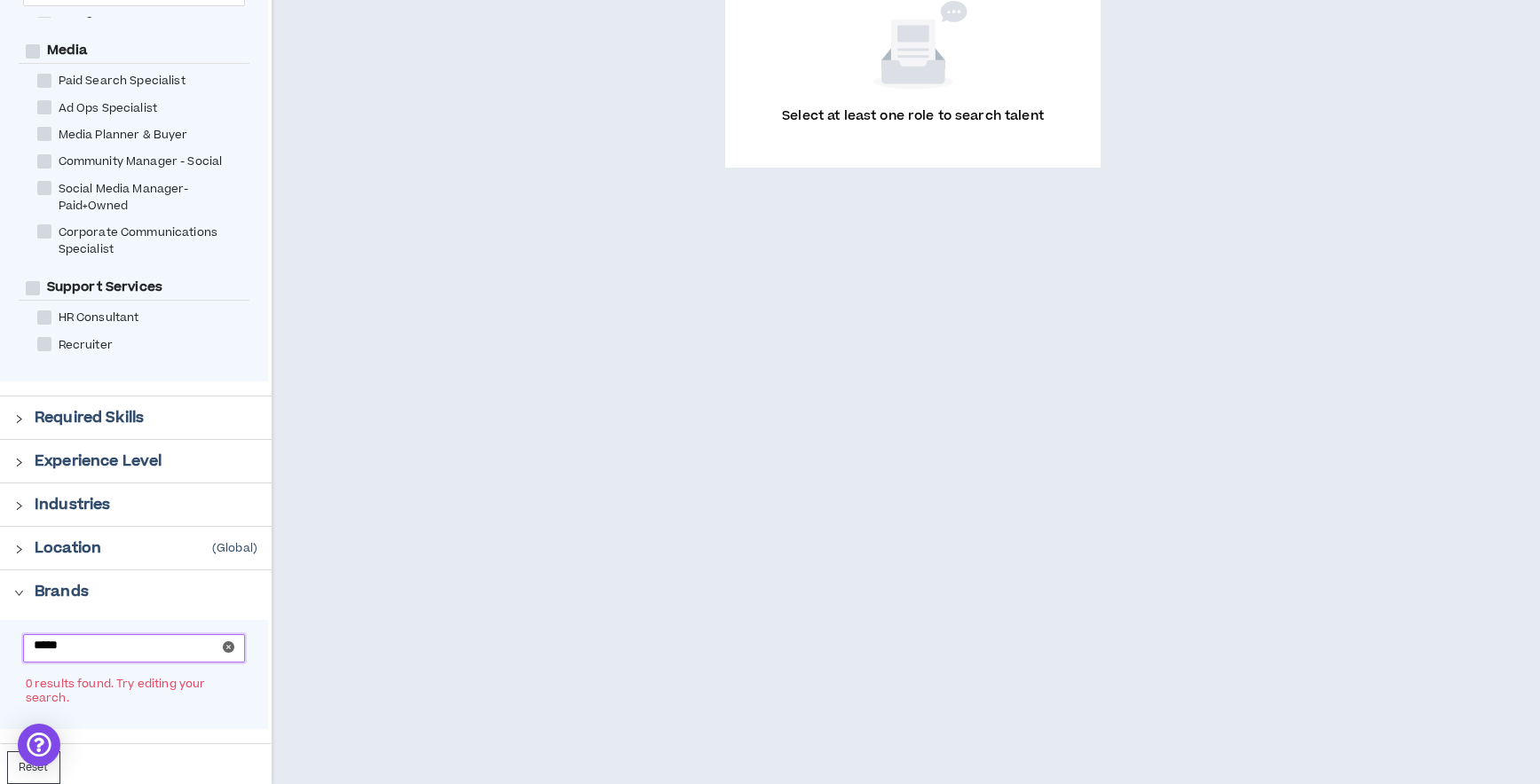
scroll to position [354, 0]
click at [230, 649] on icon "close-circle" at bounding box center [228, 646] width 12 height 12
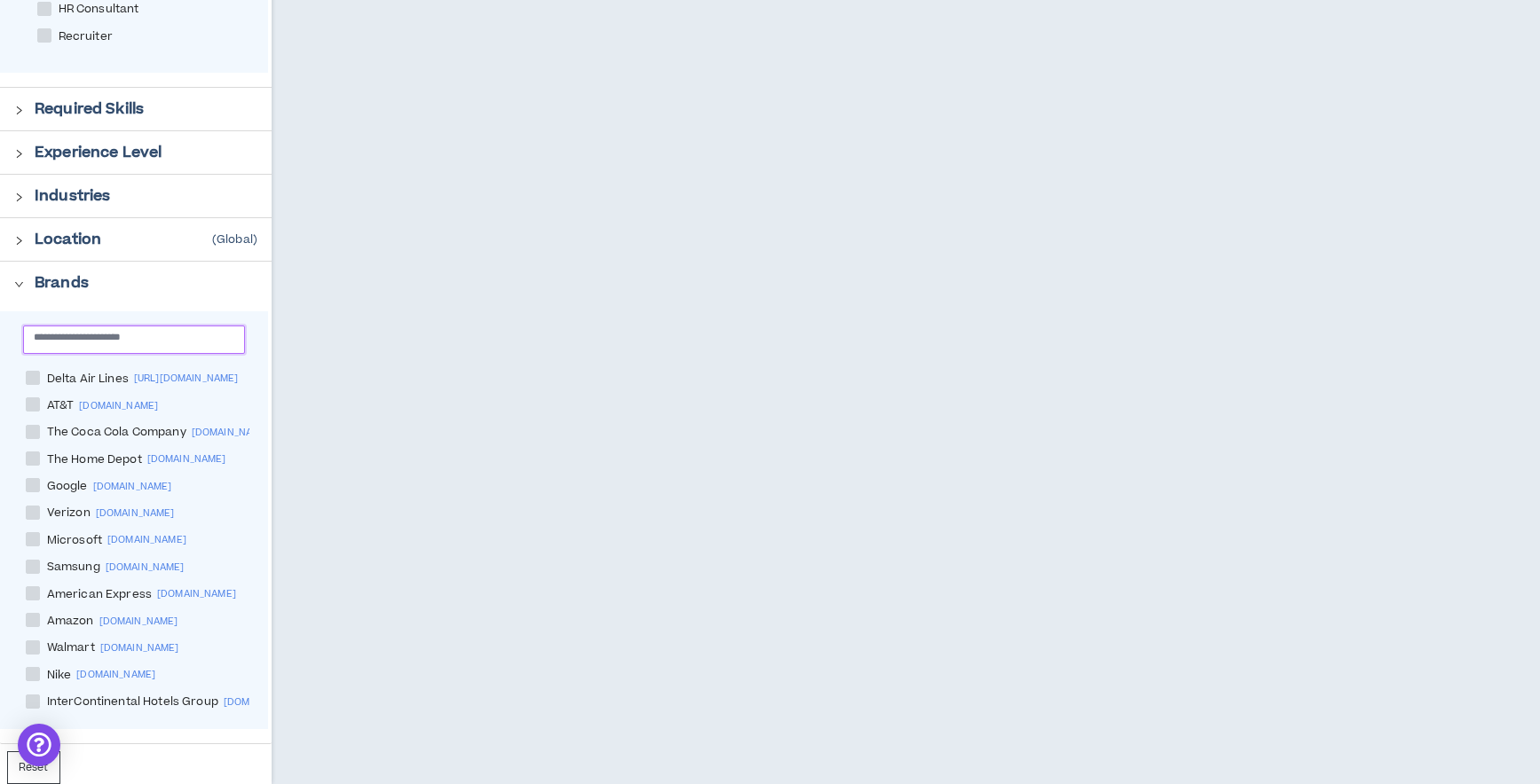
click at [90, 342] on input "text" at bounding box center [127, 337] width 187 height 13
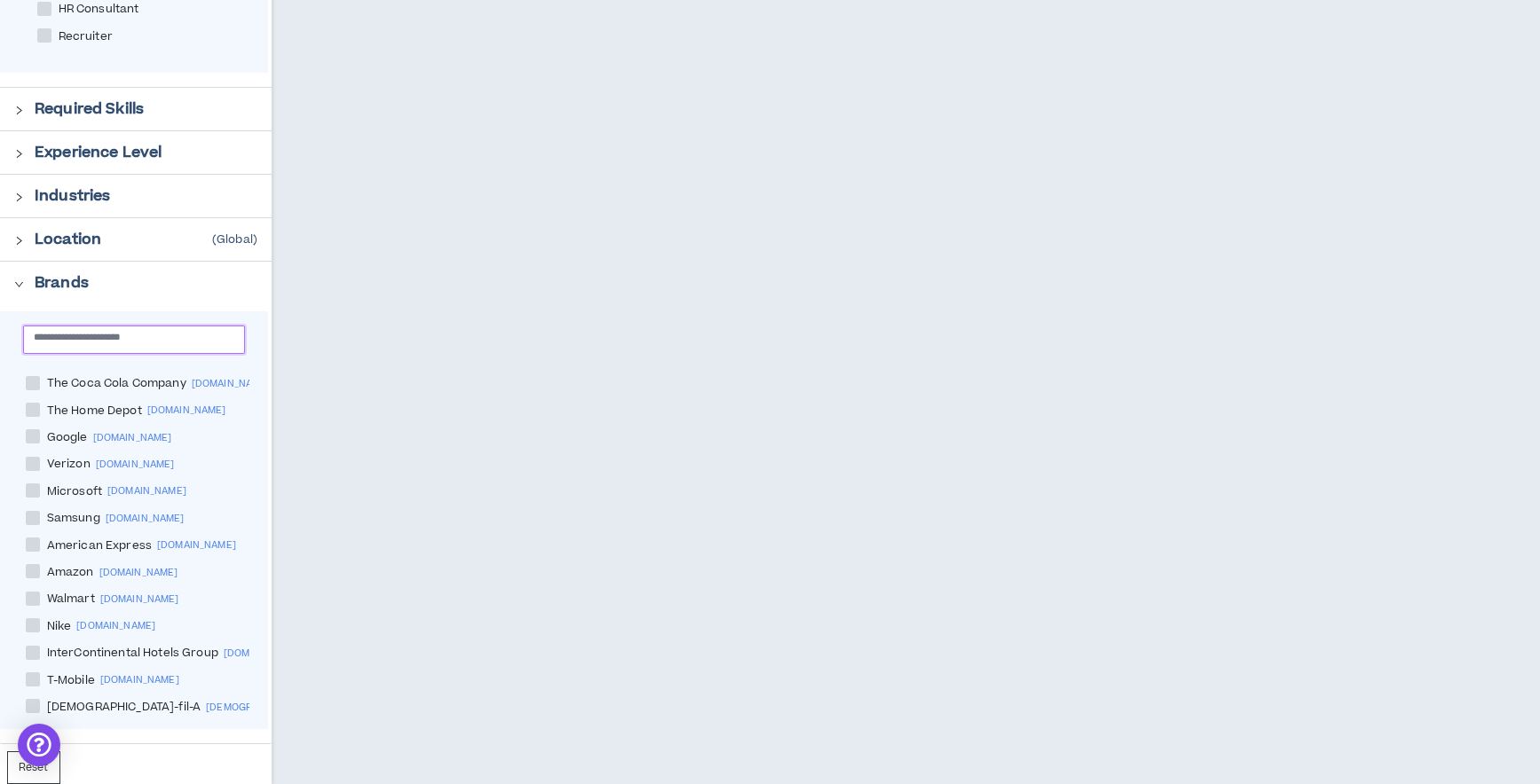
scroll to position [0, 0]
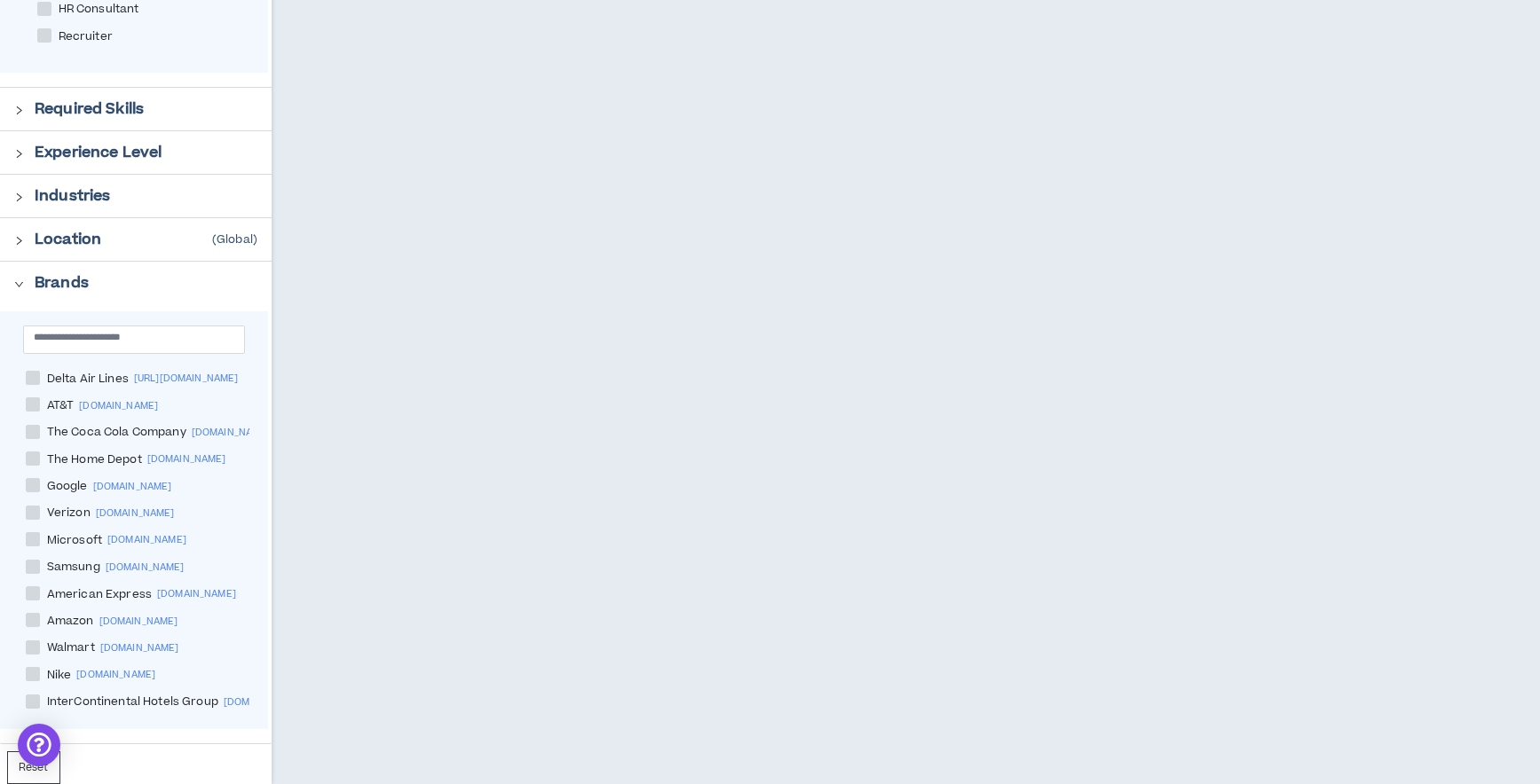
click at [81, 237] on p "Location" at bounding box center [68, 239] width 67 height 21
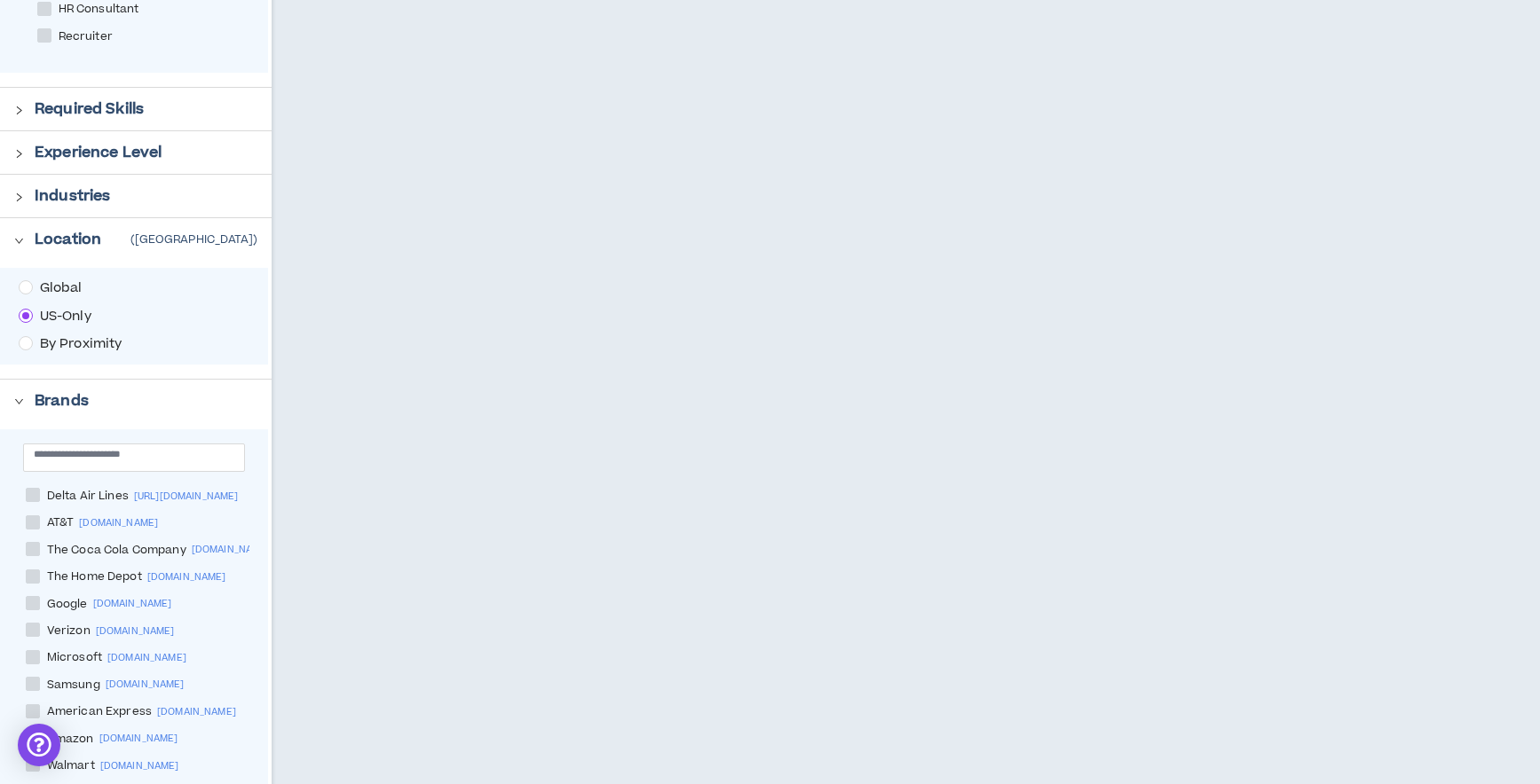
click at [89, 200] on p "Industries" at bounding box center [72, 196] width 75 height 21
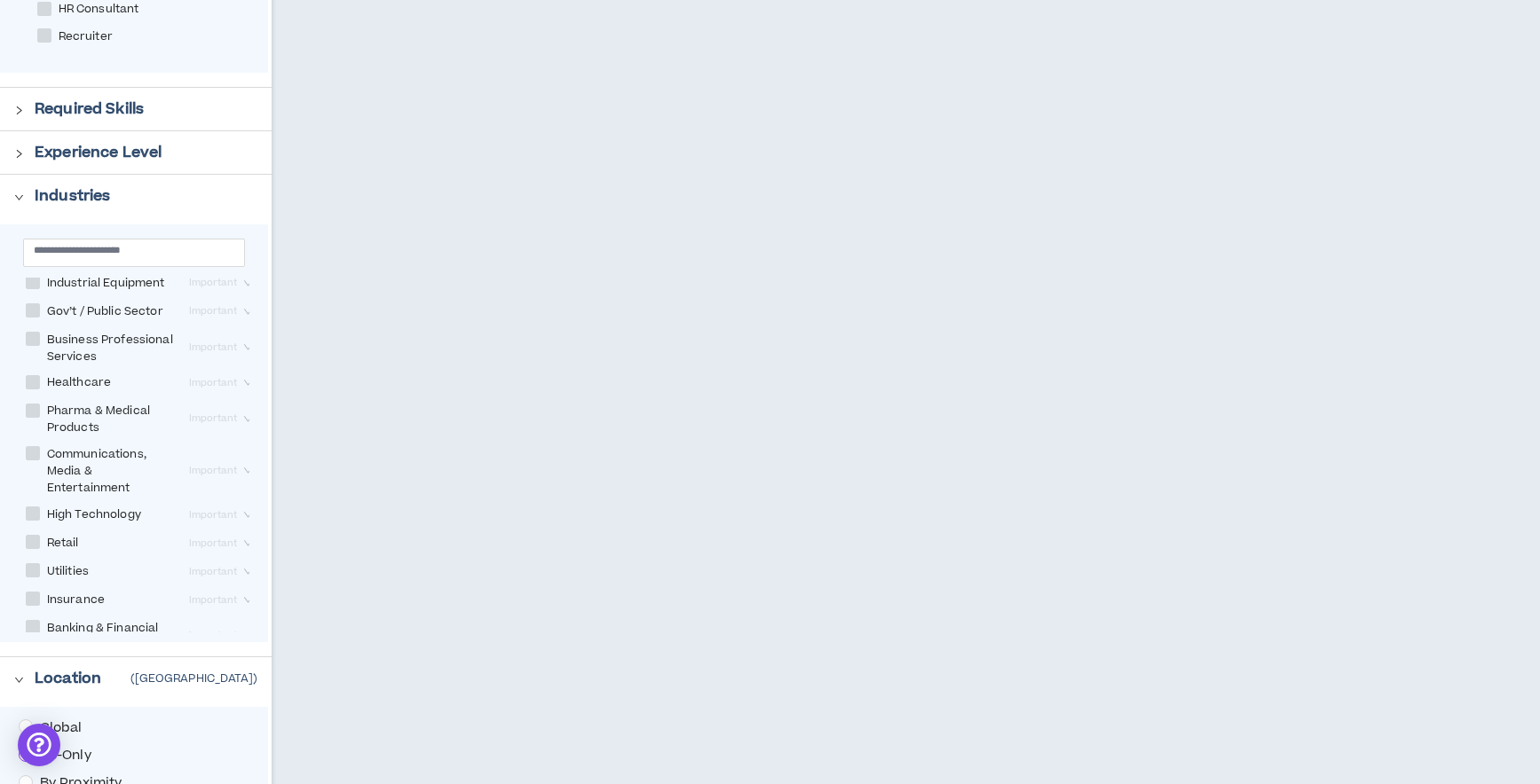
scroll to position [10, 0]
click at [36, 545] on span at bounding box center [33, 541] width 14 height 14
checkbox input "****"
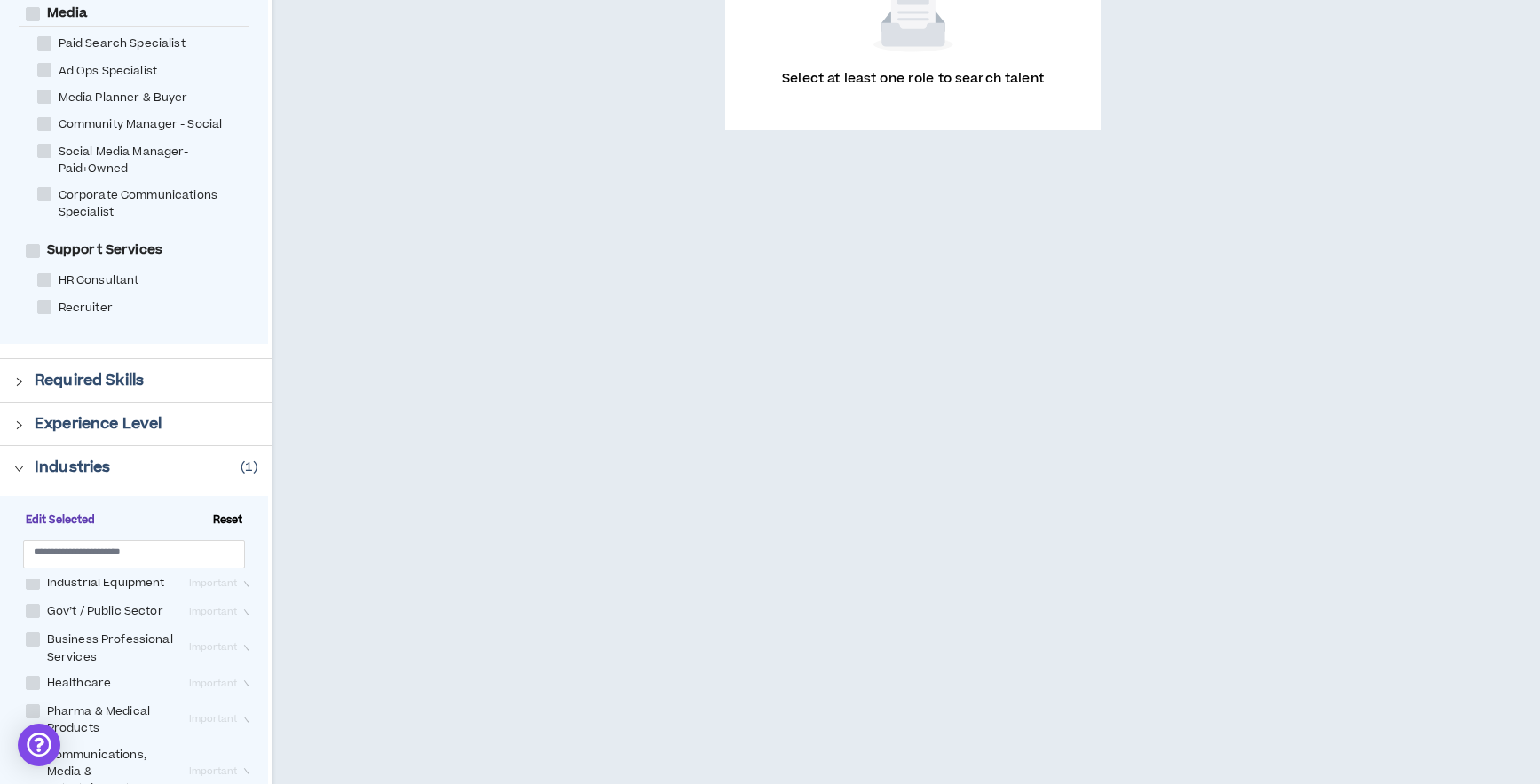
scroll to position [385, 0]
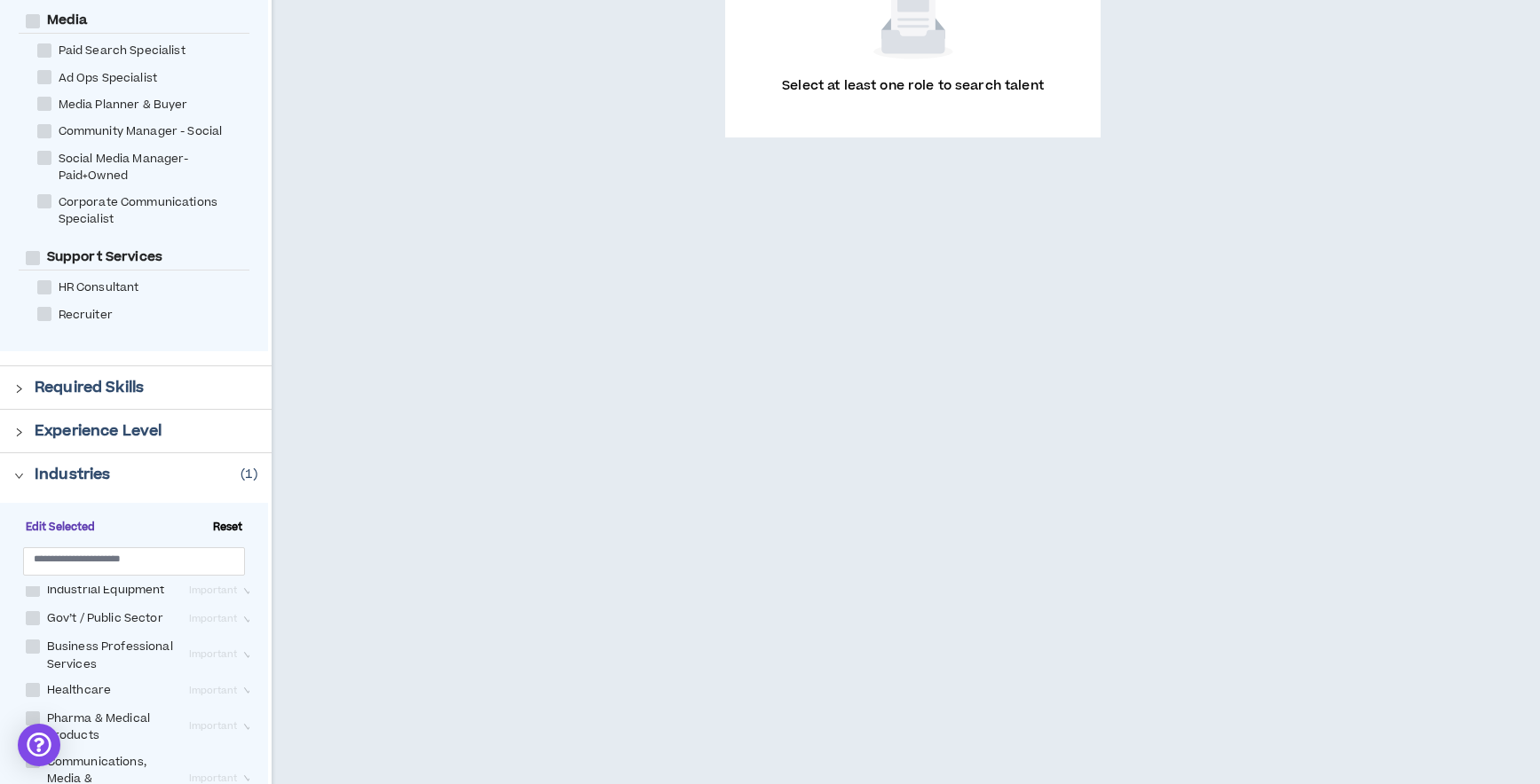
click at [112, 438] on p "Experience Level" at bounding box center [98, 431] width 127 height 21
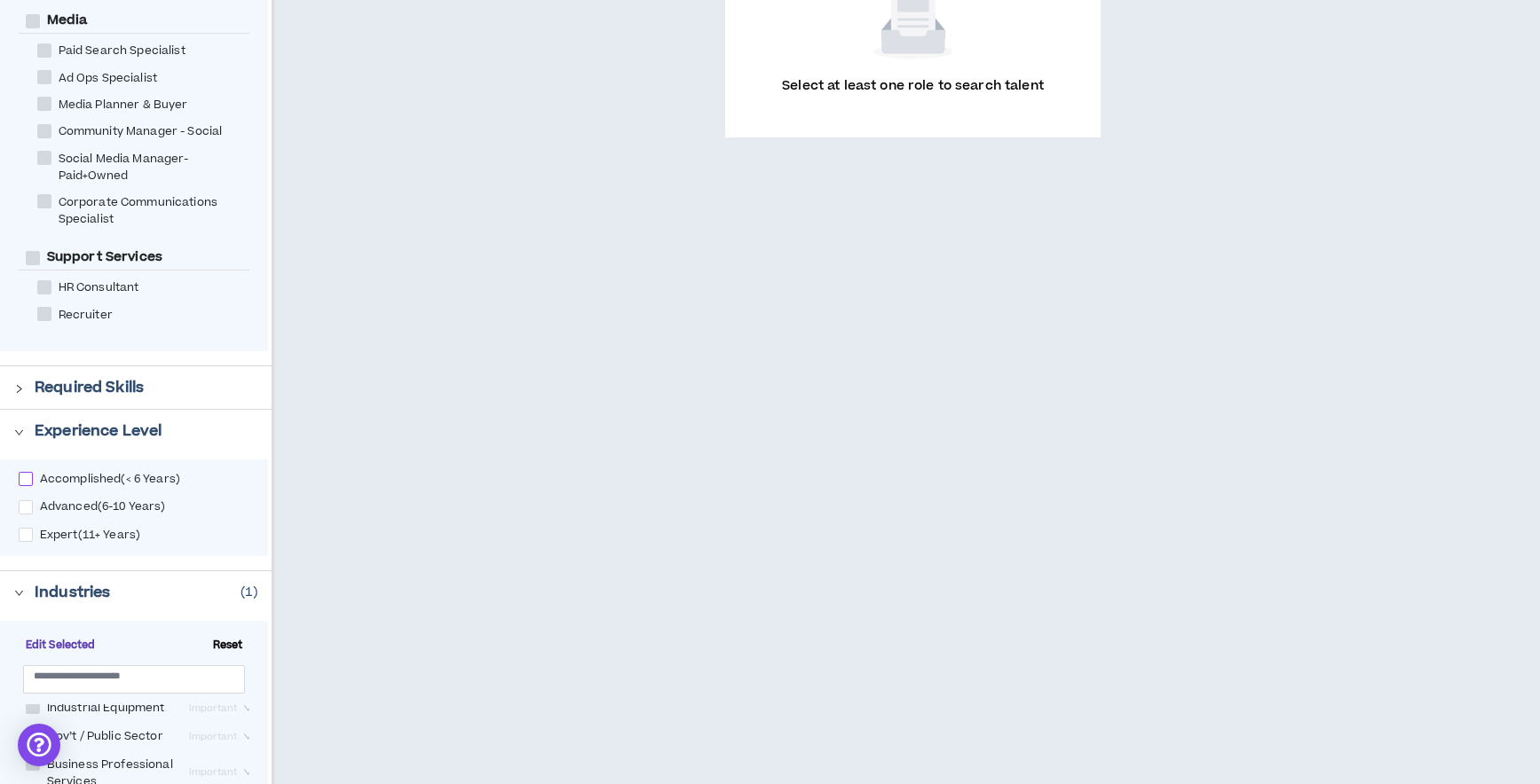
click at [30, 481] on span at bounding box center [26, 480] width 14 height 14
checkbox input "****"
click at [29, 536] on span at bounding box center [26, 535] width 14 height 14
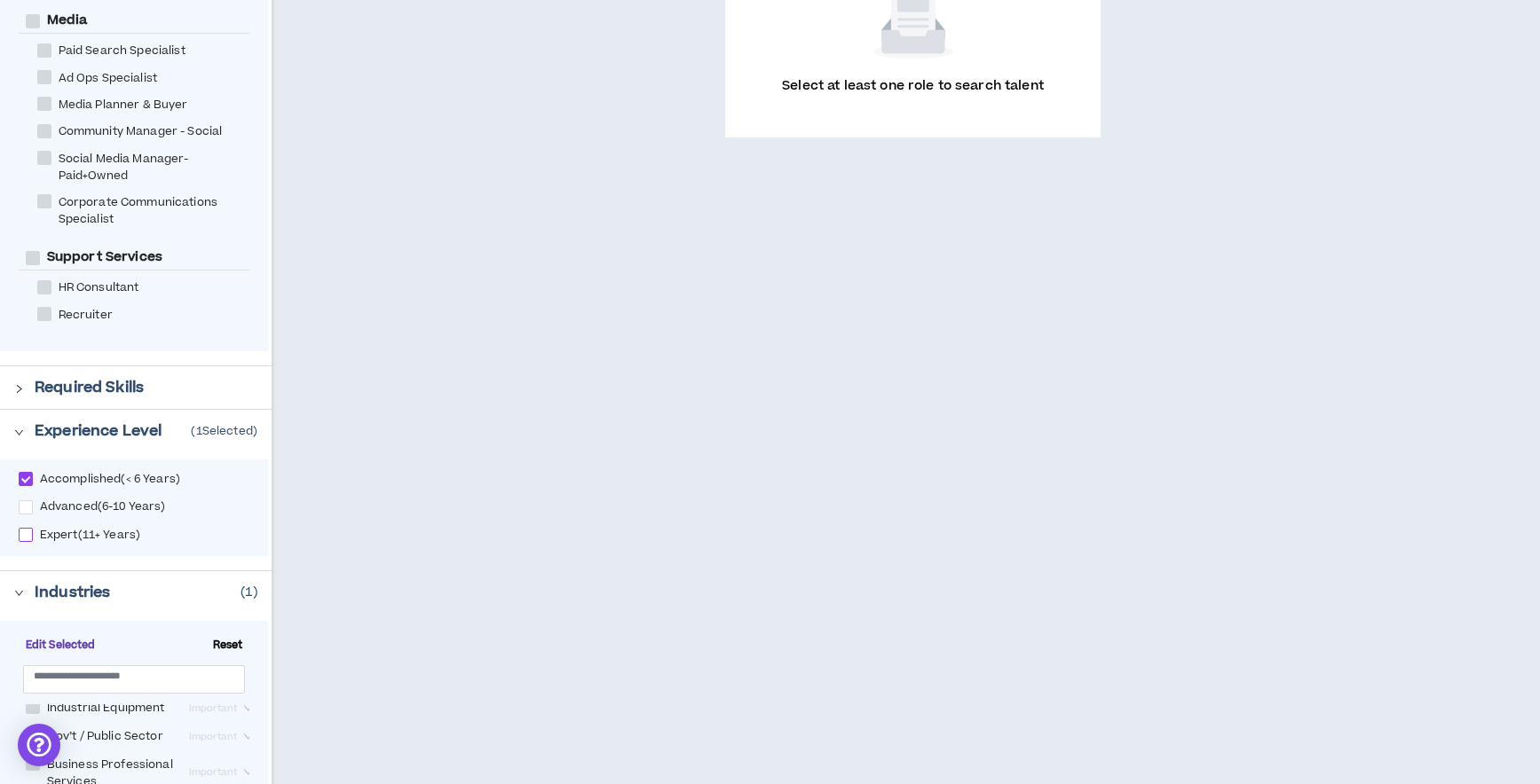
checkbox input "****"
click at [28, 481] on span at bounding box center [26, 480] width 14 height 14
checkbox input "*****"
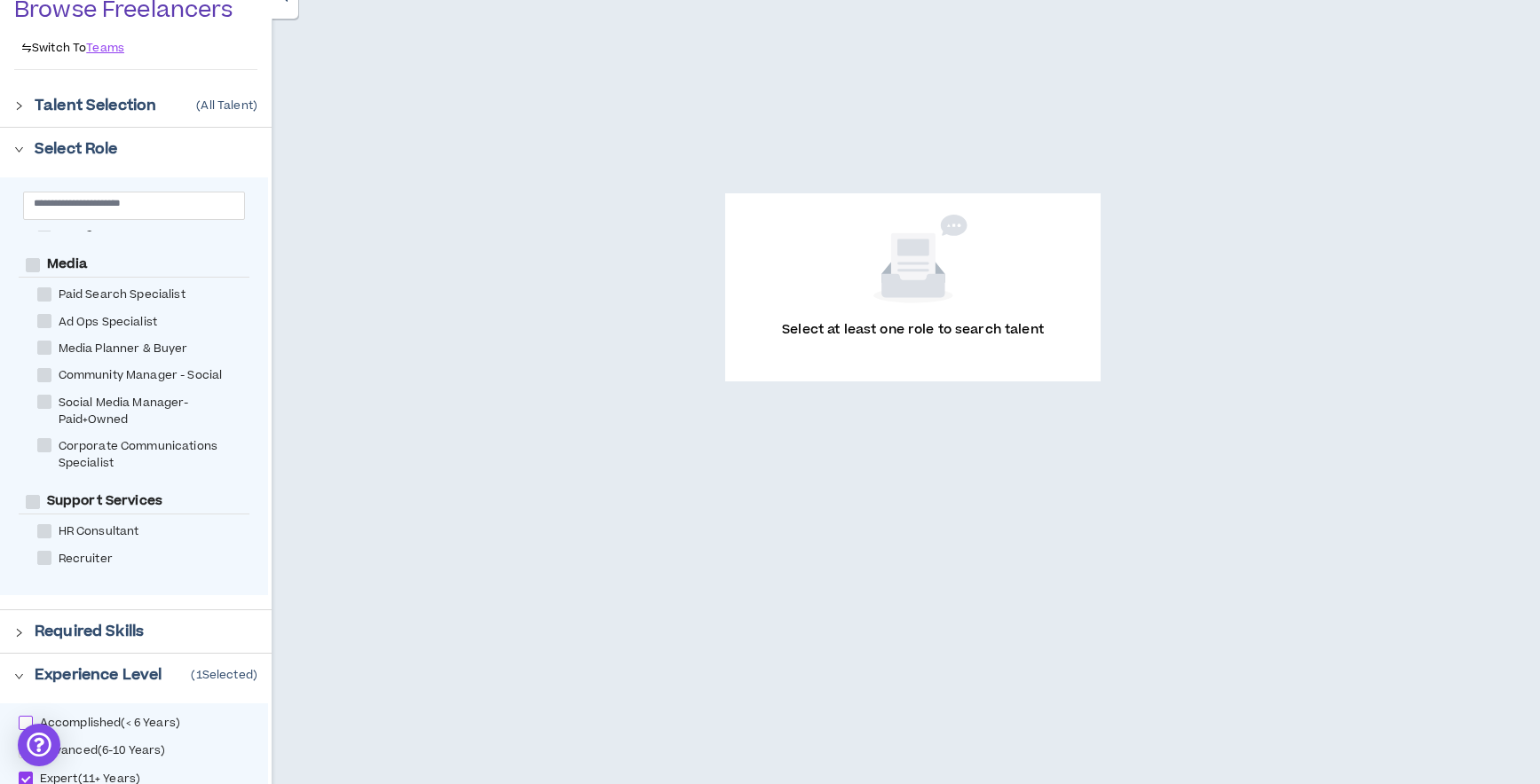
scroll to position [145, 0]
drag, startPoint x: 20, startPoint y: 630, endPoint x: 124, endPoint y: 573, distance: 118.6
click at [21, 630] on icon "right" at bounding box center [19, 630] width 10 height 10
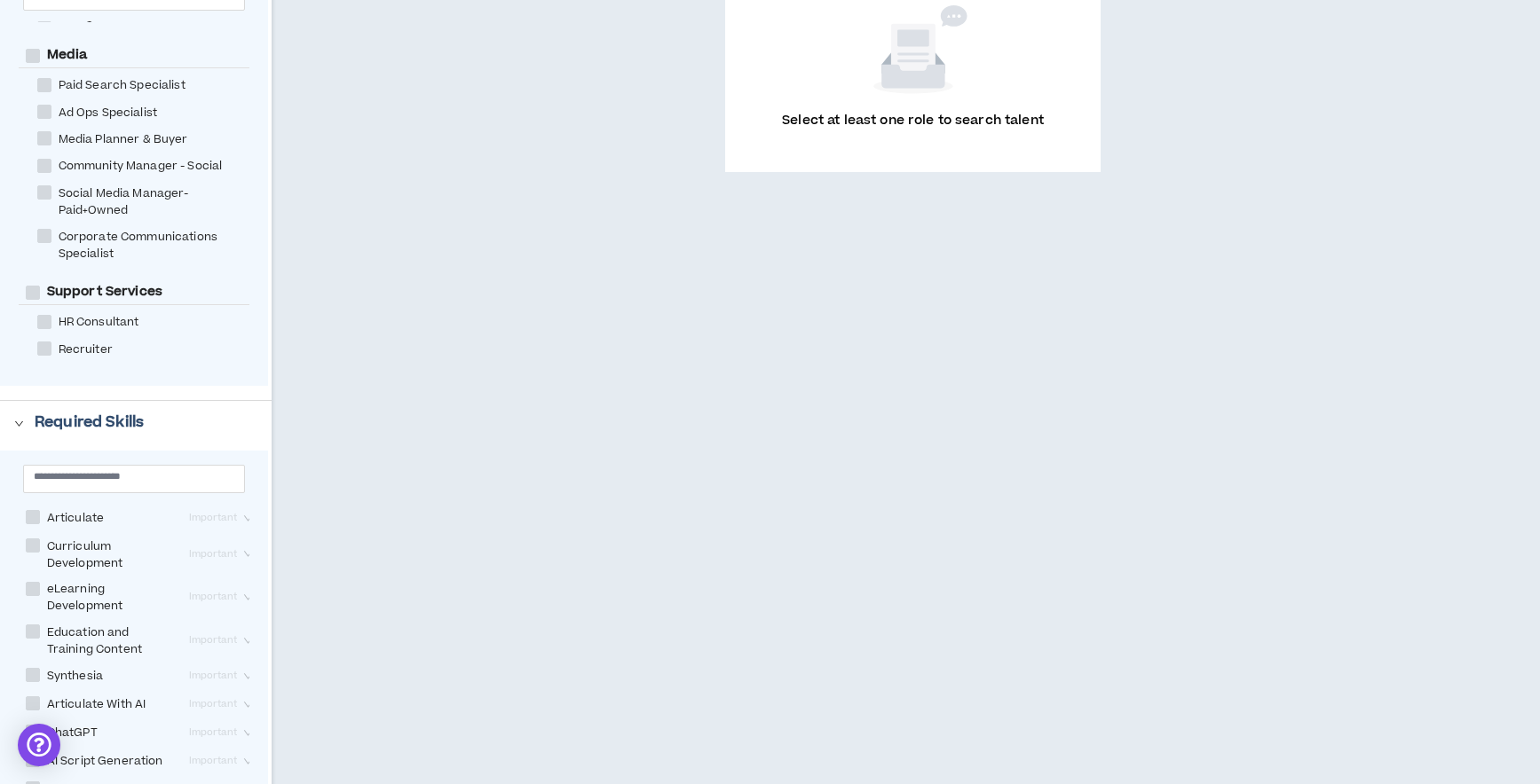
scroll to position [0, 0]
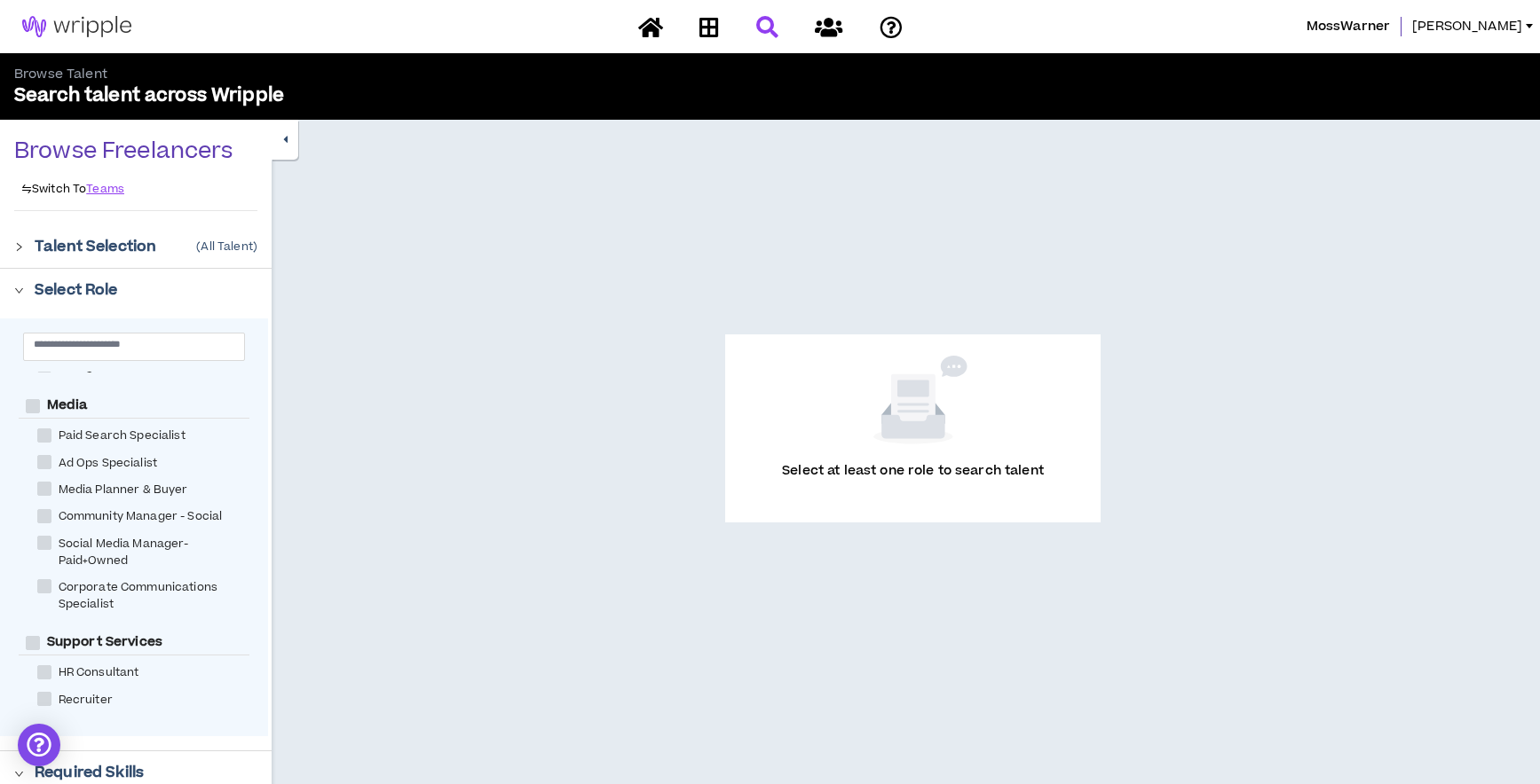
click at [21, 245] on icon "right" at bounding box center [19, 246] width 10 height 10
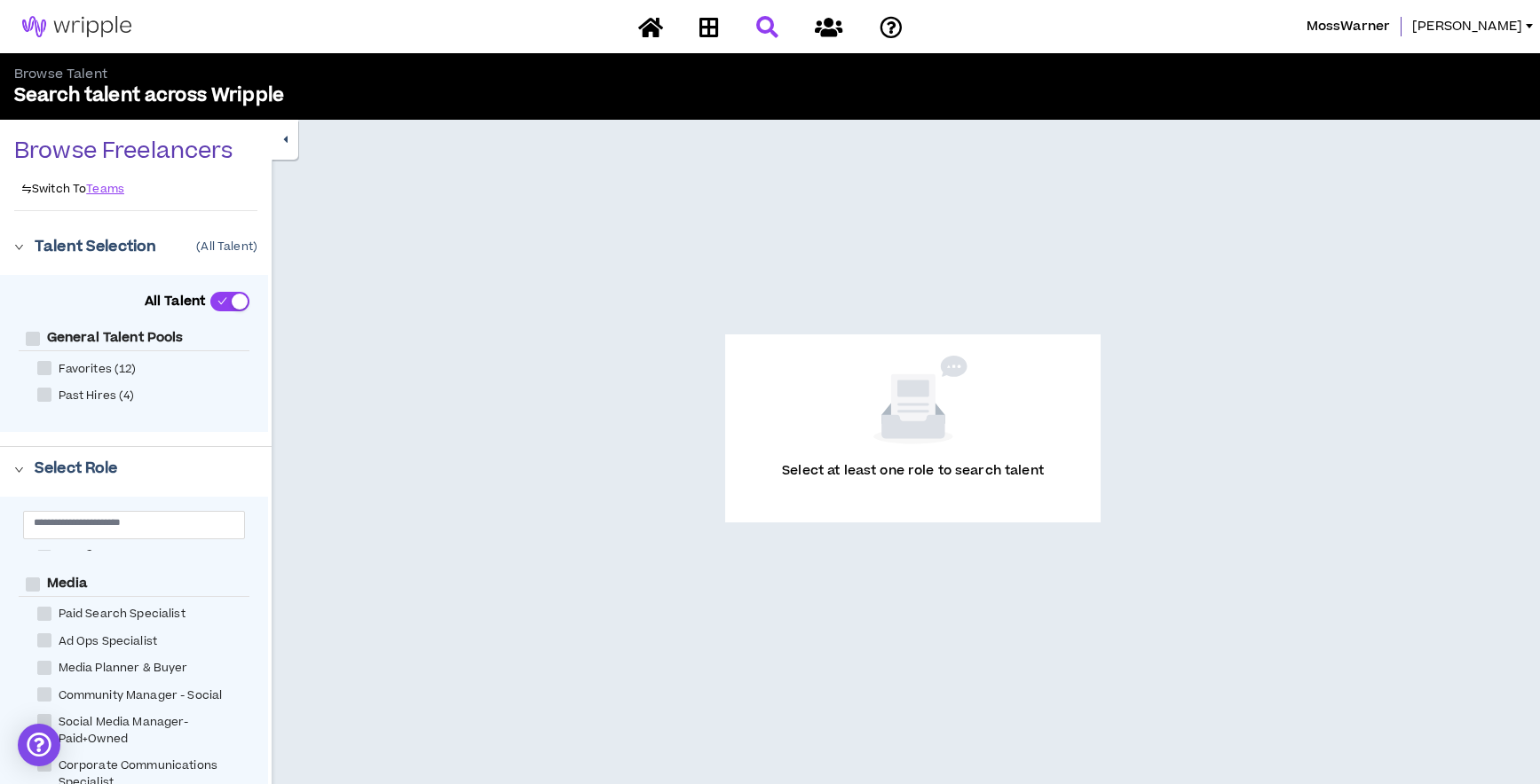
click at [21, 251] on icon "right" at bounding box center [19, 246] width 10 height 10
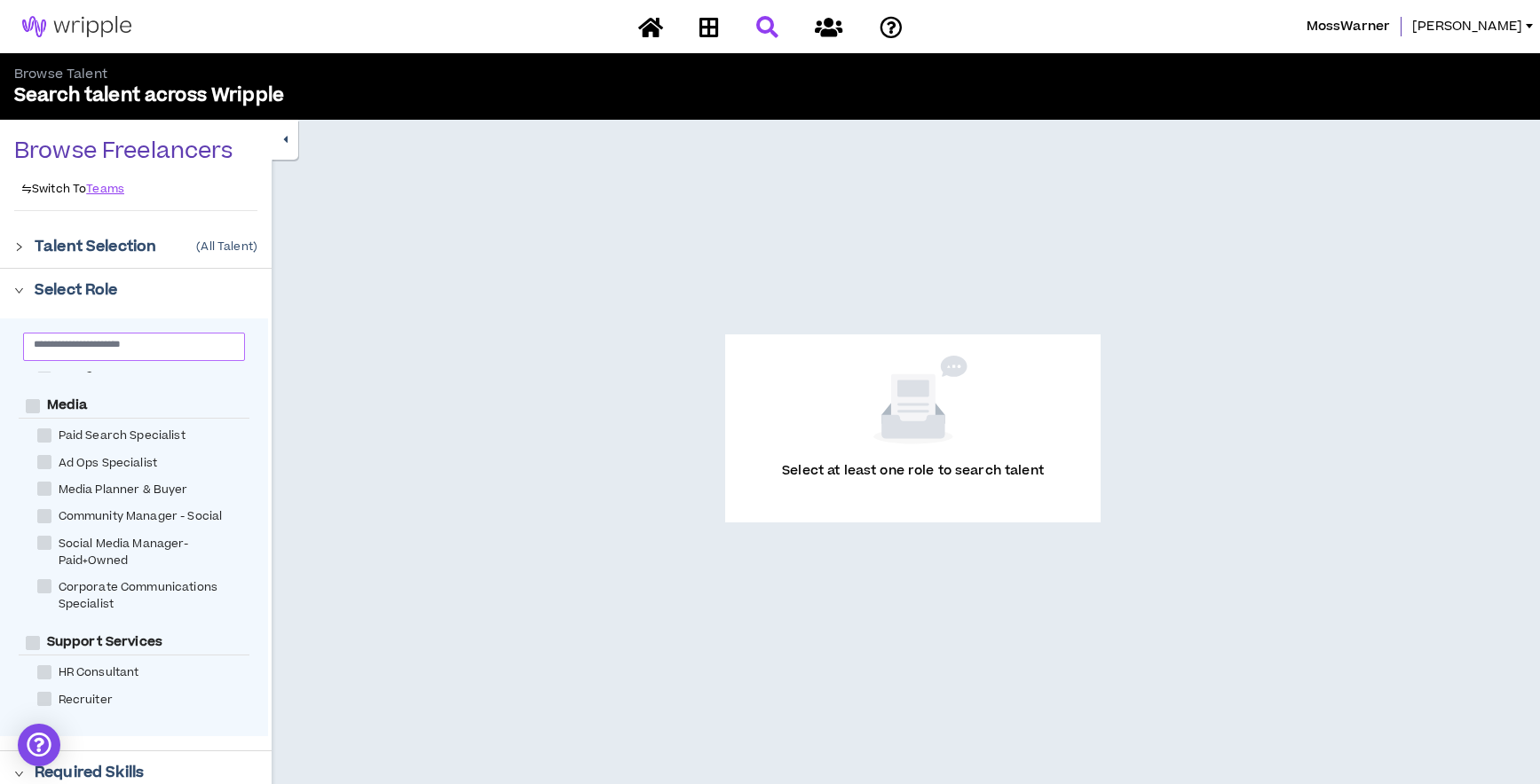
click at [118, 349] on input "text" at bounding box center [127, 344] width 187 height 13
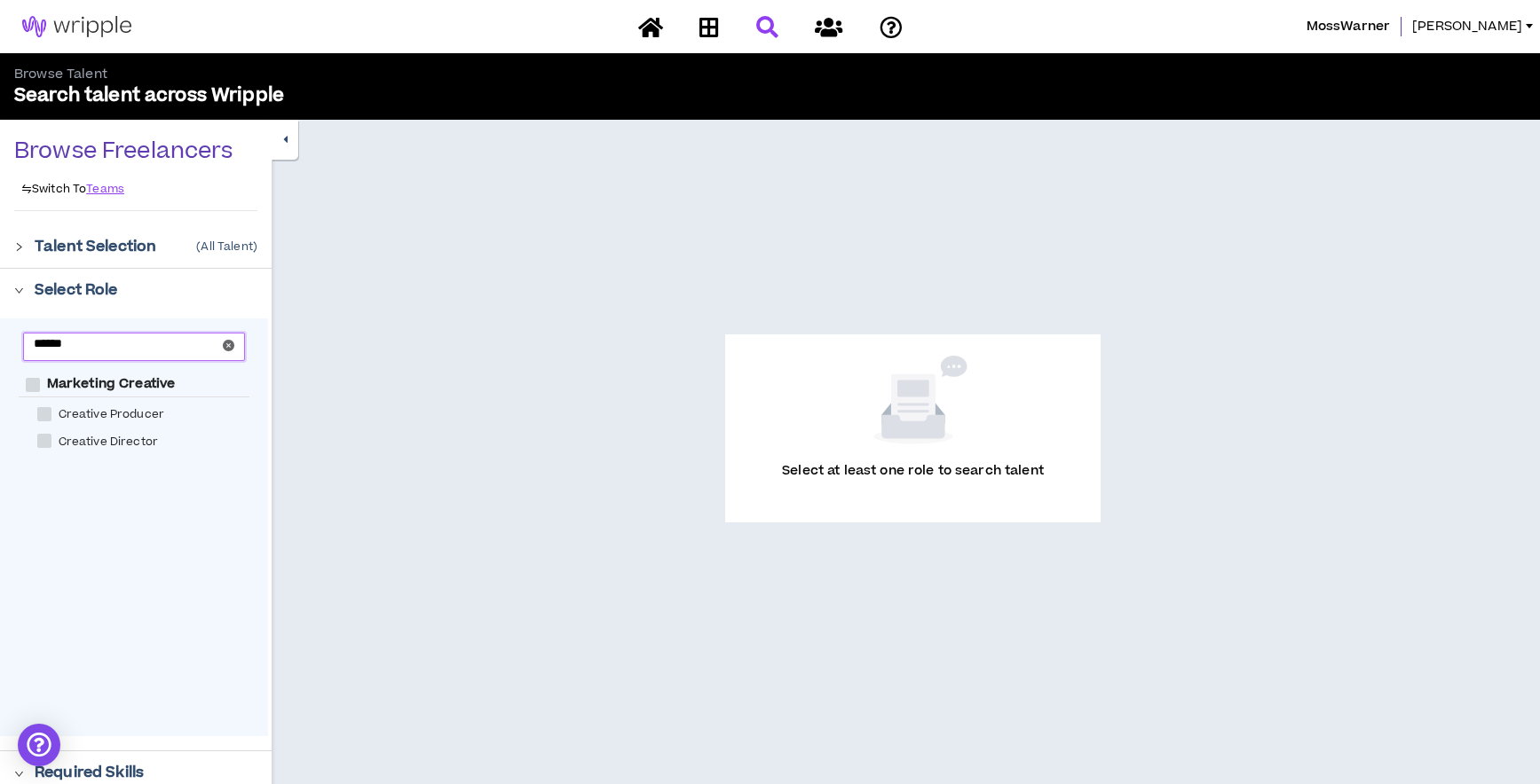
type input "******"
drag, startPoint x: 45, startPoint y: 442, endPoint x: 99, endPoint y: 442, distance: 54.0
click at [46, 442] on span at bounding box center [45, 441] width 14 height 14
checkbox Director "****"
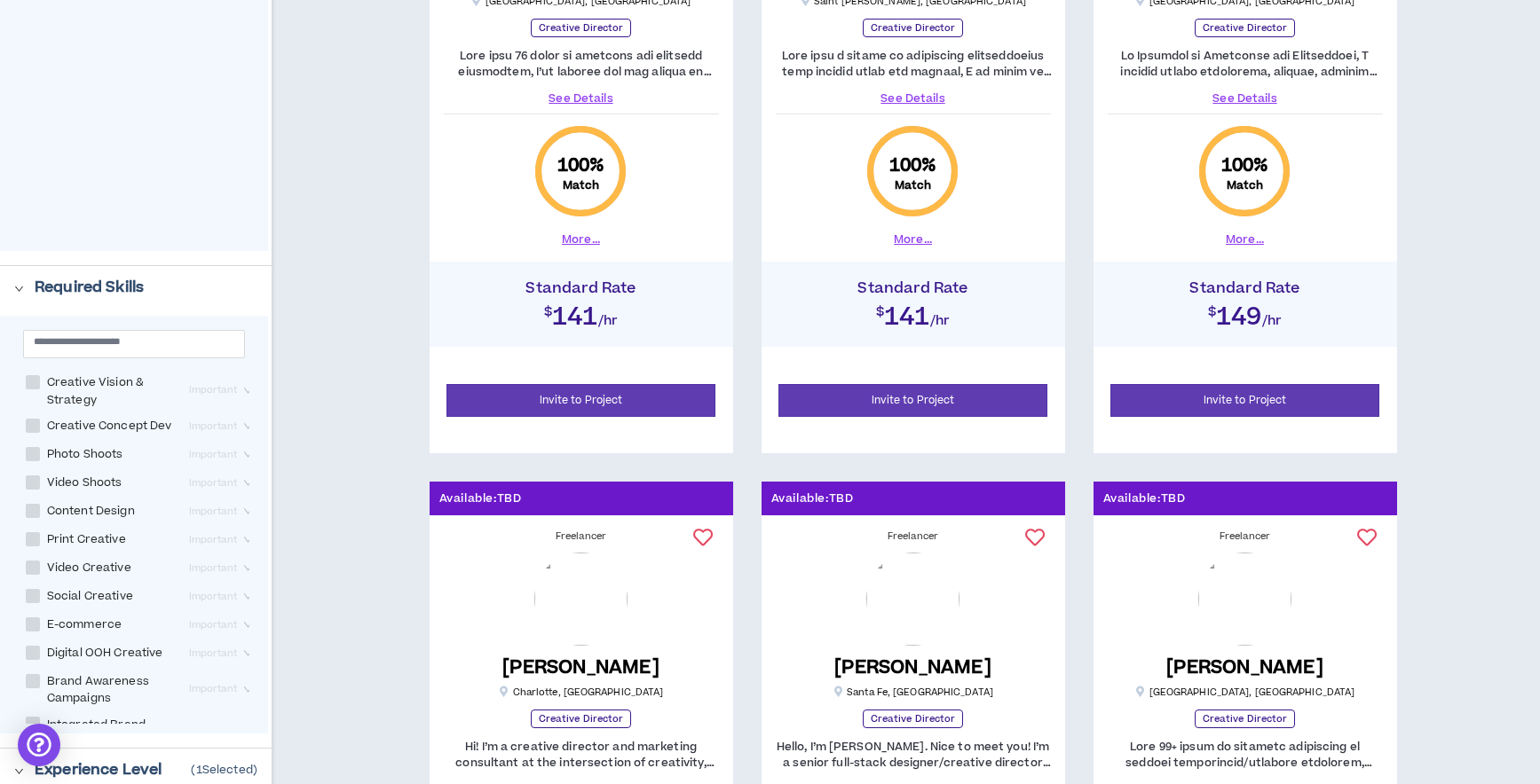
scroll to position [11, 0]
click at [87, 416] on span "Creative Concept Dev" at bounding box center [110, 415] width 139 height 17
checkbox Dev "****"
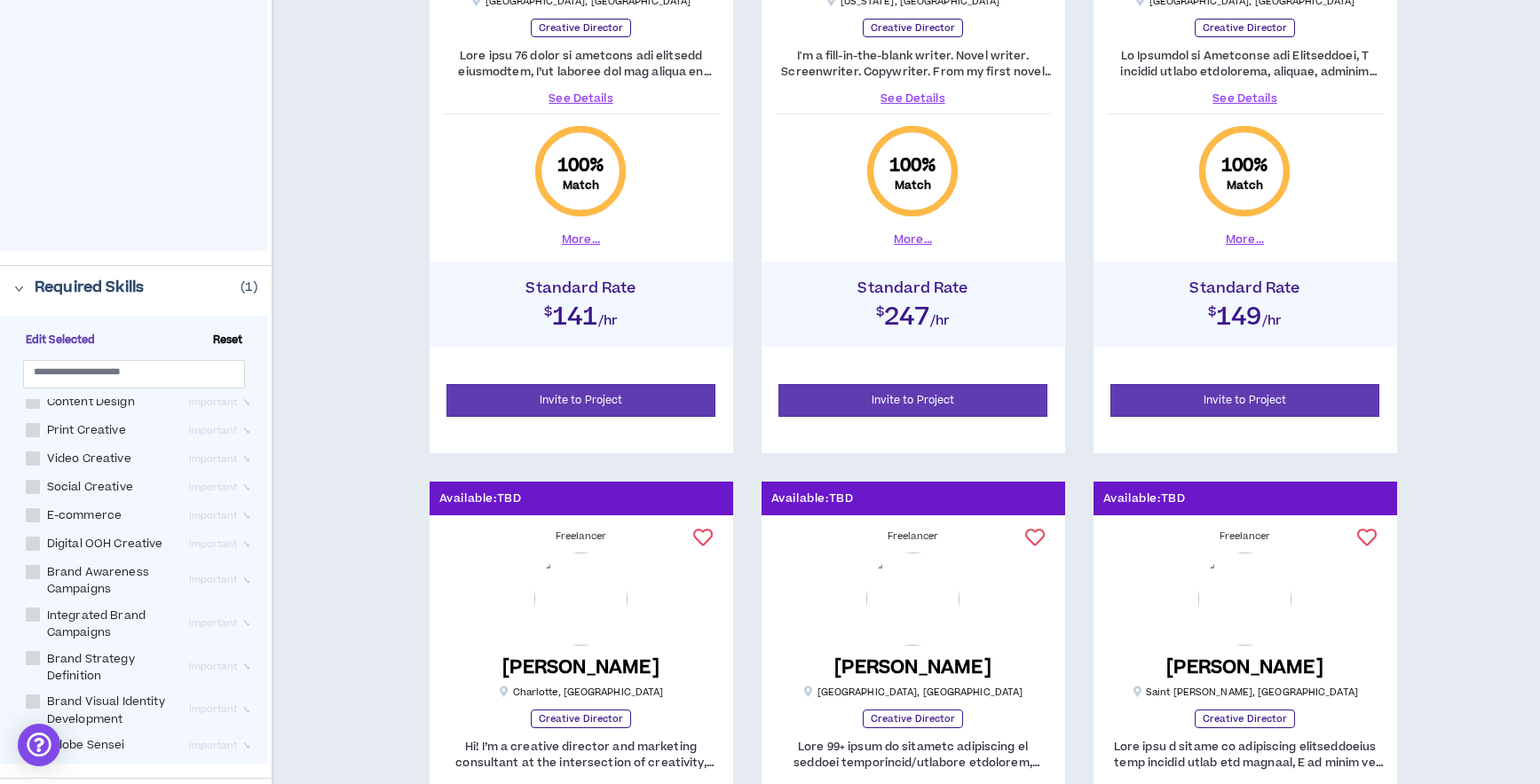
scroll to position [158, 0]
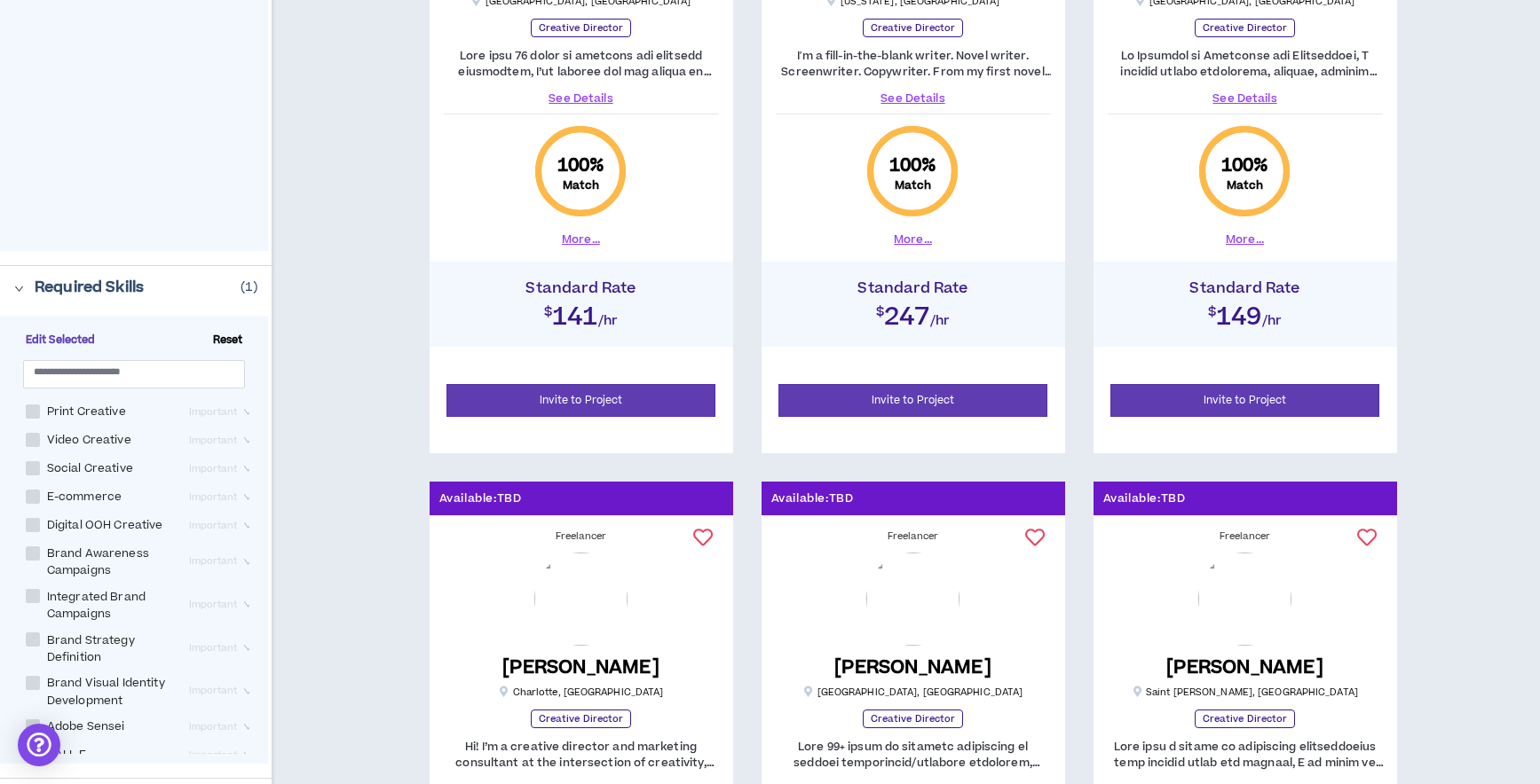
drag, startPoint x: 31, startPoint y: 465, endPoint x: 43, endPoint y: 467, distance: 12.2
click at [32, 465] on span at bounding box center [33, 469] width 14 height 14
checkbox Creative "****"
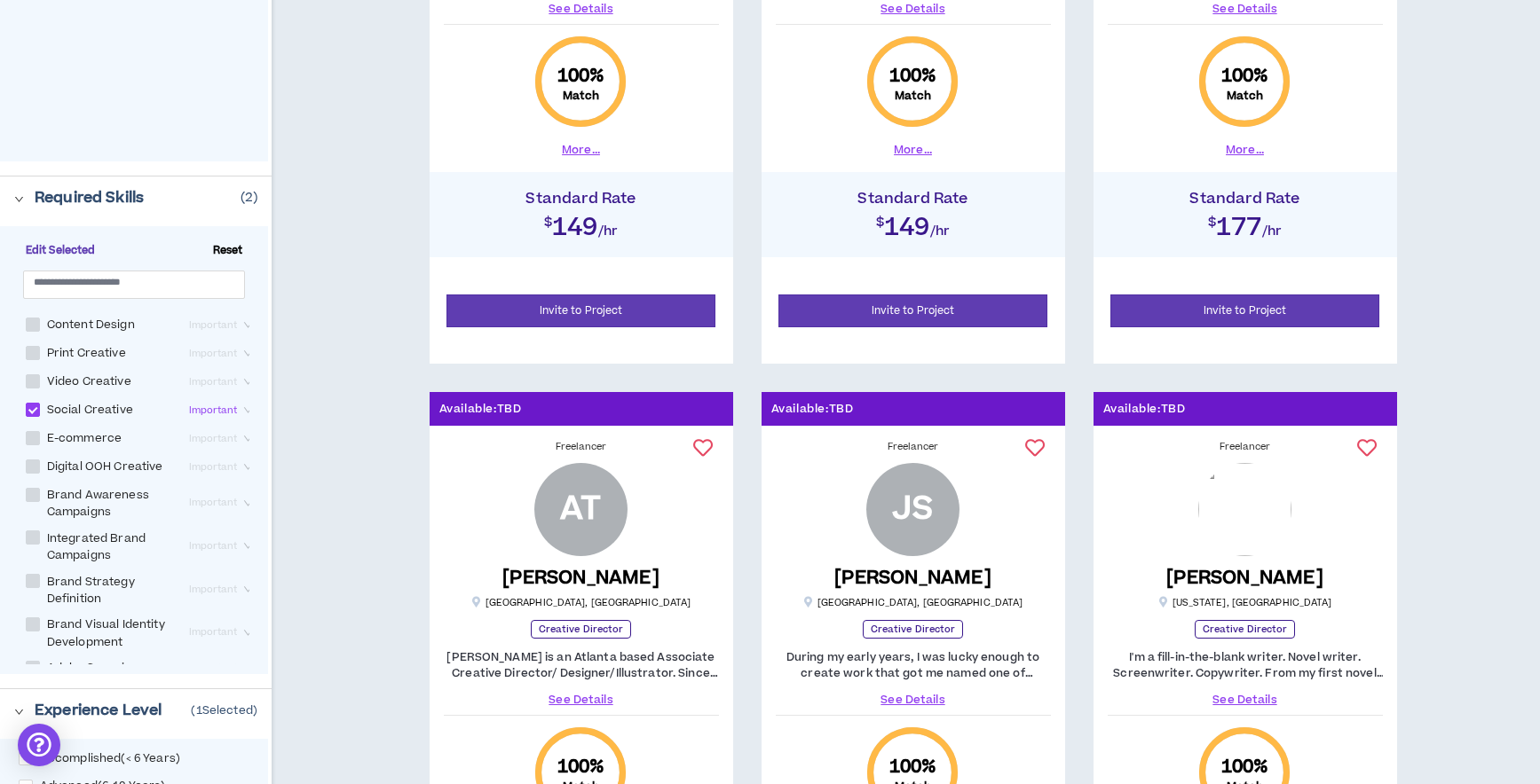
scroll to position [119, 0]
click at [34, 548] on span at bounding box center [33, 546] width 14 height 14
checkbox Campaigns "****"
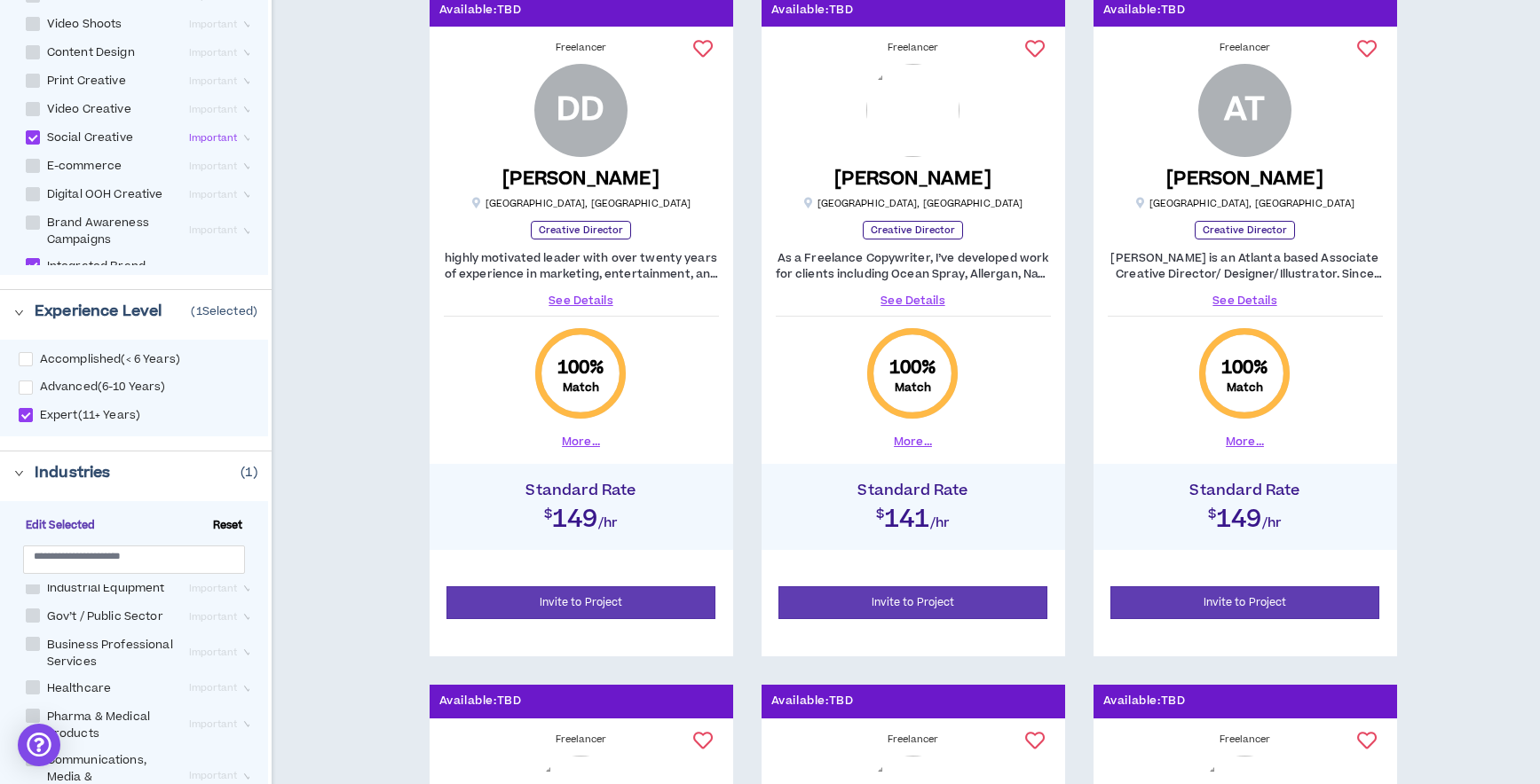
scroll to position [1001, 0]
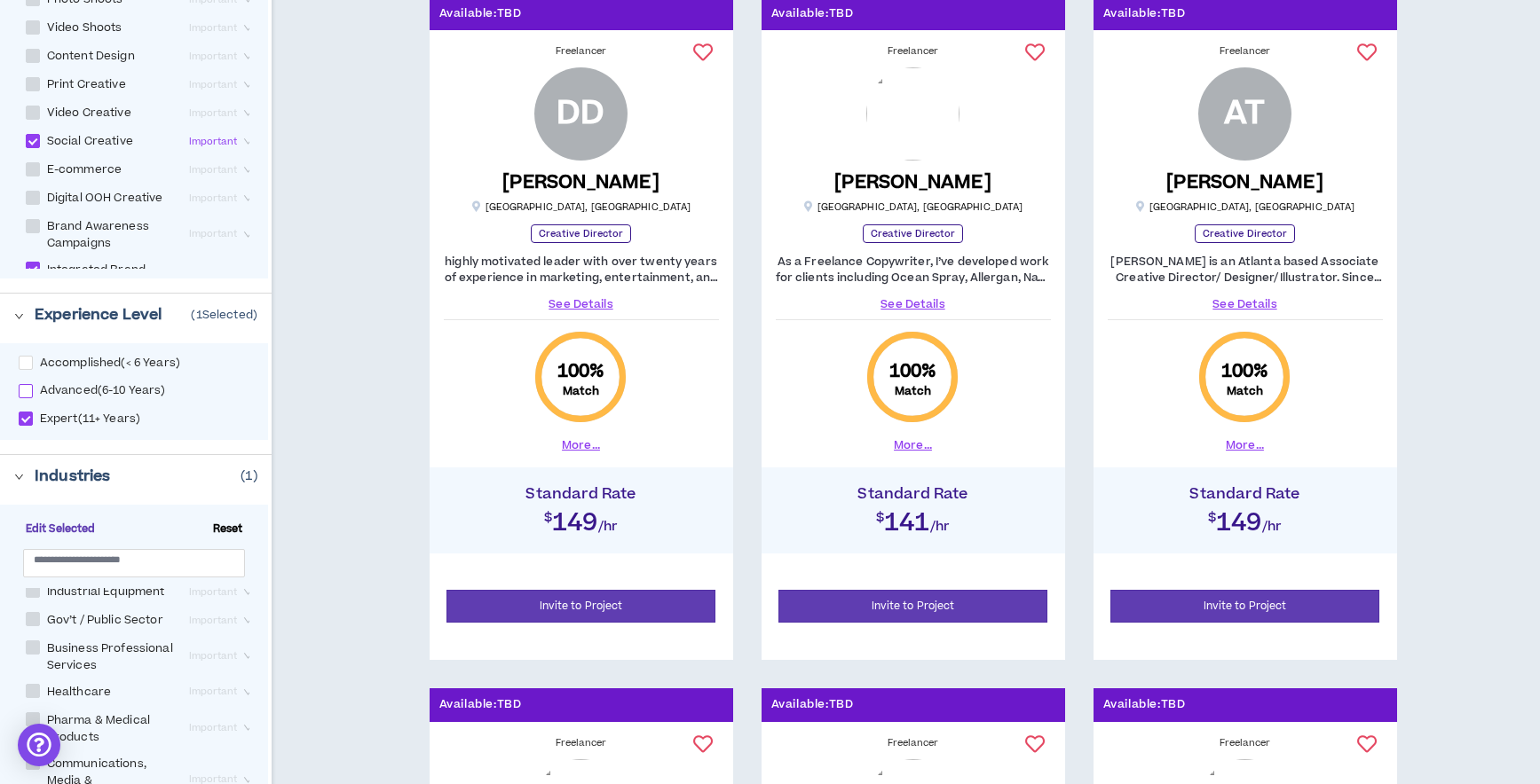
click at [25, 392] on span at bounding box center [26, 391] width 14 height 14
checkbox input "****"
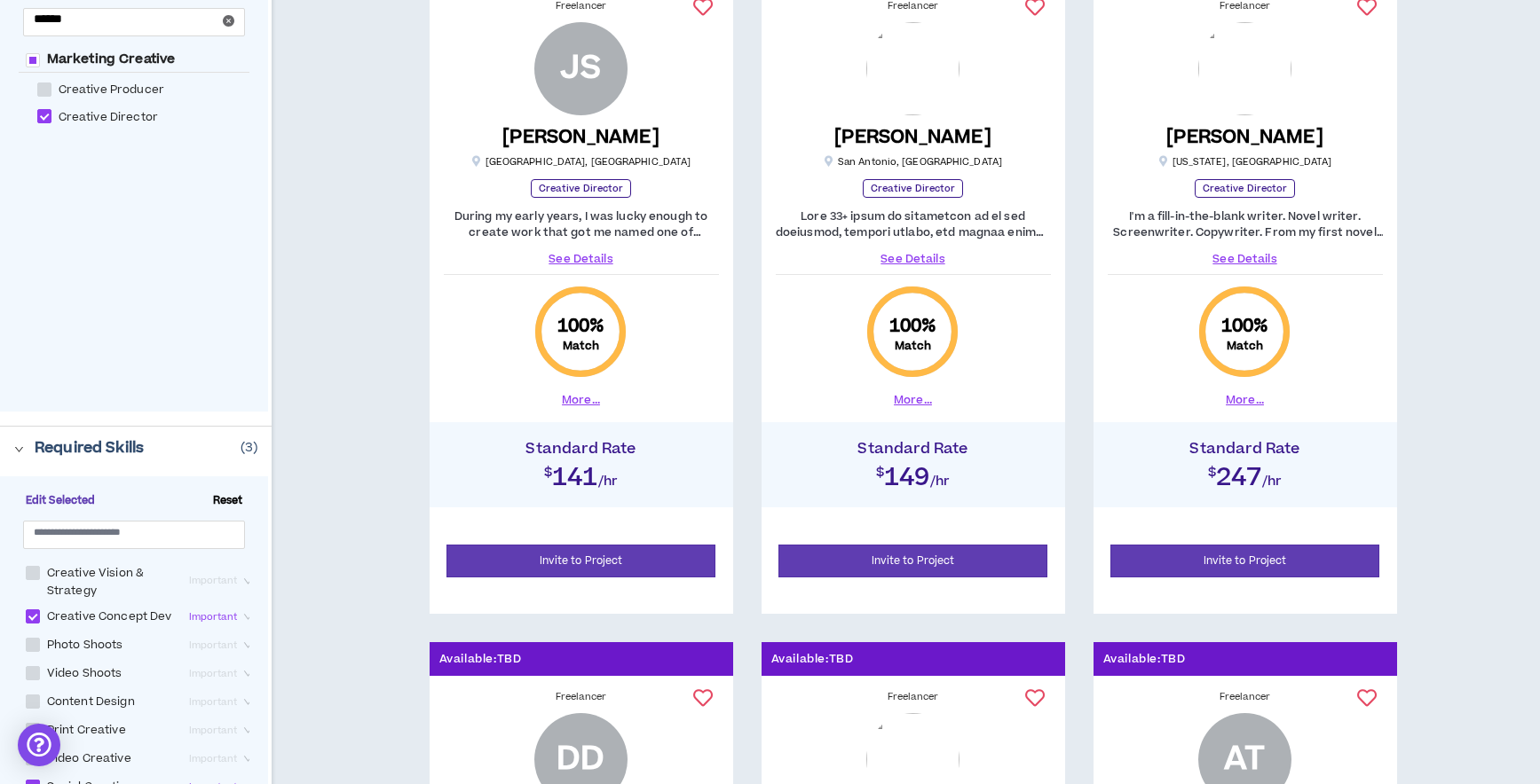
scroll to position [350, 0]
